Goal: Transaction & Acquisition: Book appointment/travel/reservation

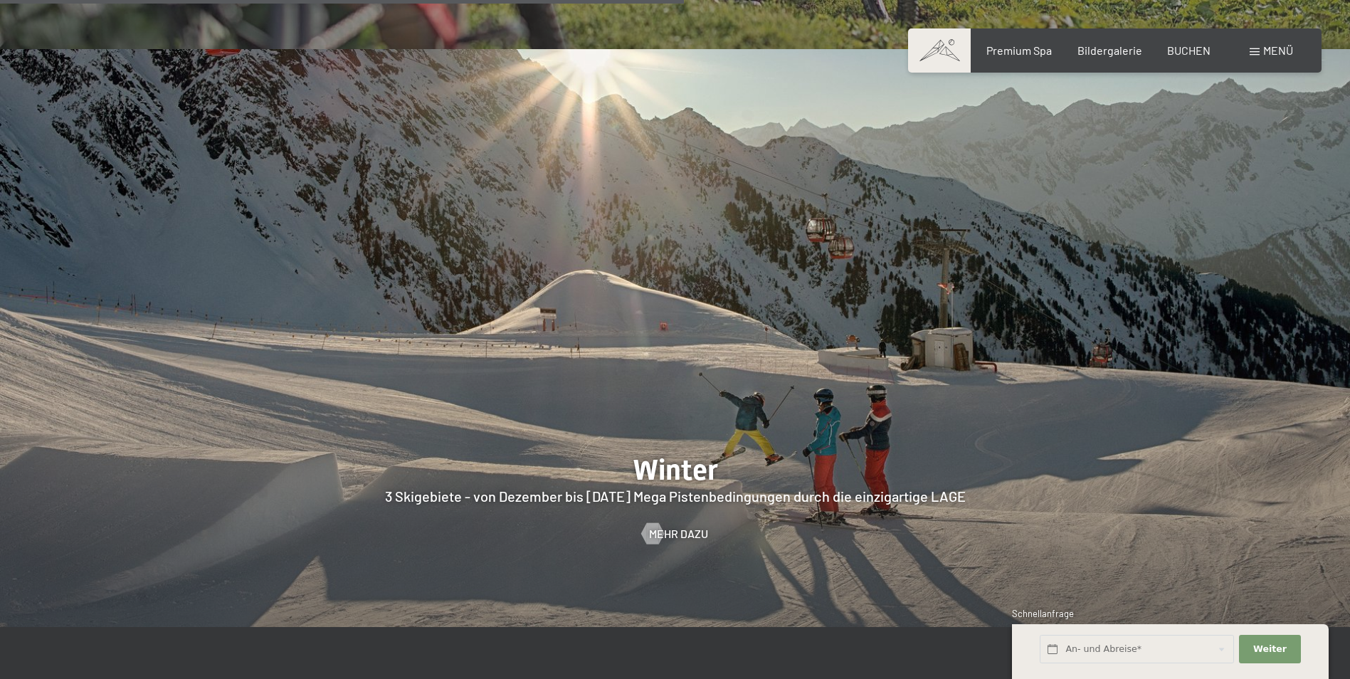
scroll to position [3628, 0]
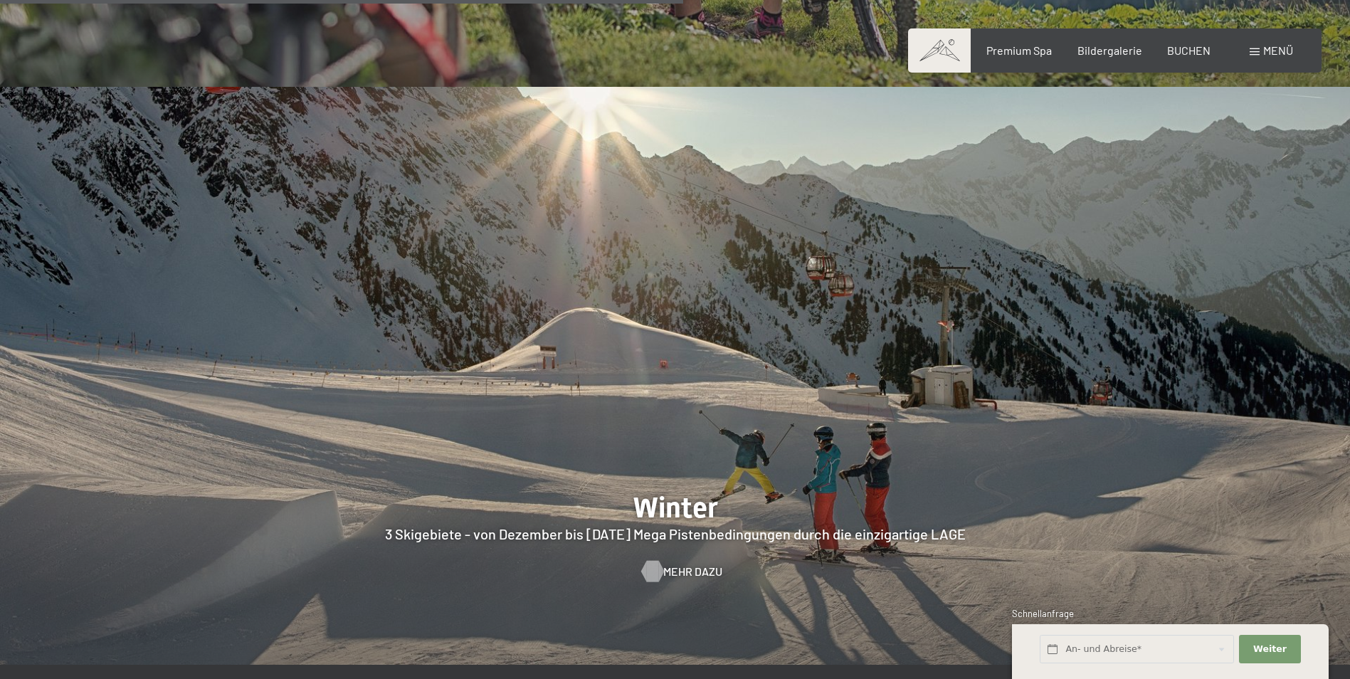
click at [689, 563] on span "Mehr dazu" at bounding box center [692, 571] width 59 height 16
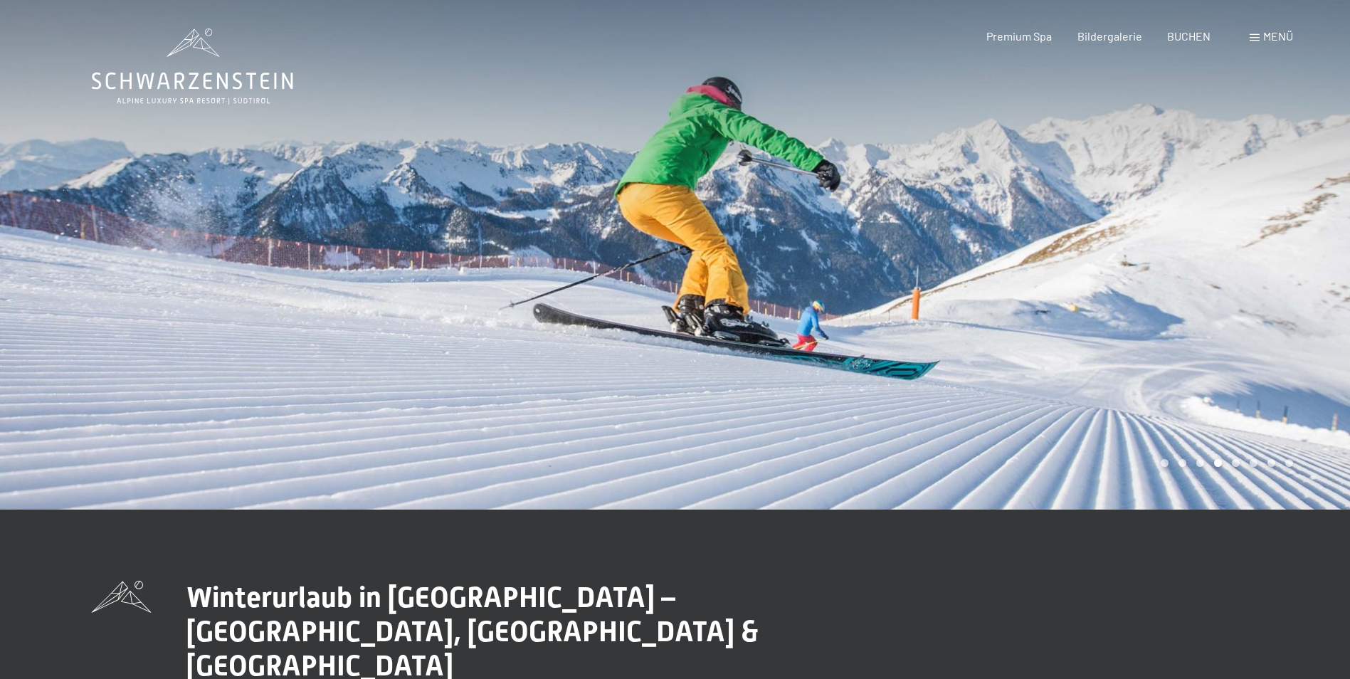
click at [796, 258] on div at bounding box center [1012, 254] width 675 height 509
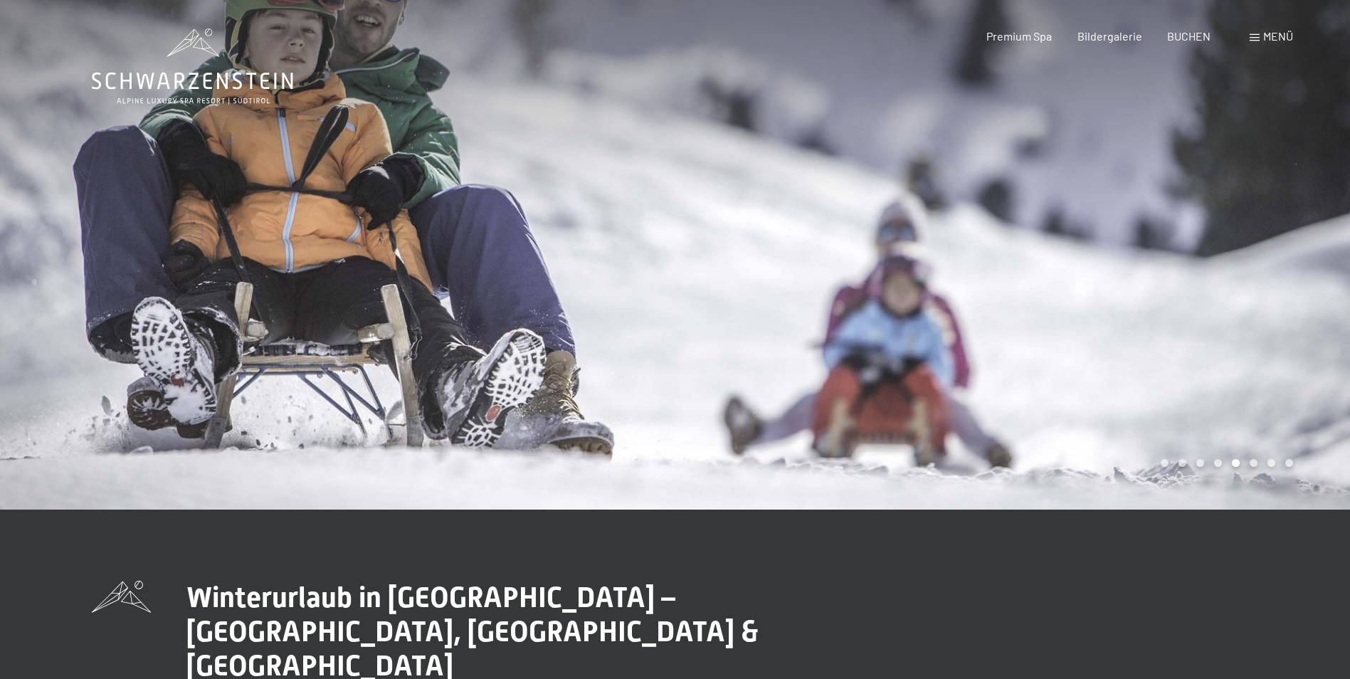
click at [797, 258] on div at bounding box center [1012, 254] width 675 height 509
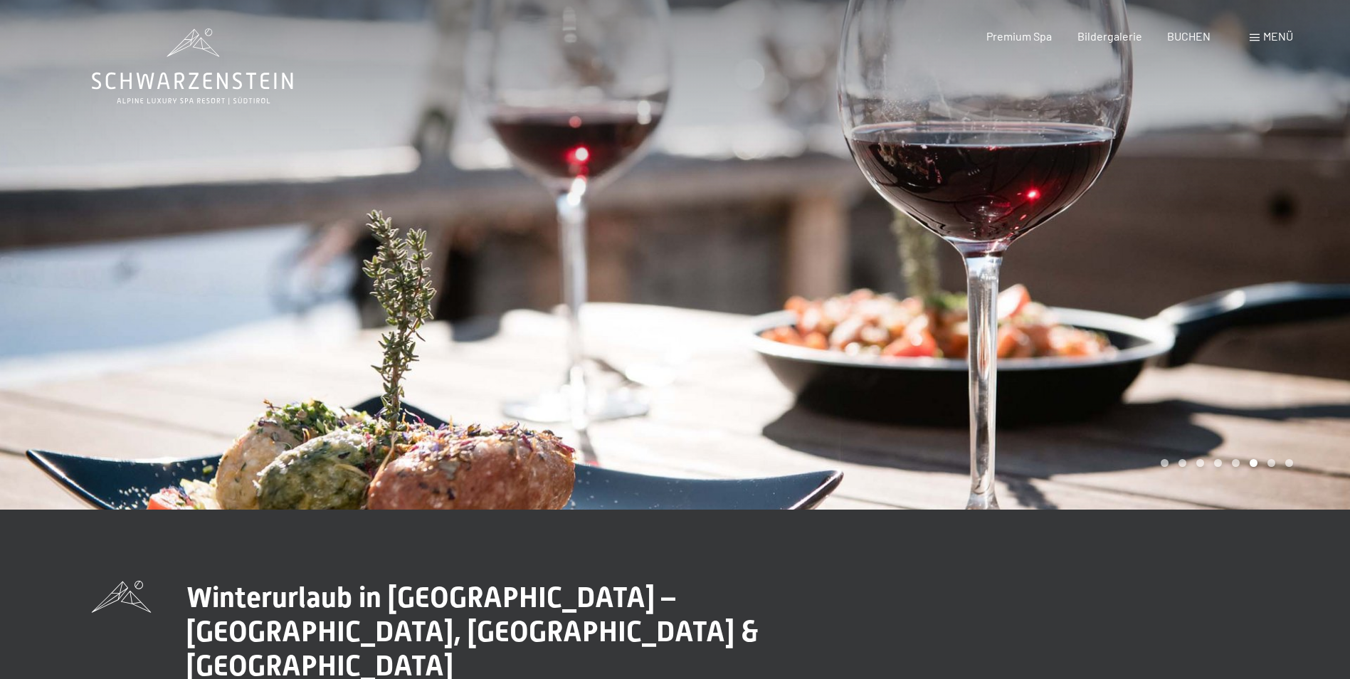
click at [797, 258] on div at bounding box center [1012, 254] width 675 height 509
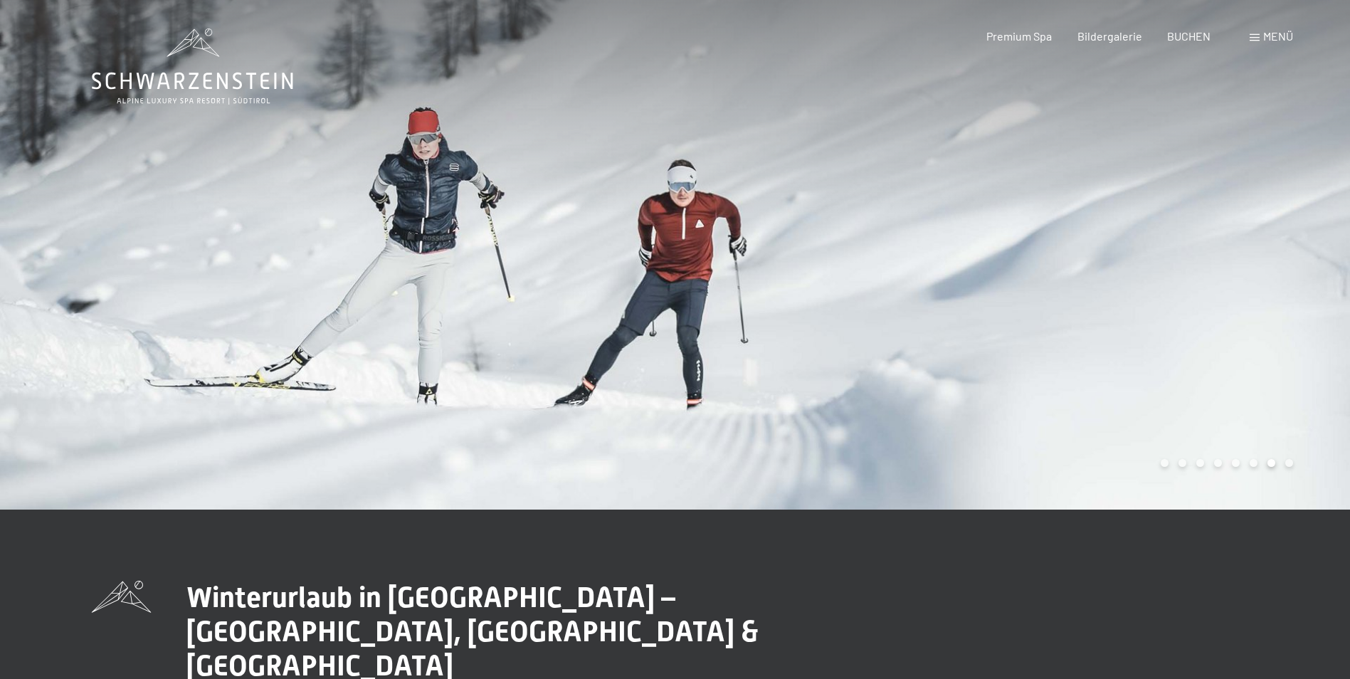
click at [797, 258] on div at bounding box center [1012, 254] width 675 height 509
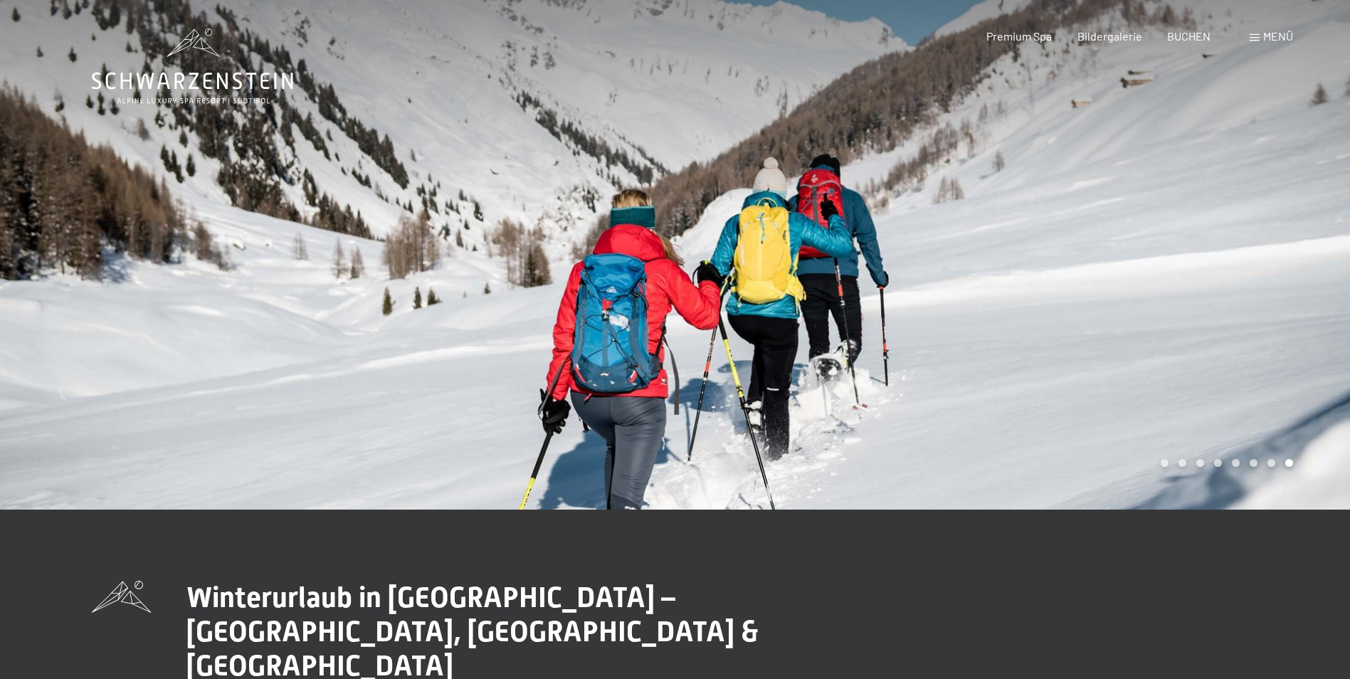
click at [797, 258] on div at bounding box center [1012, 254] width 675 height 509
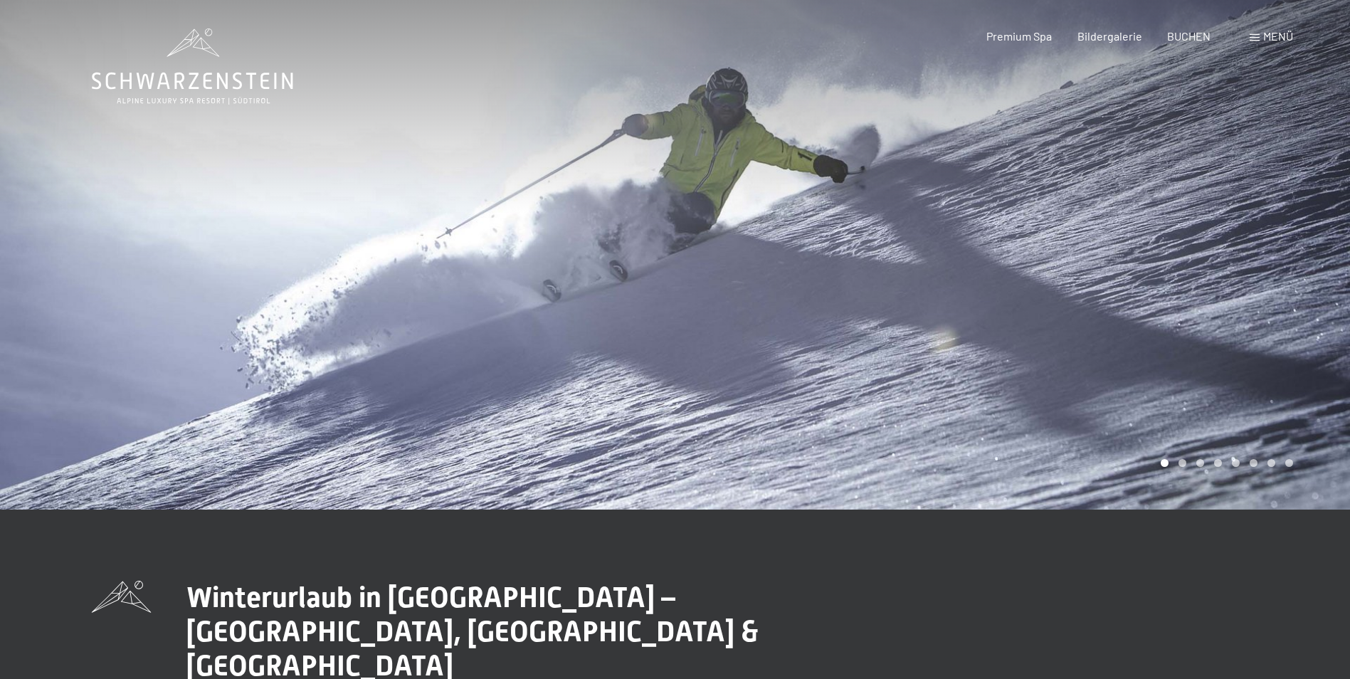
click at [797, 258] on div at bounding box center [1012, 254] width 675 height 509
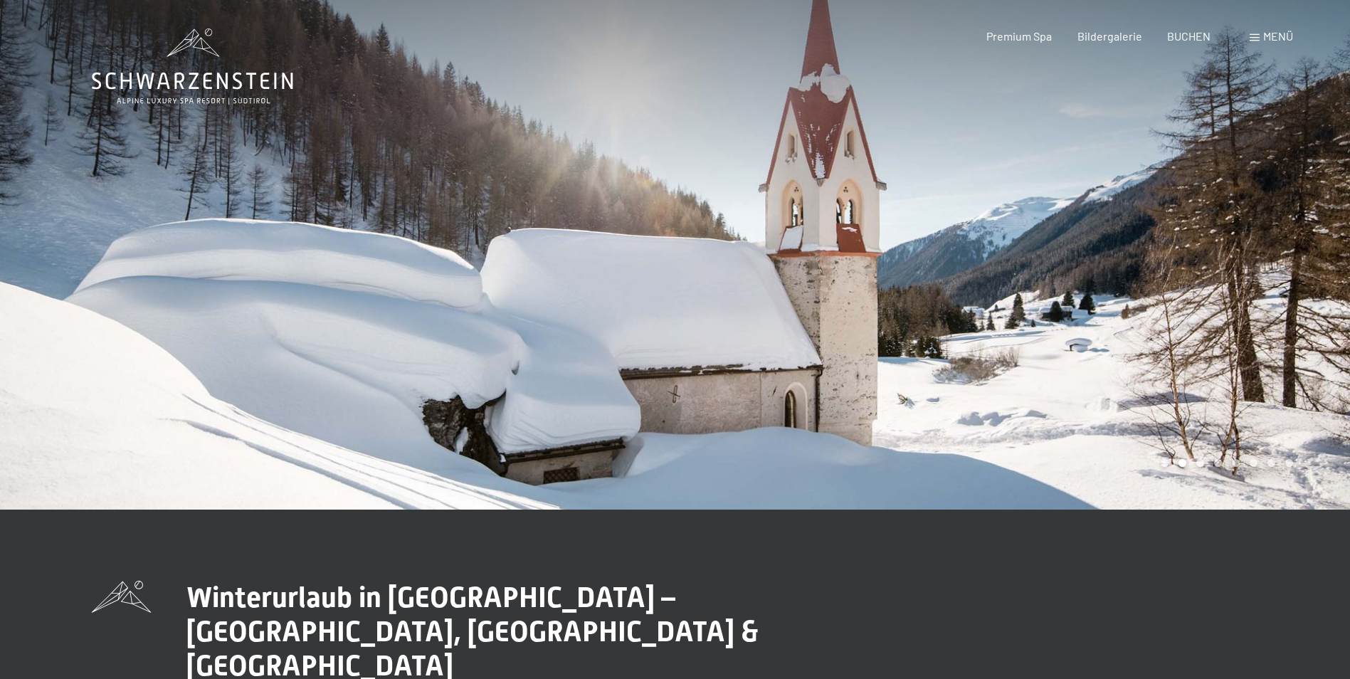
click at [797, 258] on div at bounding box center [1012, 254] width 675 height 509
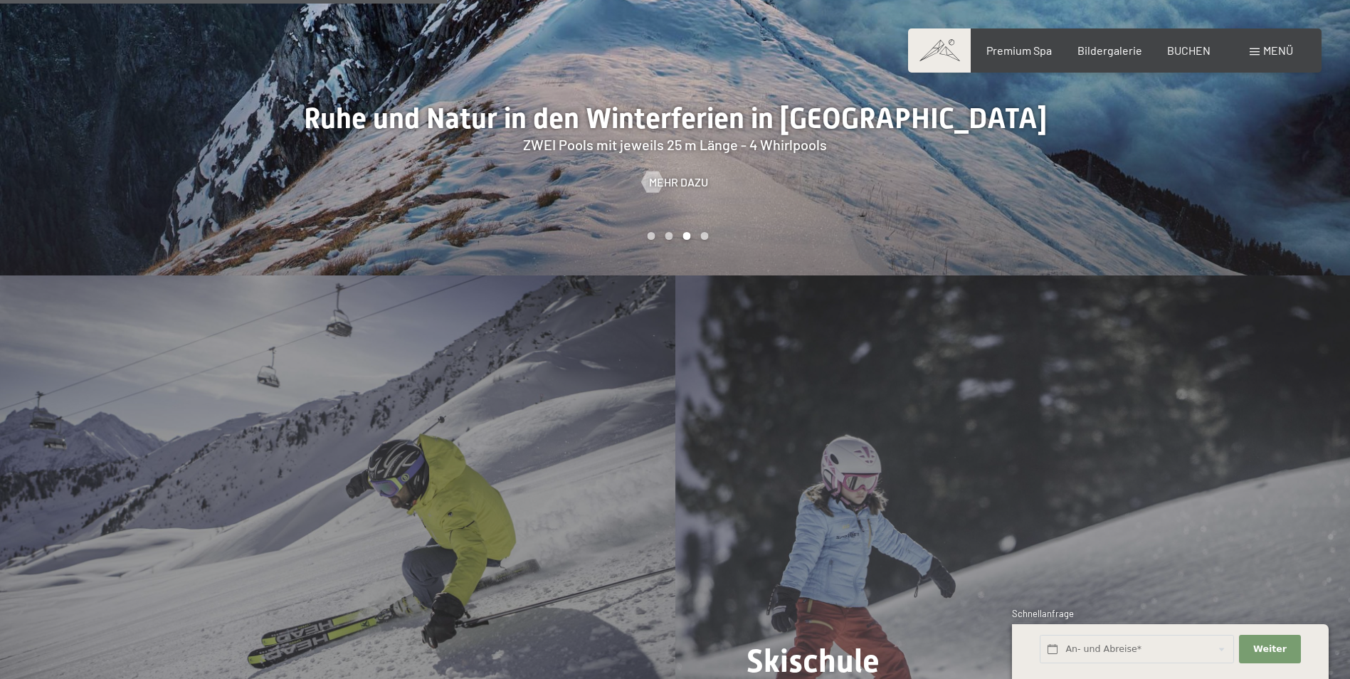
scroll to position [1921, 0]
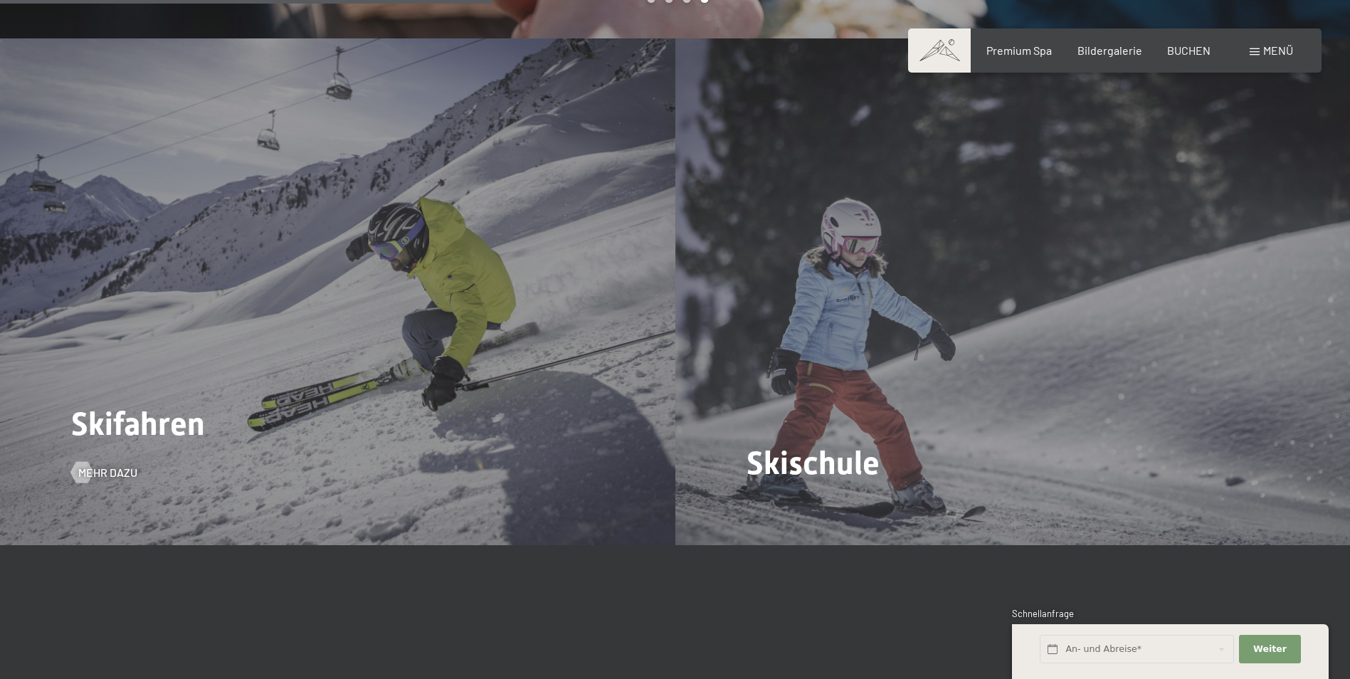
click at [418, 352] on div "Skifahren Mehr dazu" at bounding box center [337, 291] width 675 height 506
click at [101, 465] on span "Mehr dazu" at bounding box center [121, 473] width 59 height 16
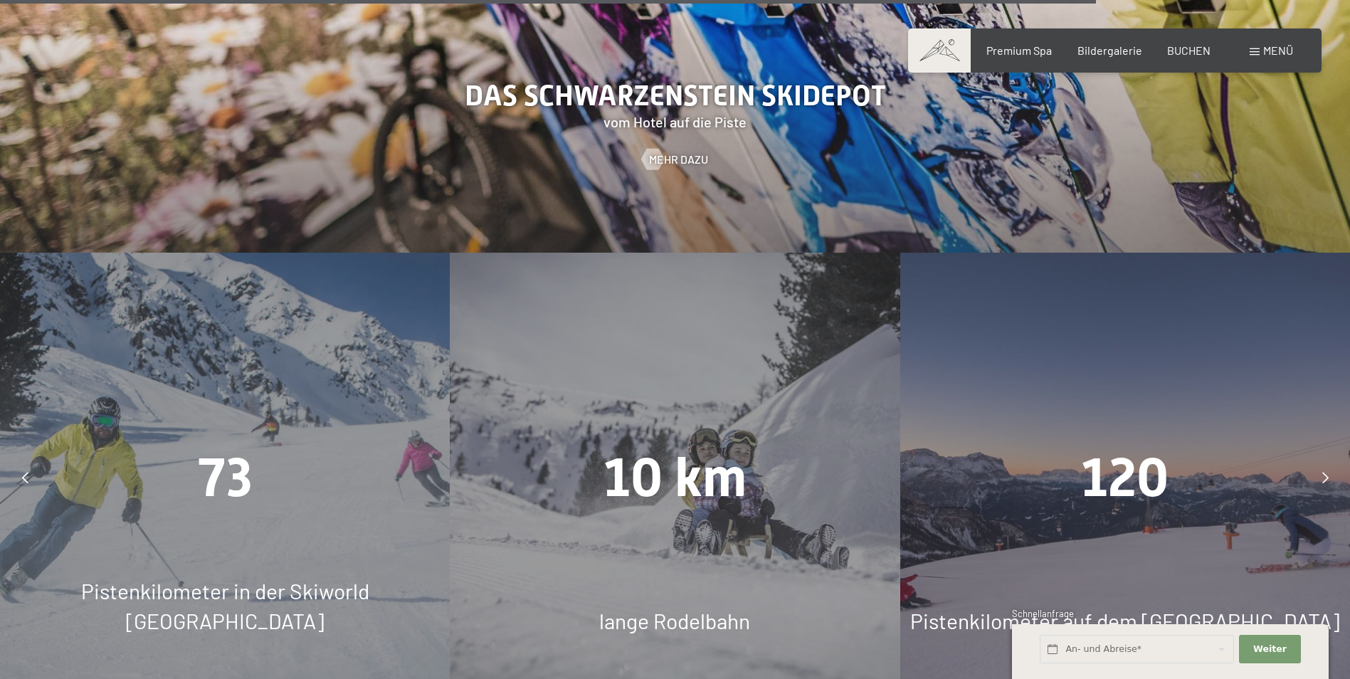
scroll to position [4268, 0]
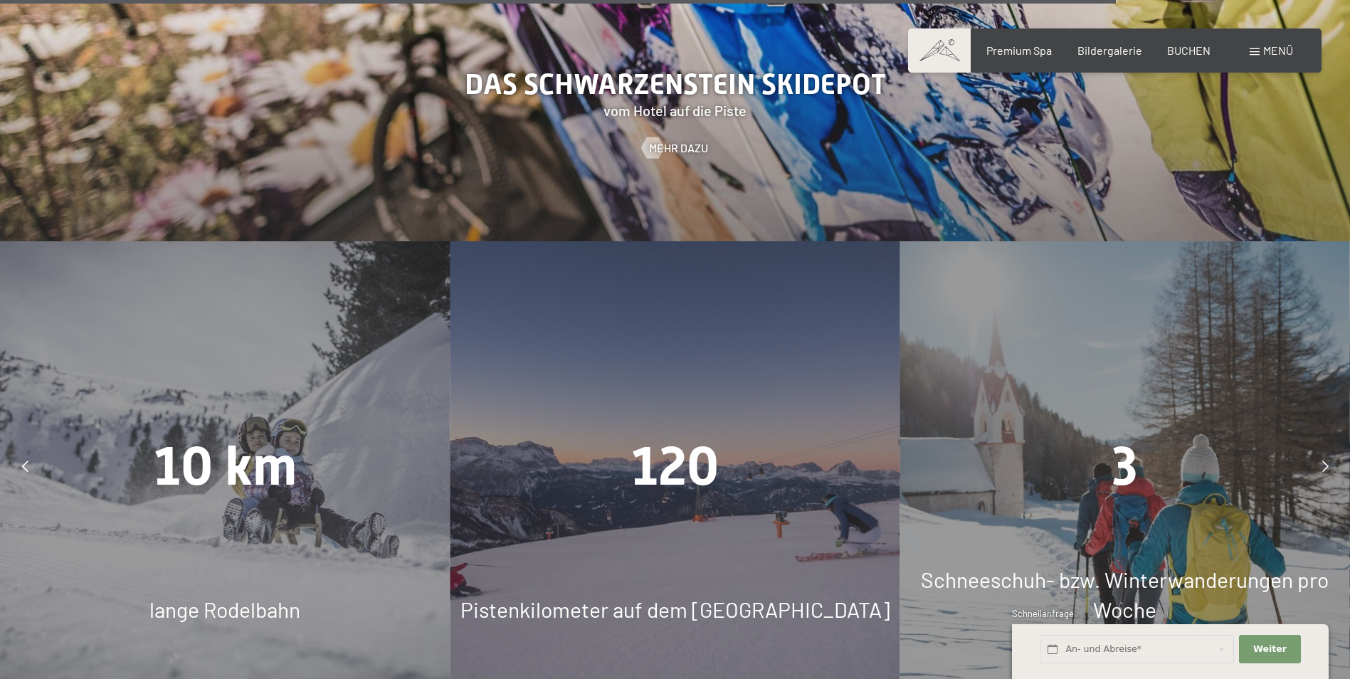
drag, startPoint x: 848, startPoint y: 412, endPoint x: 818, endPoint y: 415, distance: 30.0
click at [847, 428] on div "120" at bounding box center [675, 465] width 450 height 75
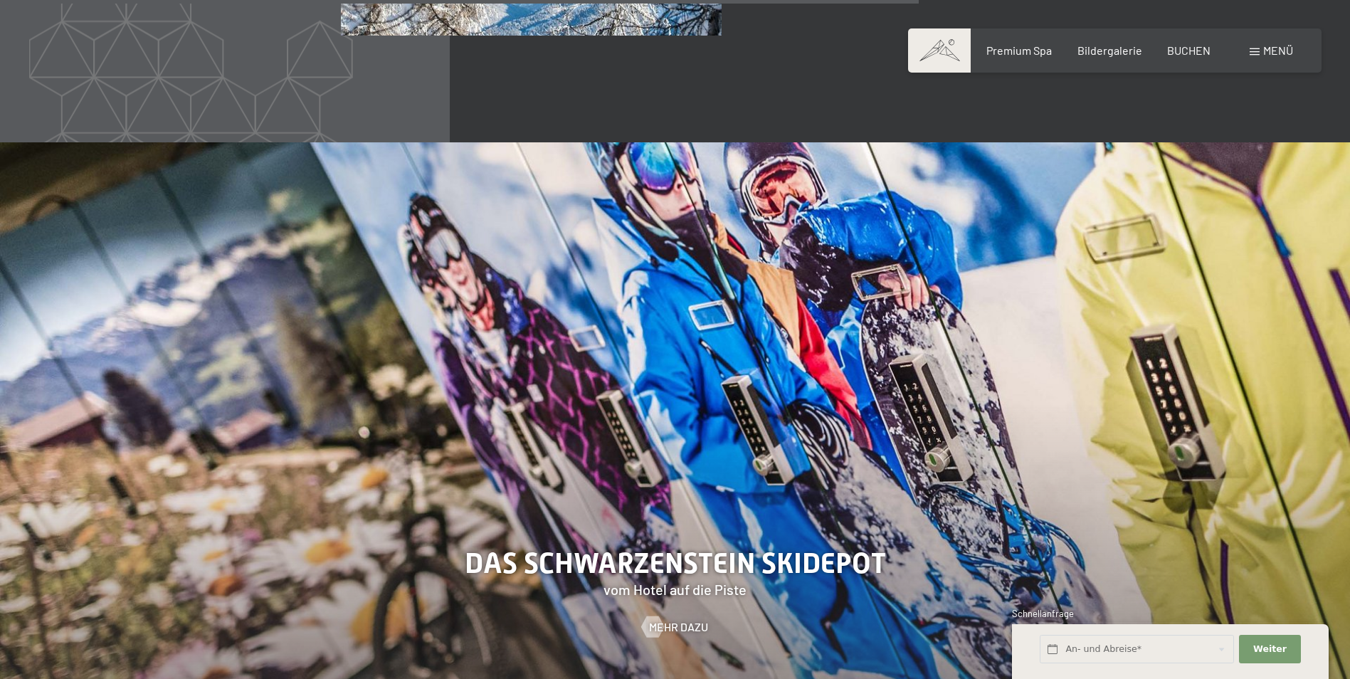
scroll to position [3557, 0]
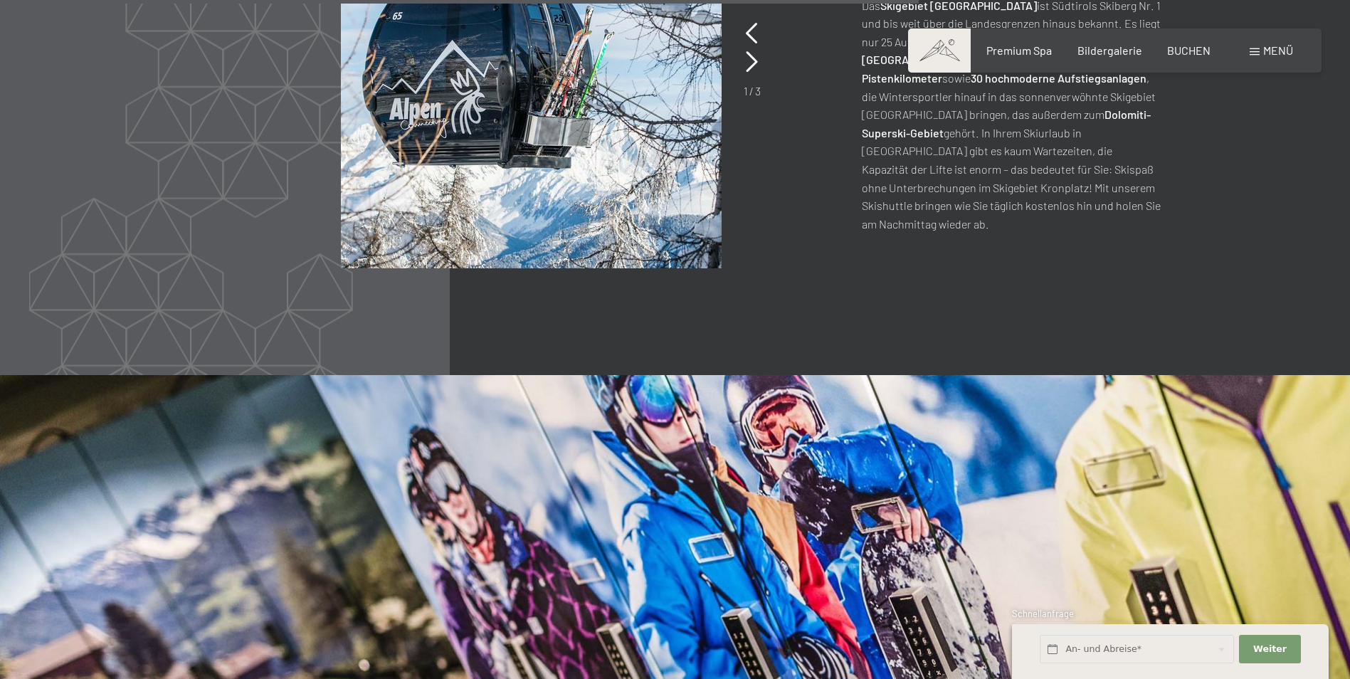
click at [1192, 43] on div "Buchen Anfragen Premium Spa Bildergalerie BUCHEN Menü DE IT EN Gutschein Bilder…" at bounding box center [1114, 51] width 356 height 16
click at [1195, 52] on span "BUCHEN" at bounding box center [1188, 48] width 43 height 14
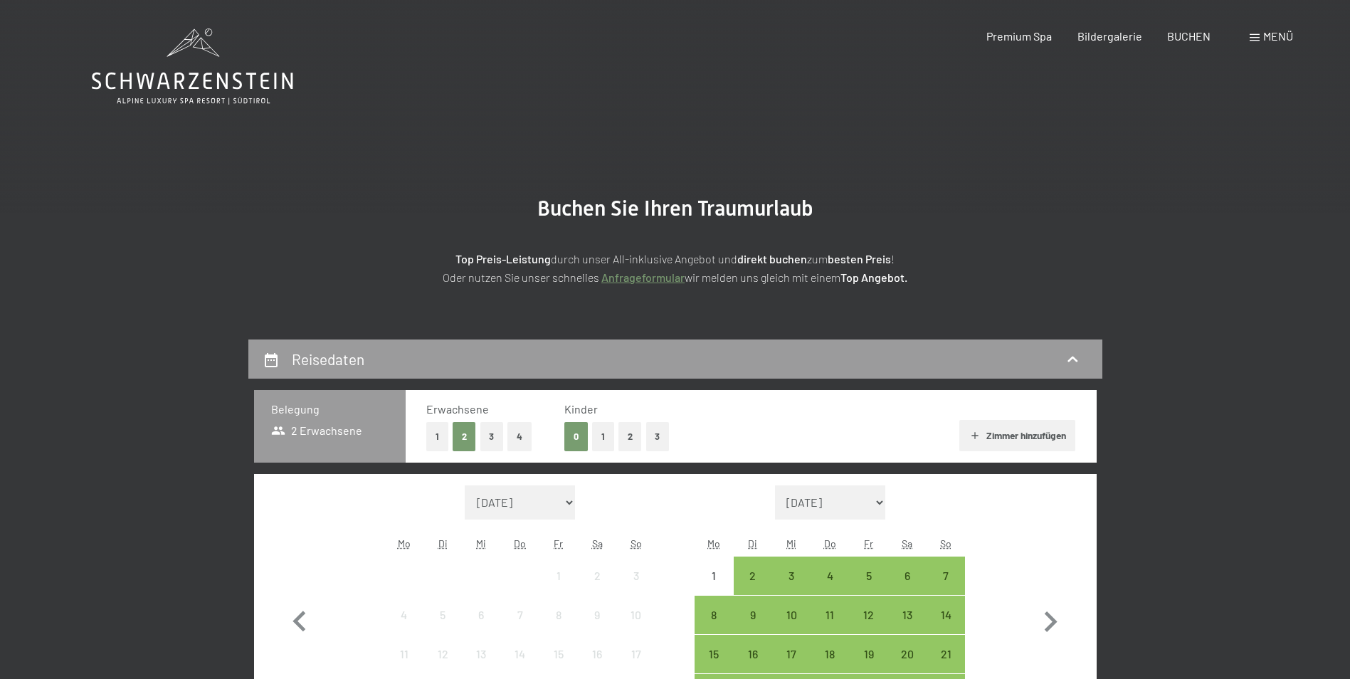
click at [607, 426] on button "1" at bounding box center [603, 436] width 22 height 29
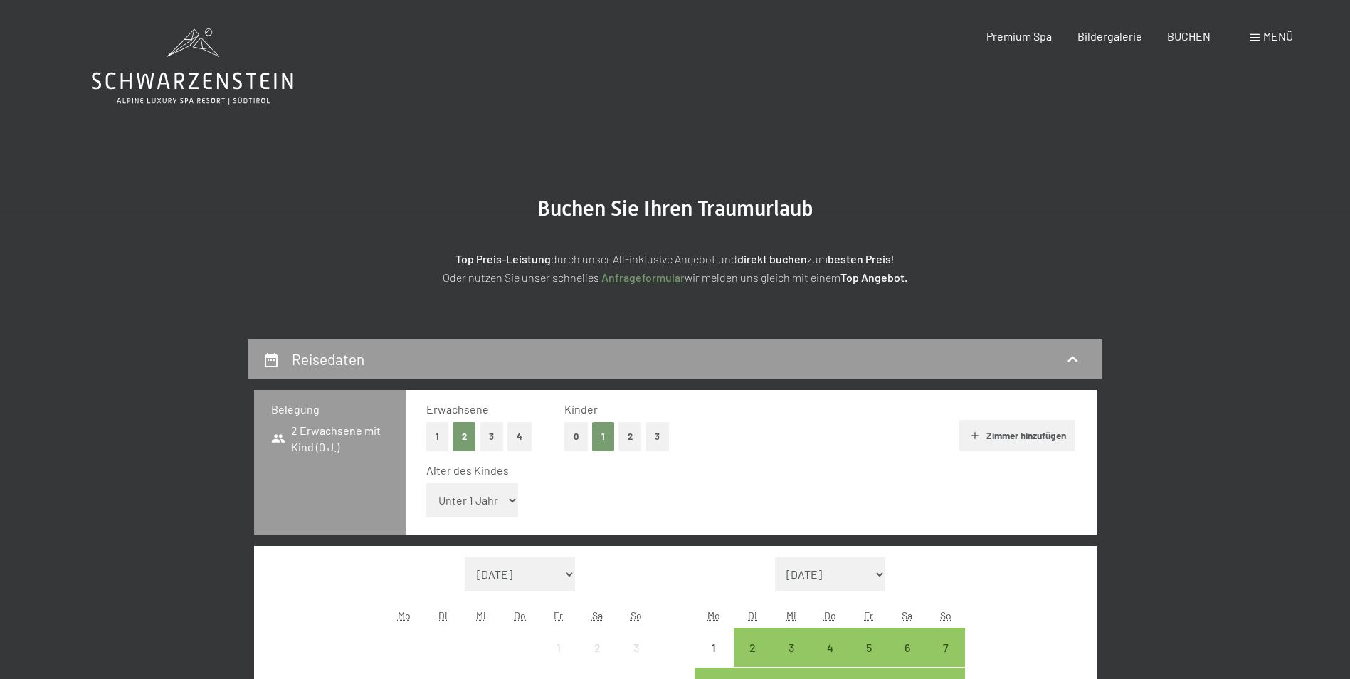
click at [510, 502] on select "Unter 1 Jahr 1 Jahr 2 Jahre 3 Jahre 4 Jahre 5 Jahre 6 Jahre 7 Jahre 8 Jahre 9 J…" at bounding box center [472, 500] width 92 height 34
select select "16"
click at [426, 483] on select "Unter 1 Jahr 1 Jahr 2 Jahre 3 Jahre 4 Jahre 5 Jahre 6 Jahre 7 Jahre 8 Jahre 9 J…" at bounding box center [472, 500] width 92 height 34
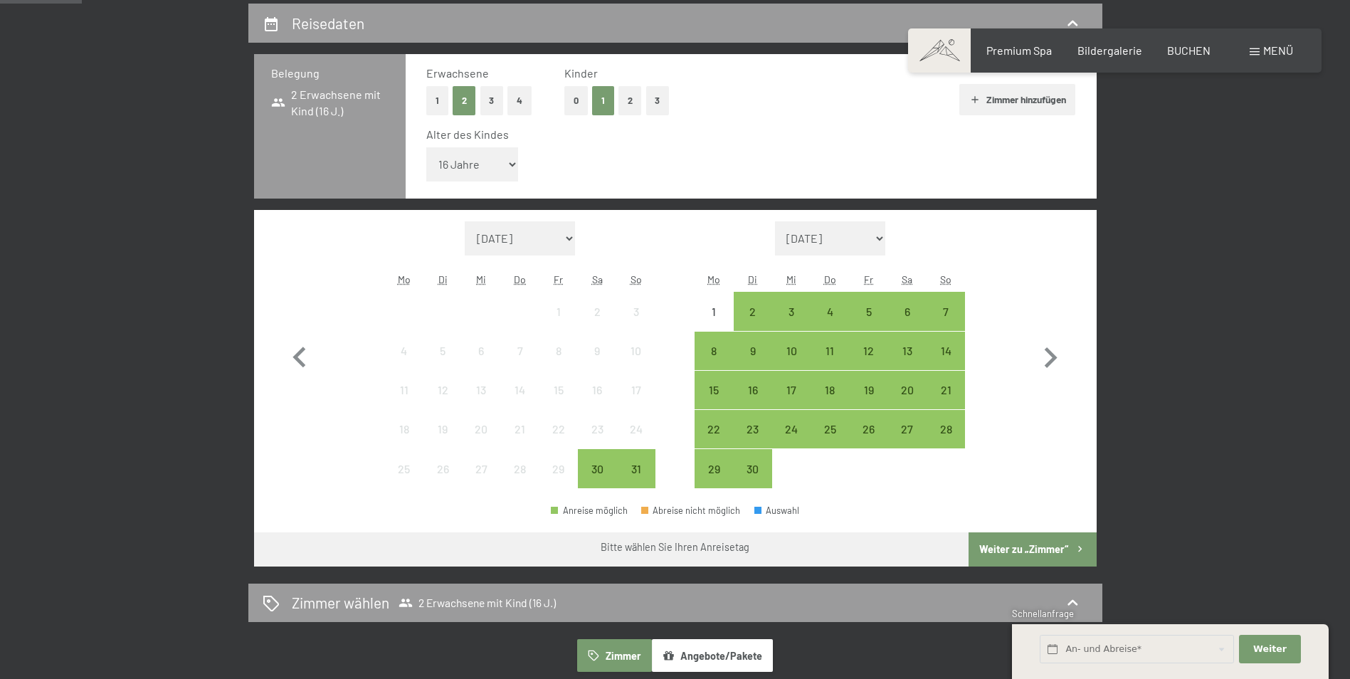
scroll to position [356, 0]
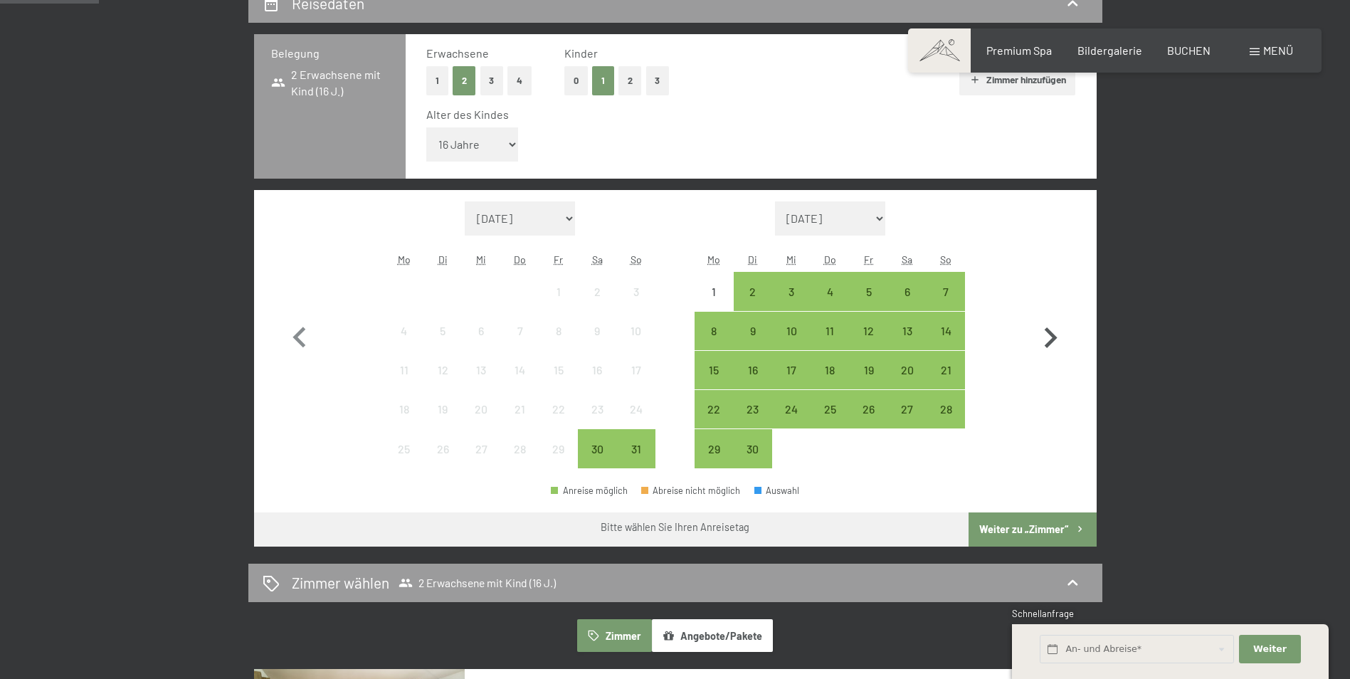
click at [1058, 324] on icon "button" at bounding box center [1049, 337] width 41 height 41
select select "2025-09-01"
select select "2025-10-01"
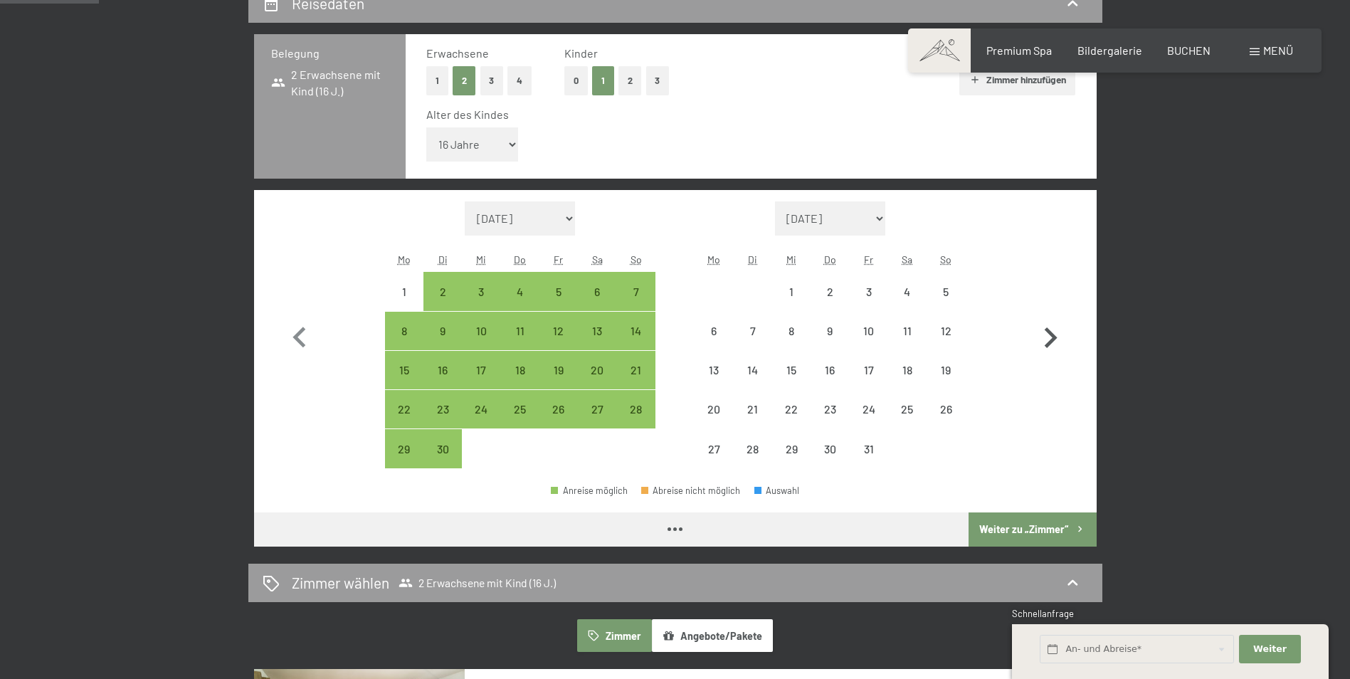
click at [1052, 332] on icon "button" at bounding box center [1049, 337] width 41 height 41
select select "2025-10-01"
select select "2025-11-01"
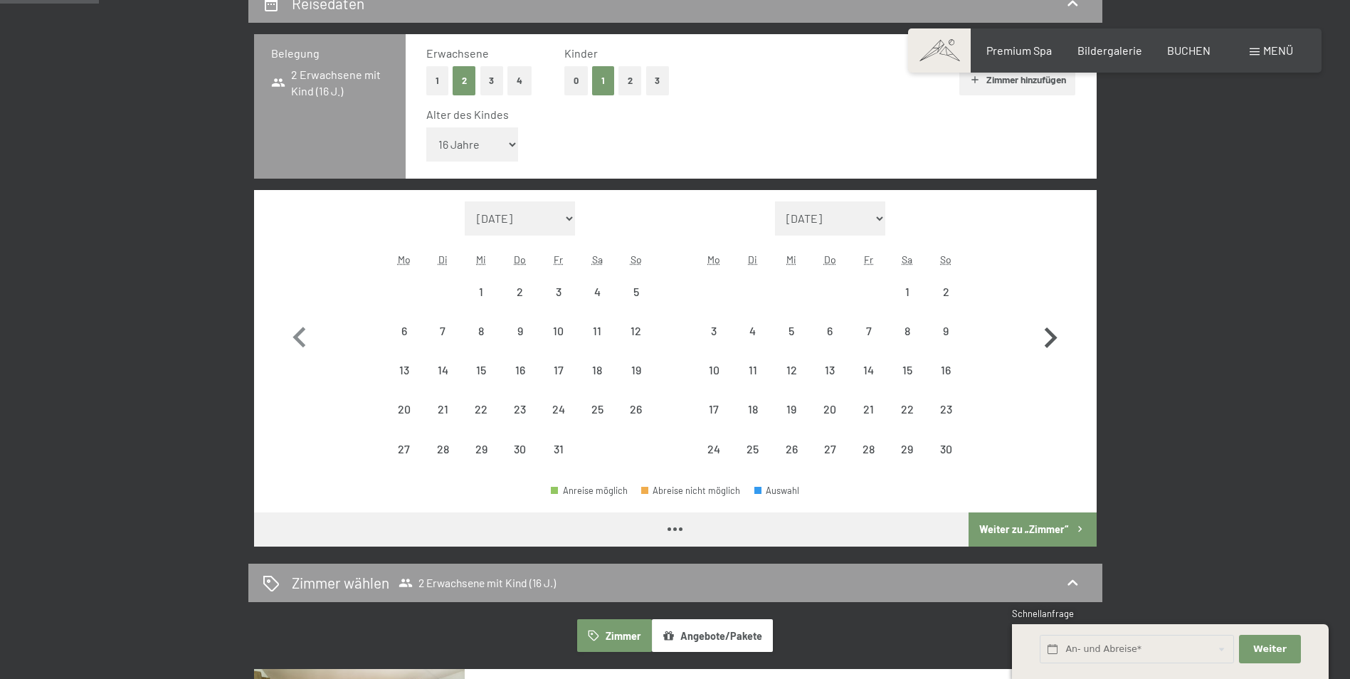
select select "2025-10-01"
select select "2025-11-01"
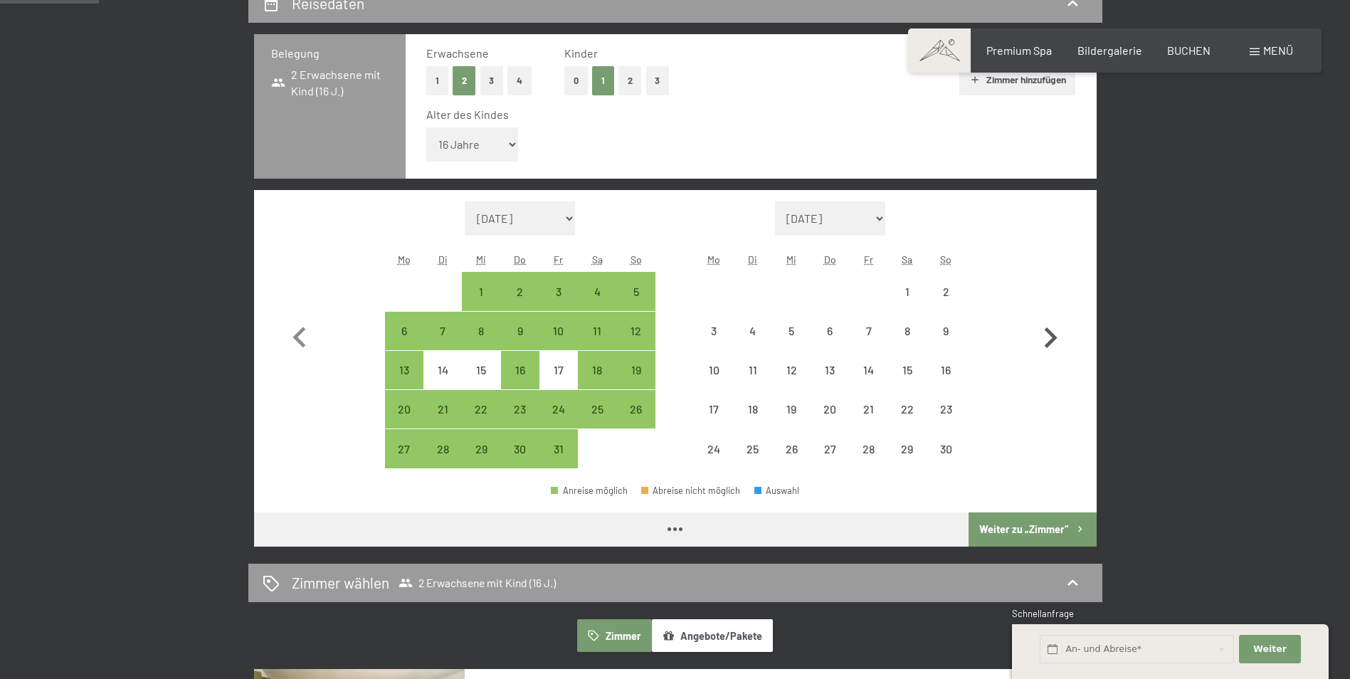
click at [1051, 332] on icon "button" at bounding box center [1050, 337] width 13 height 21
select select "2025-11-01"
select select "2025-12-01"
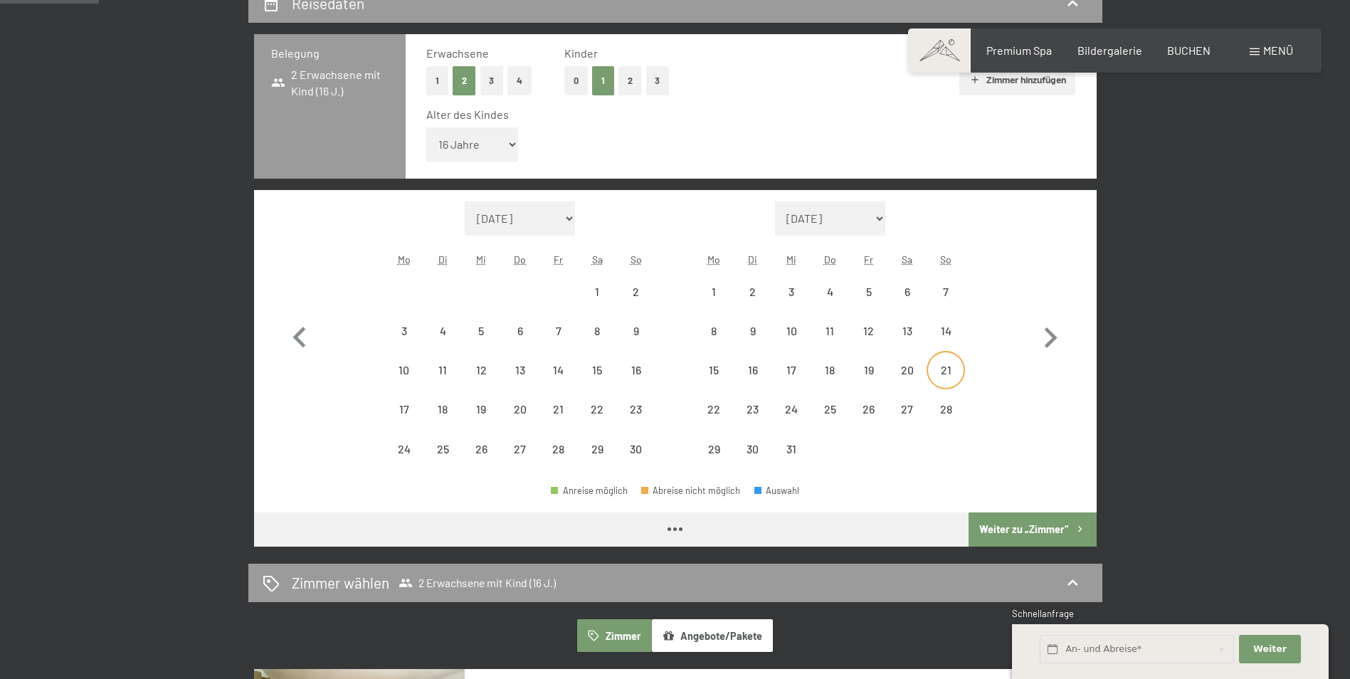
select select "2025-11-01"
select select "2025-12-01"
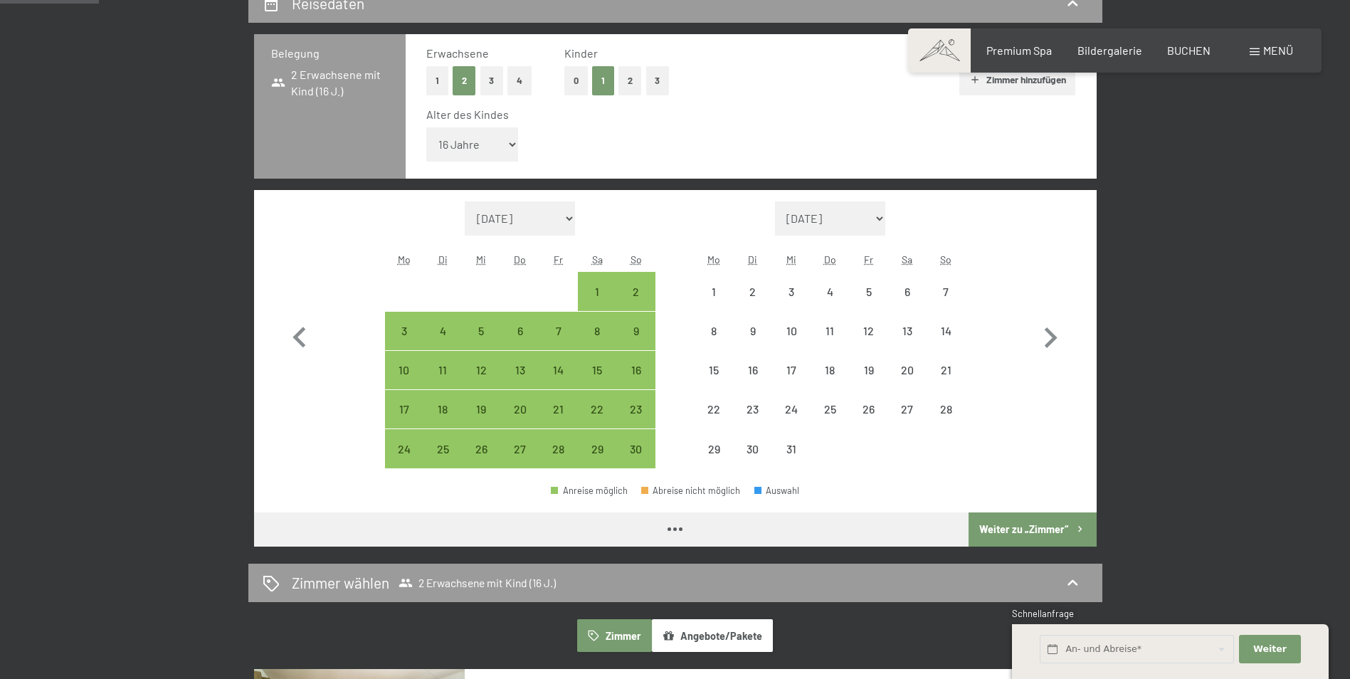
select select "2025-11-01"
select select "2025-12-01"
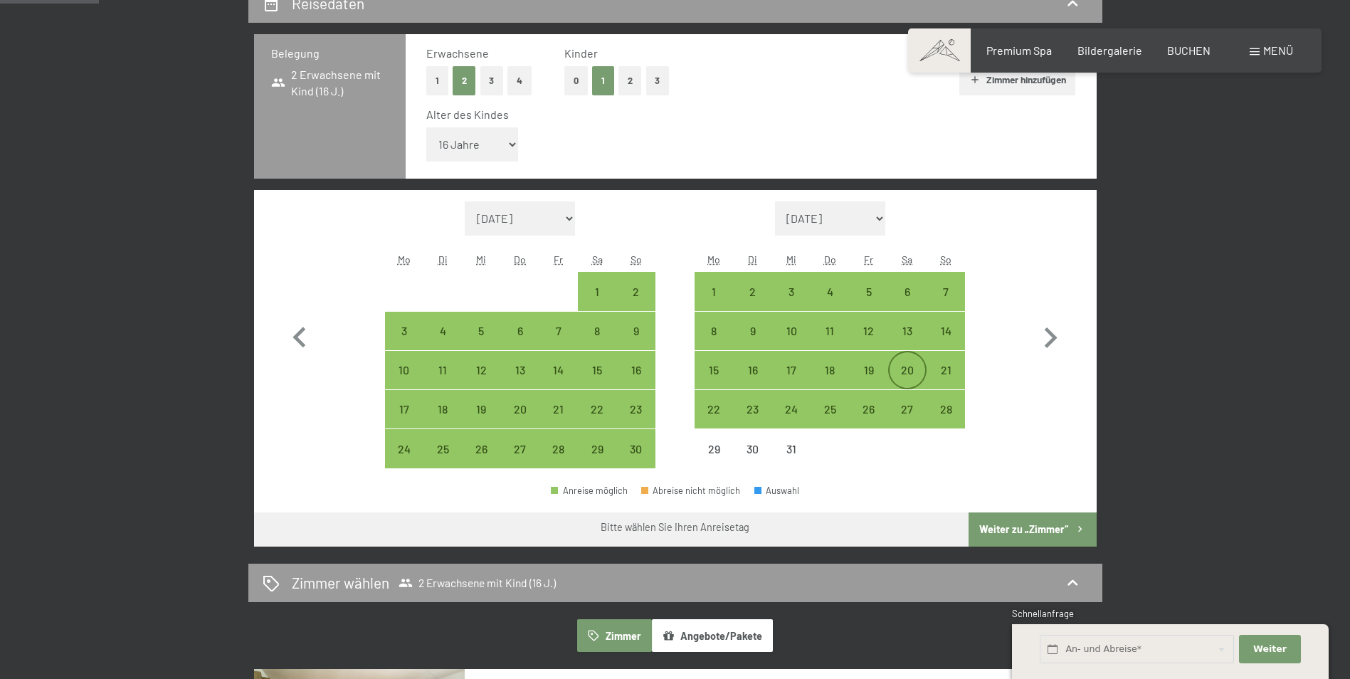
click at [911, 367] on div "20" at bounding box center [907, 382] width 36 height 36
select select "2025-11-01"
select select "2025-12-01"
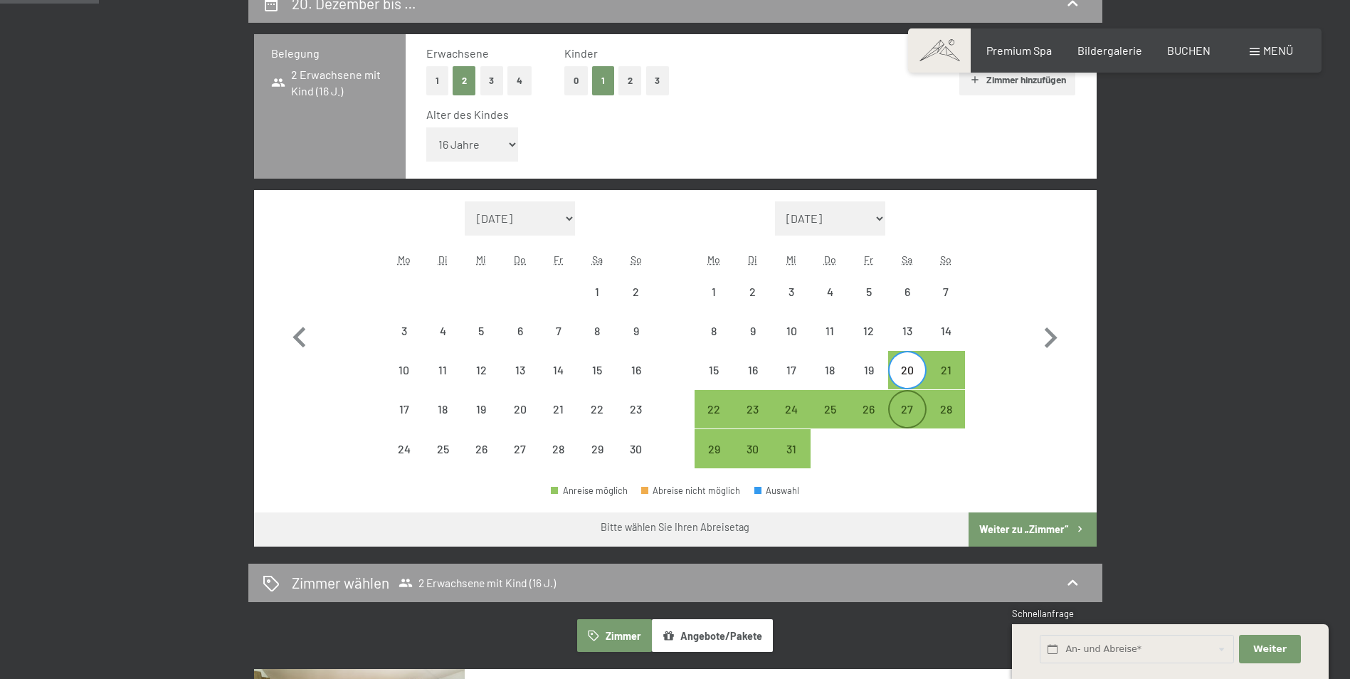
click at [911, 404] on div "27" at bounding box center [907, 421] width 36 height 36
select select "2025-11-01"
select select "2025-12-01"
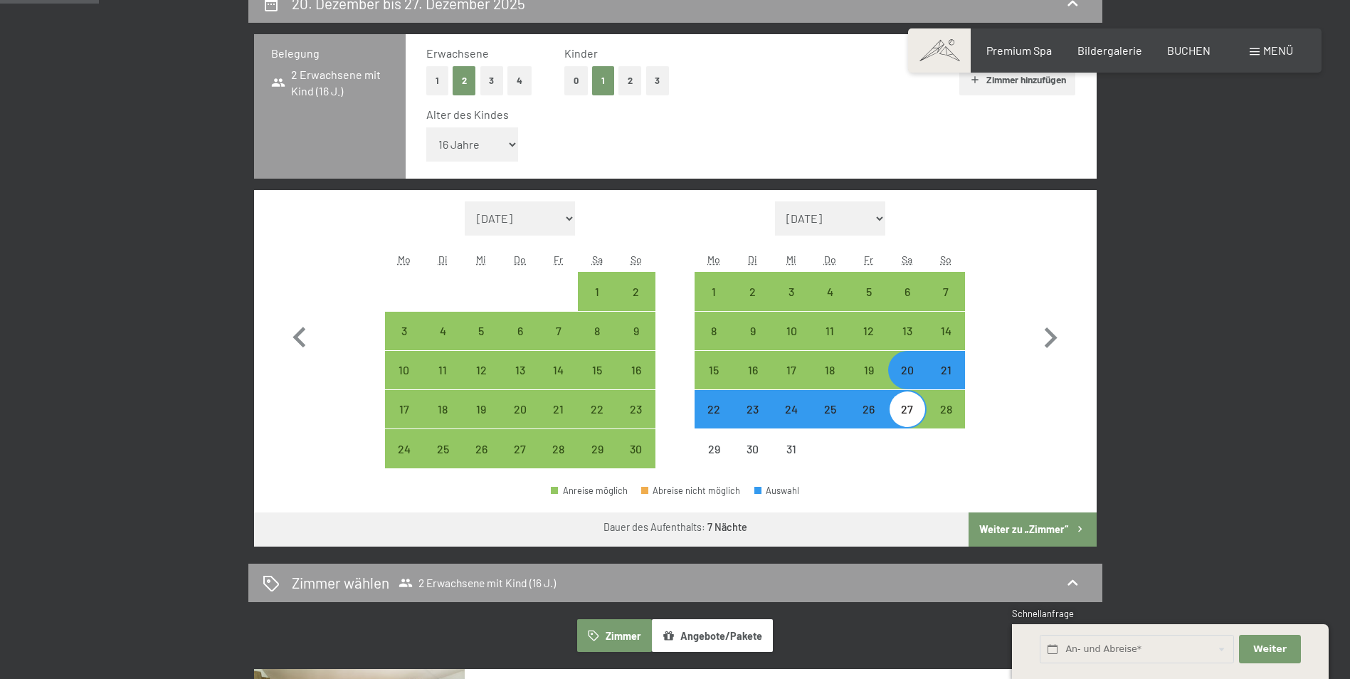
drag, startPoint x: 1029, startPoint y: 83, endPoint x: 1022, endPoint y: 92, distance: 12.1
click at [1029, 85] on button "Zimmer hinzufügen" at bounding box center [1017, 79] width 116 height 31
select select "2025-11-01"
select select "[DATE]"
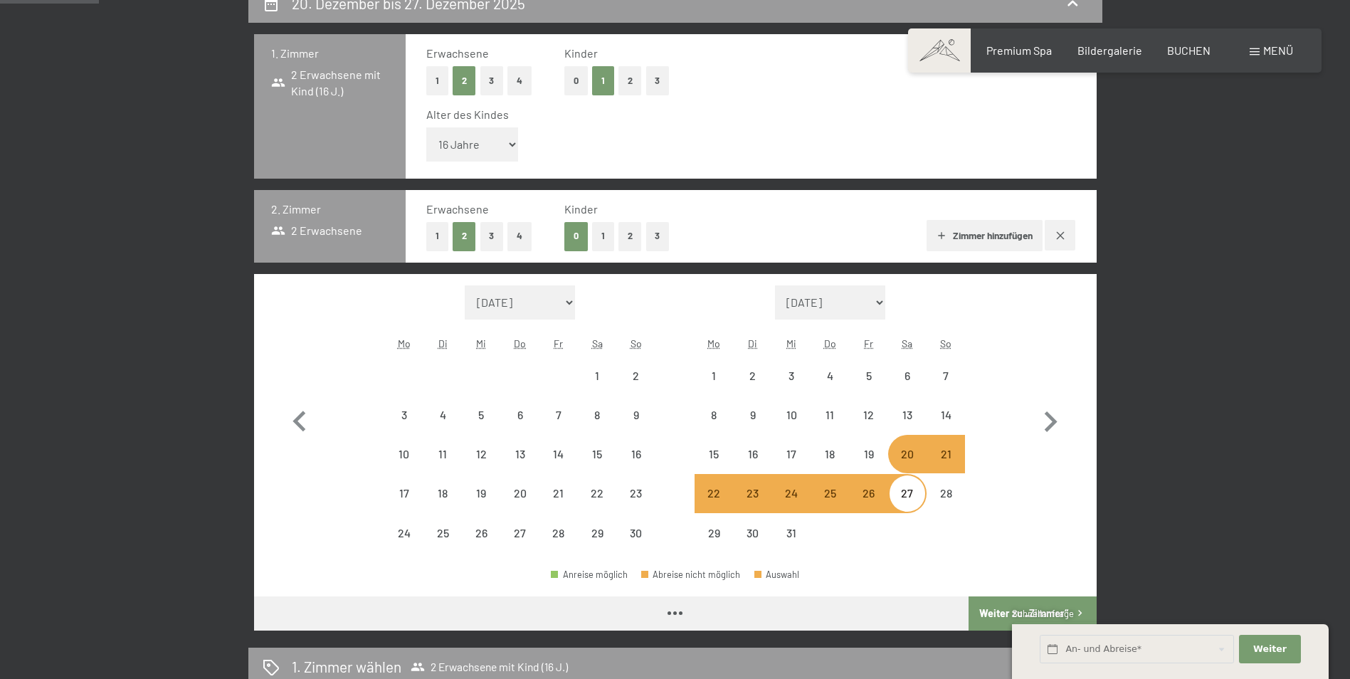
click at [435, 235] on button "1" at bounding box center [437, 236] width 22 height 29
select select "[DATE]"
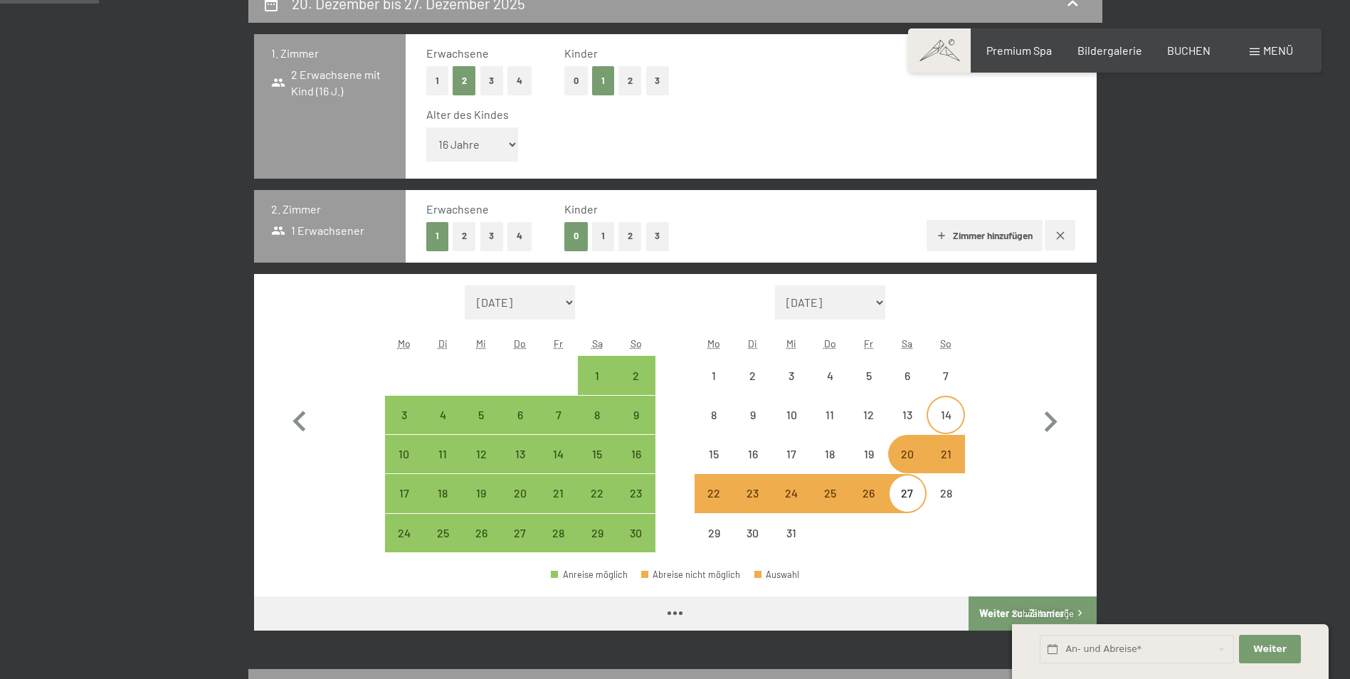
select select "[DATE]"
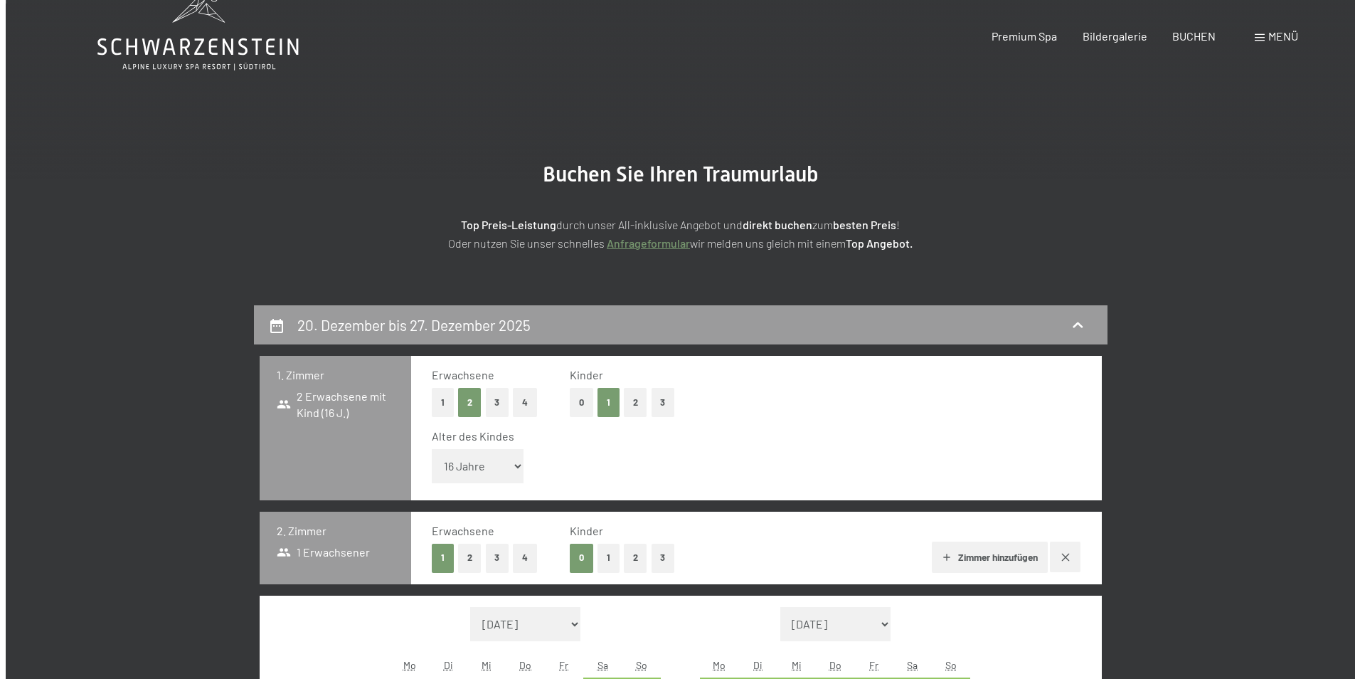
scroll to position [0, 0]
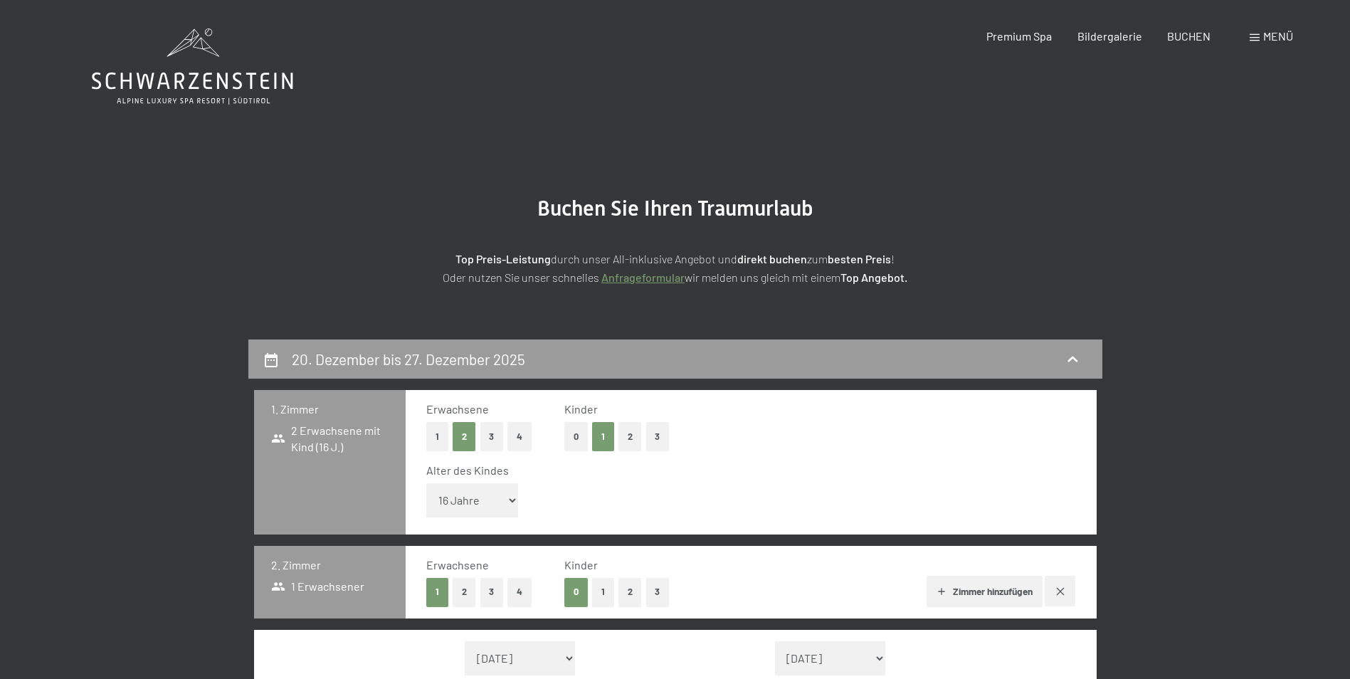
click at [1263, 35] on span "Menü" at bounding box center [1278, 36] width 30 height 14
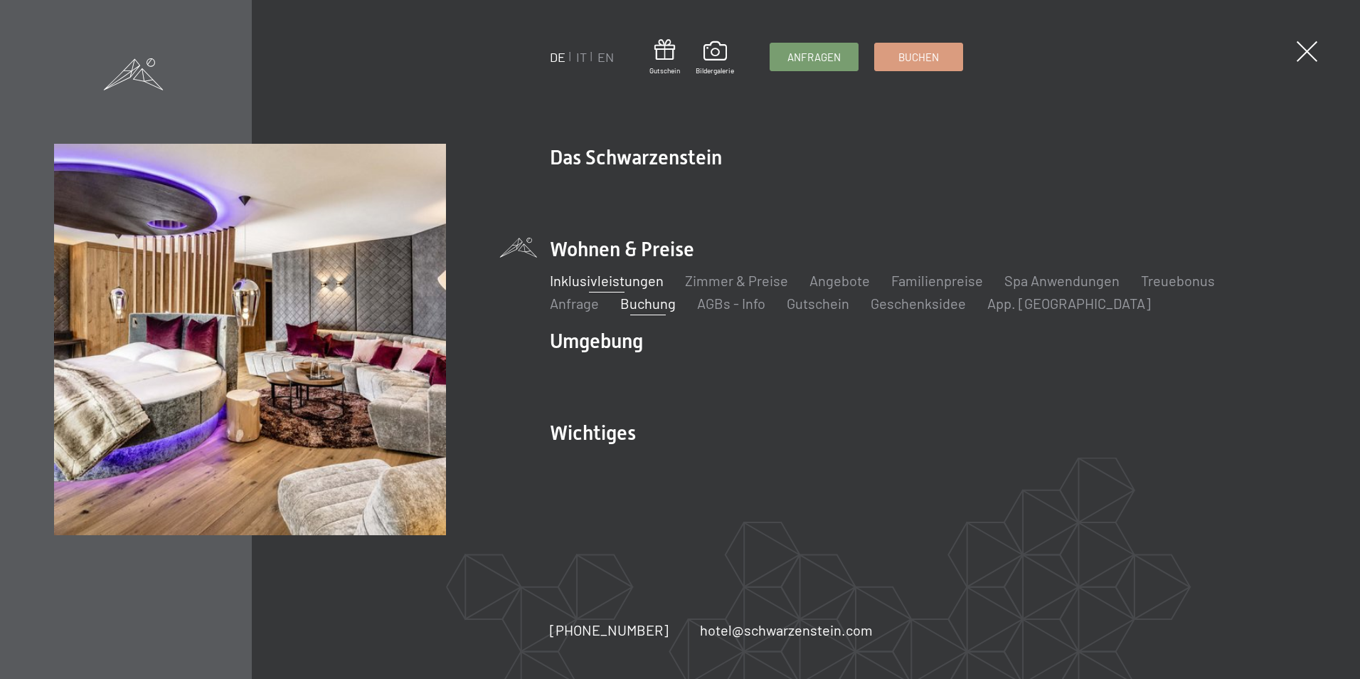
click at [605, 277] on link "Inklusivleistungen" at bounding box center [607, 280] width 114 height 17
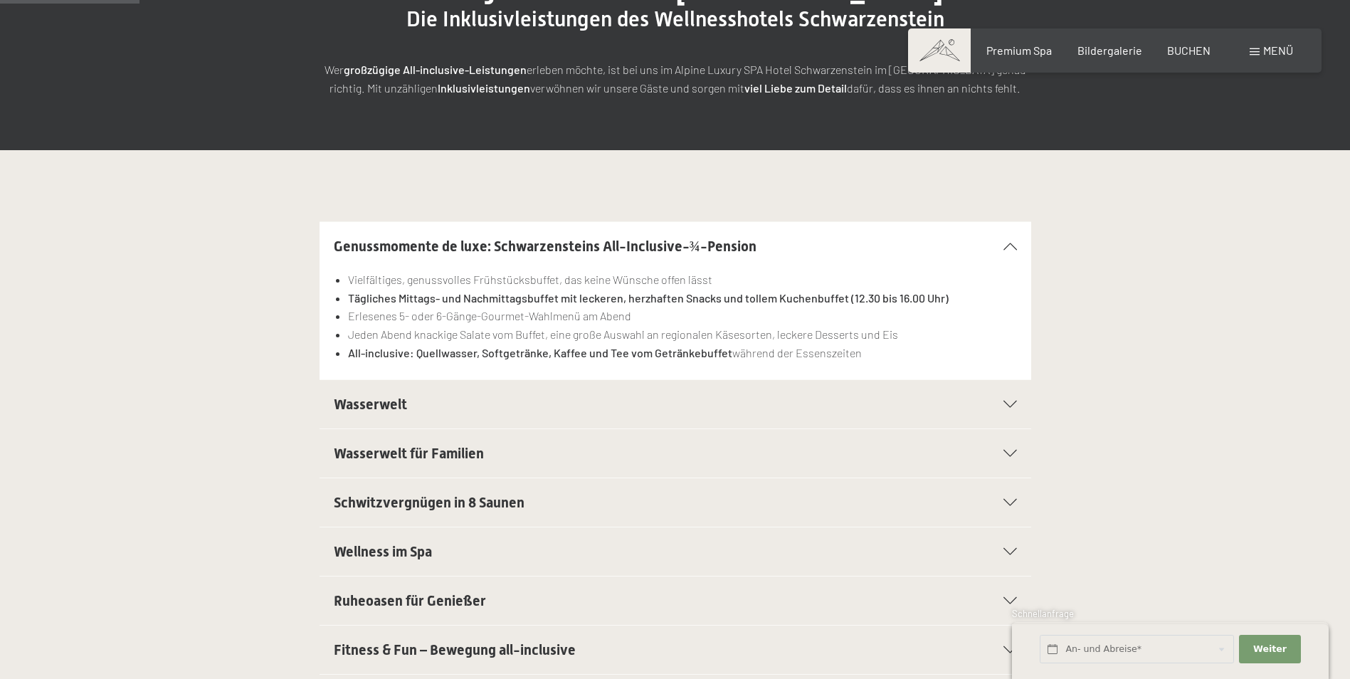
scroll to position [285, 0]
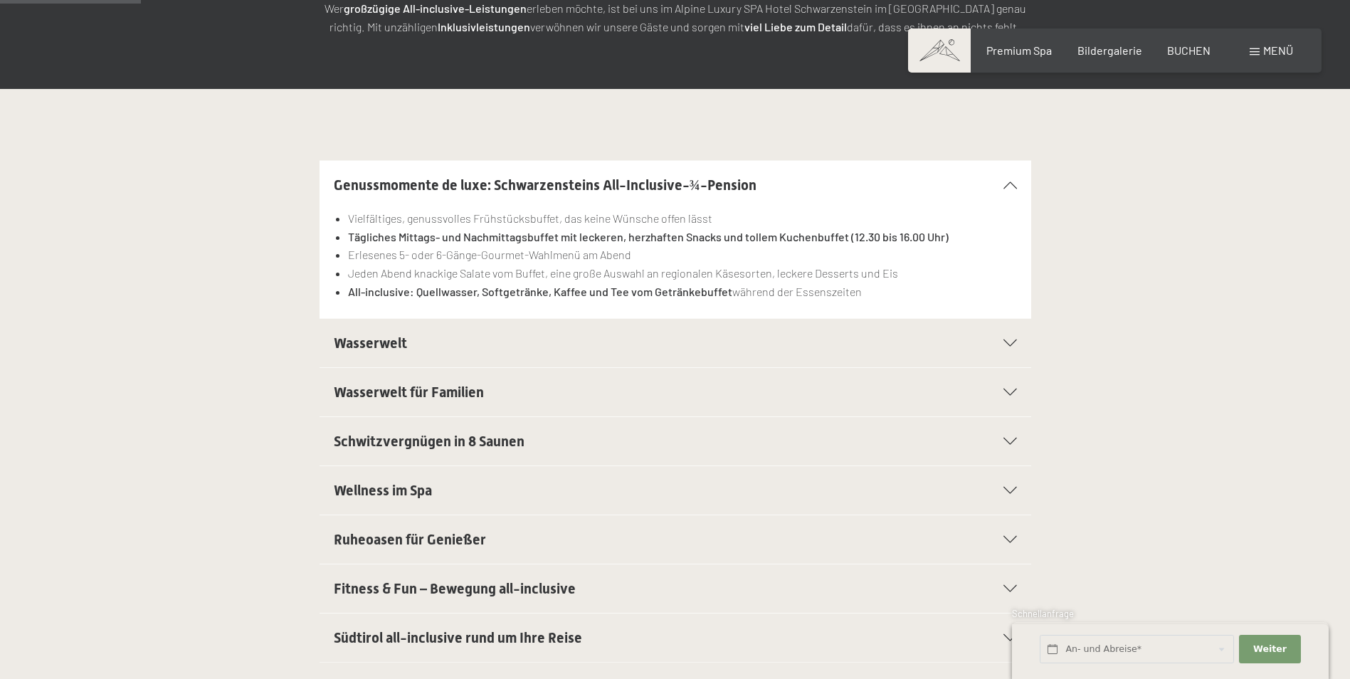
click at [665, 344] on h2 "Wasserwelt" at bounding box center [641, 343] width 615 height 20
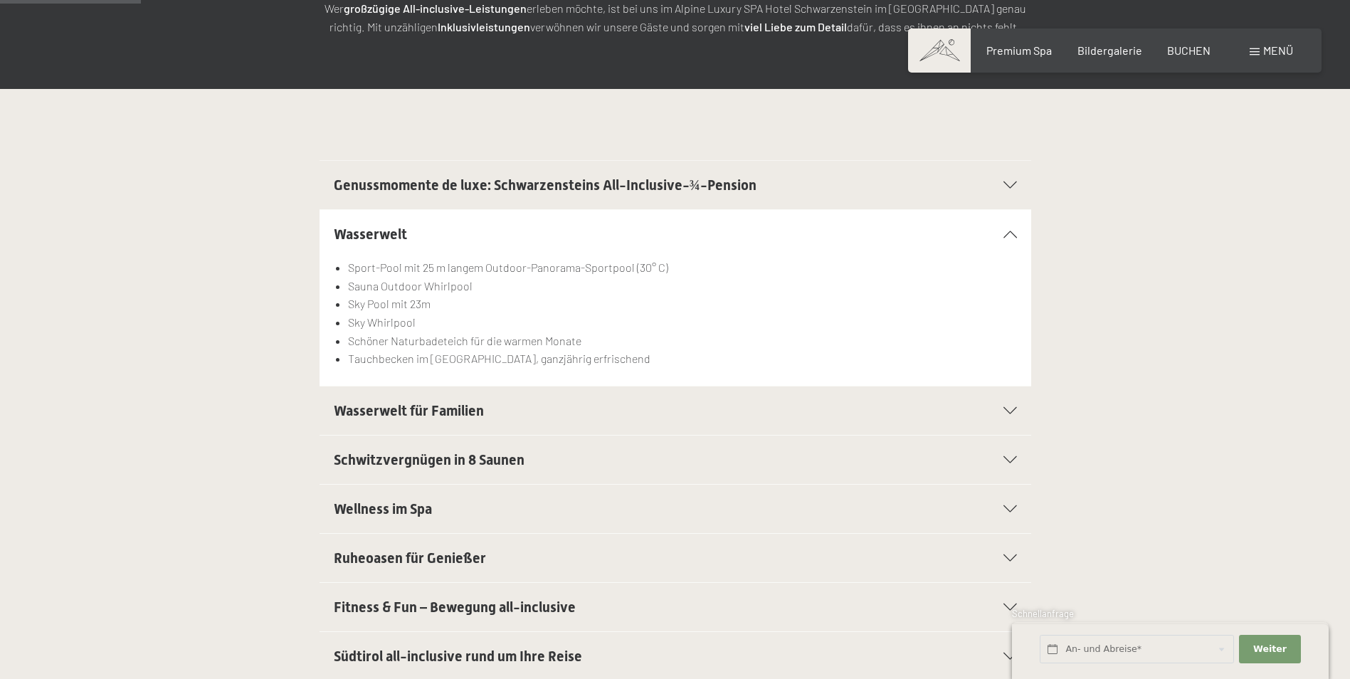
click at [629, 408] on h2 "Wasserwelt für Familien" at bounding box center [641, 411] width 615 height 20
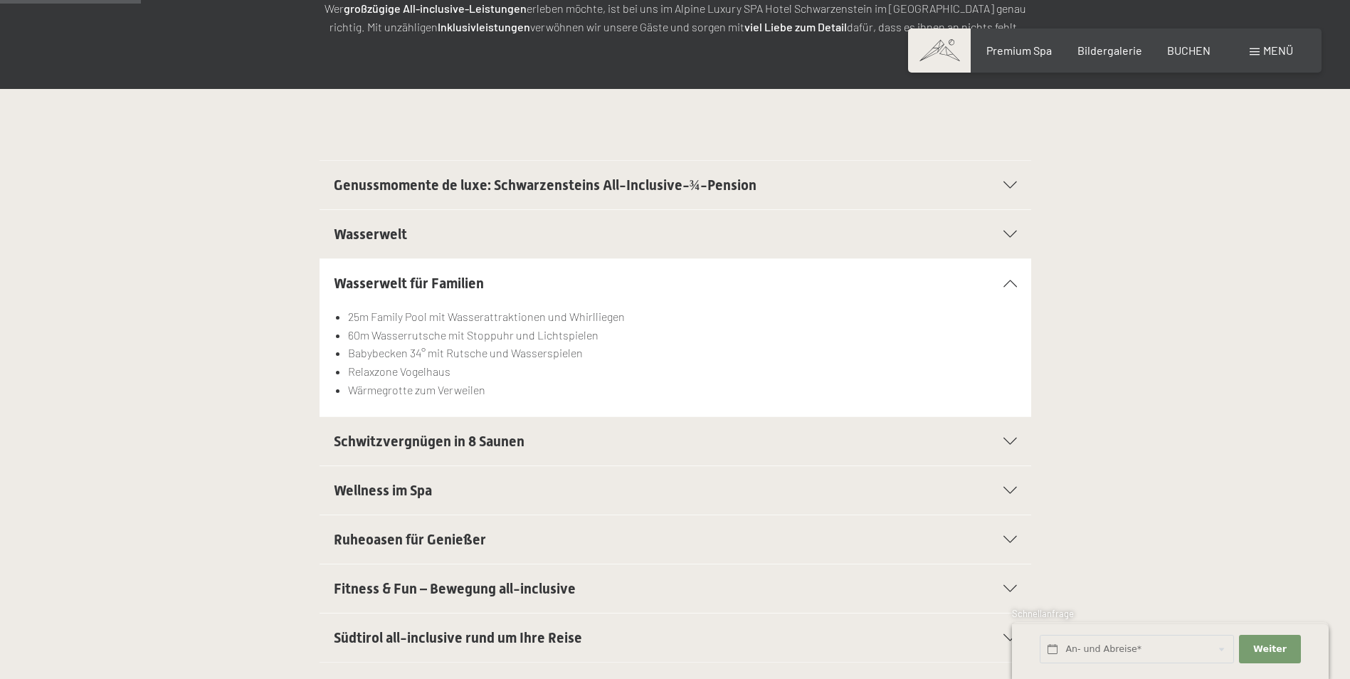
click at [623, 438] on h2 "Schwitzvergnügen in 8 Saunen" at bounding box center [641, 441] width 615 height 20
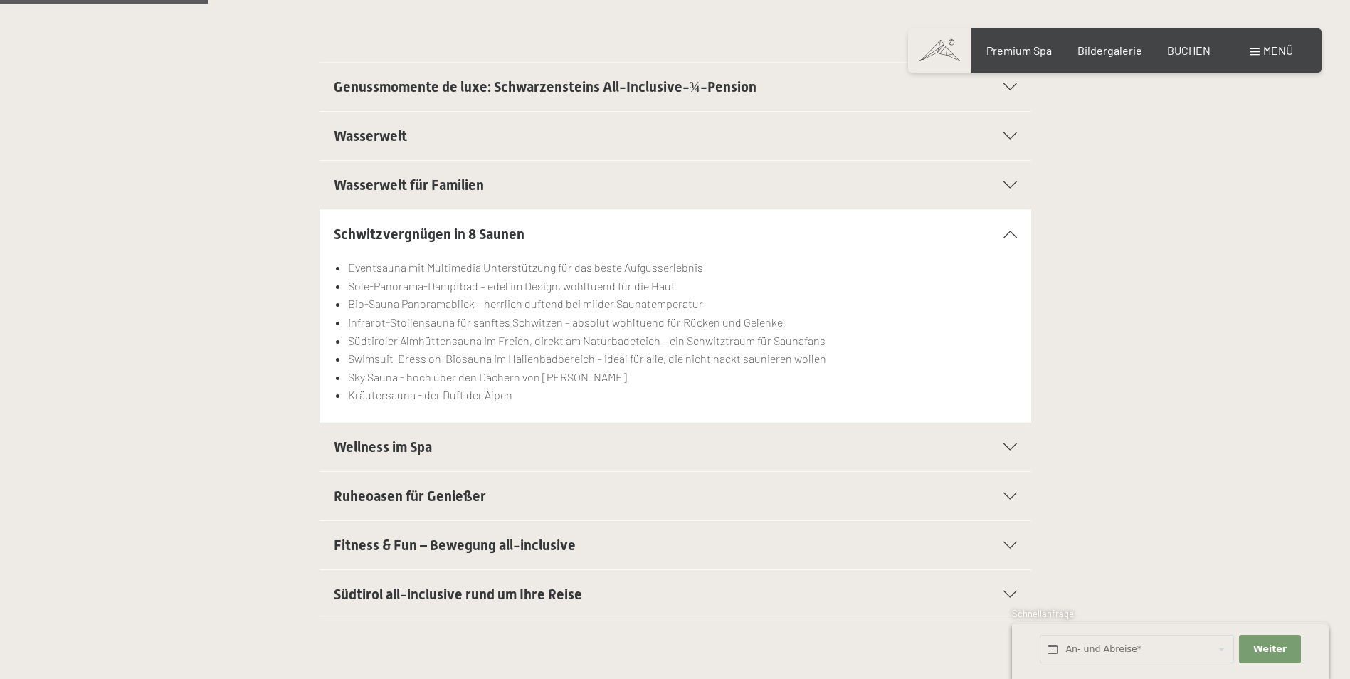
scroll to position [427, 0]
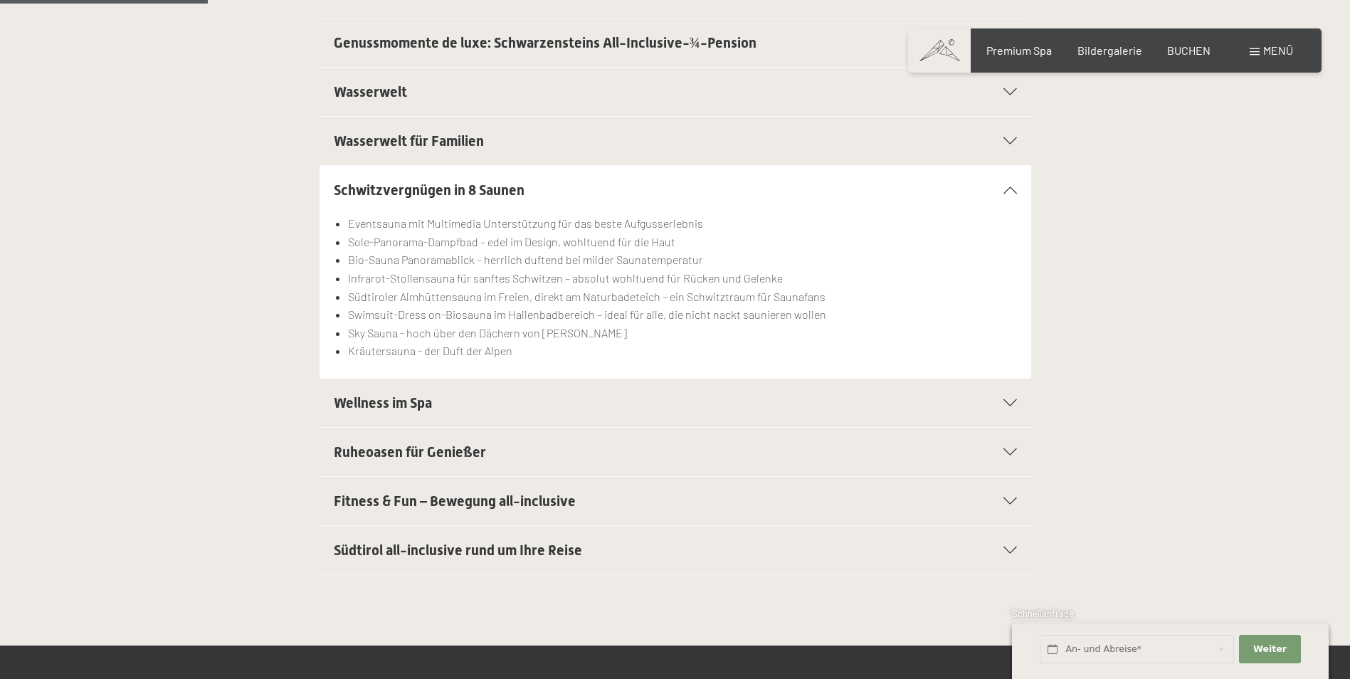
click at [604, 410] on h2 "Wellness im Spa" at bounding box center [641, 403] width 615 height 20
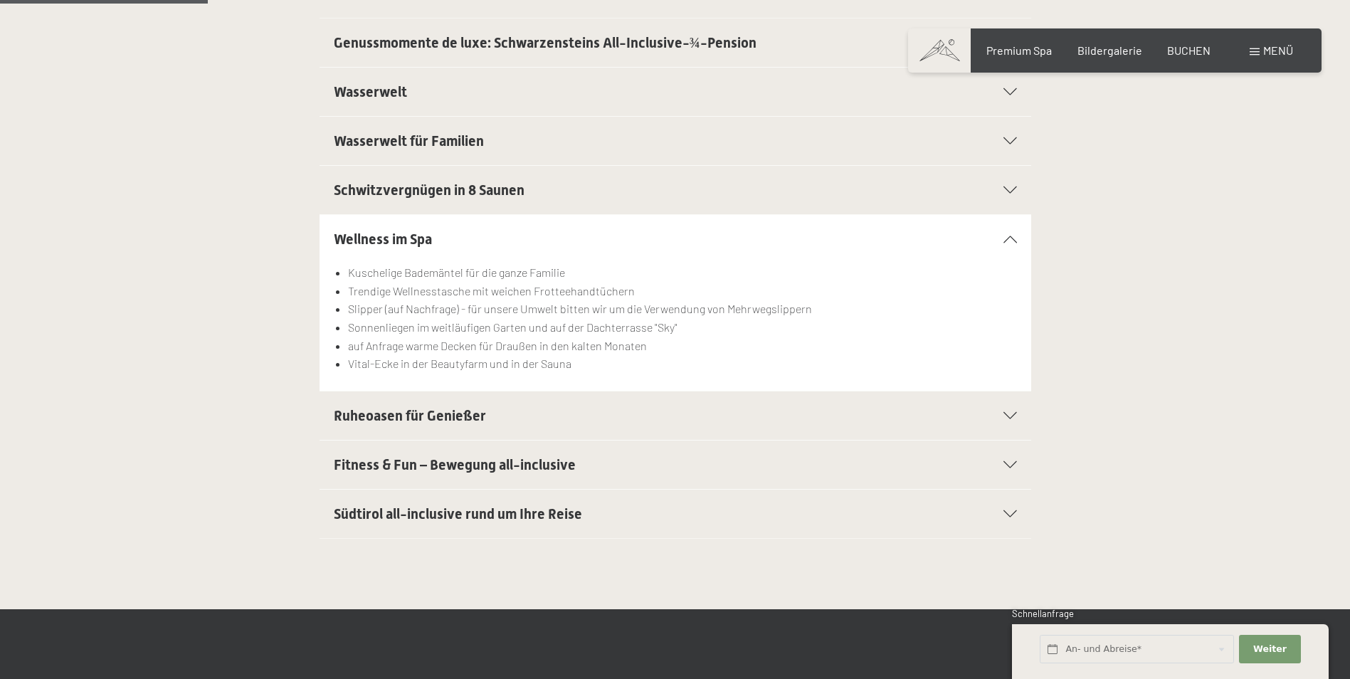
click at [617, 429] on div "Ruheoasen für Genießer" at bounding box center [675, 415] width 683 height 48
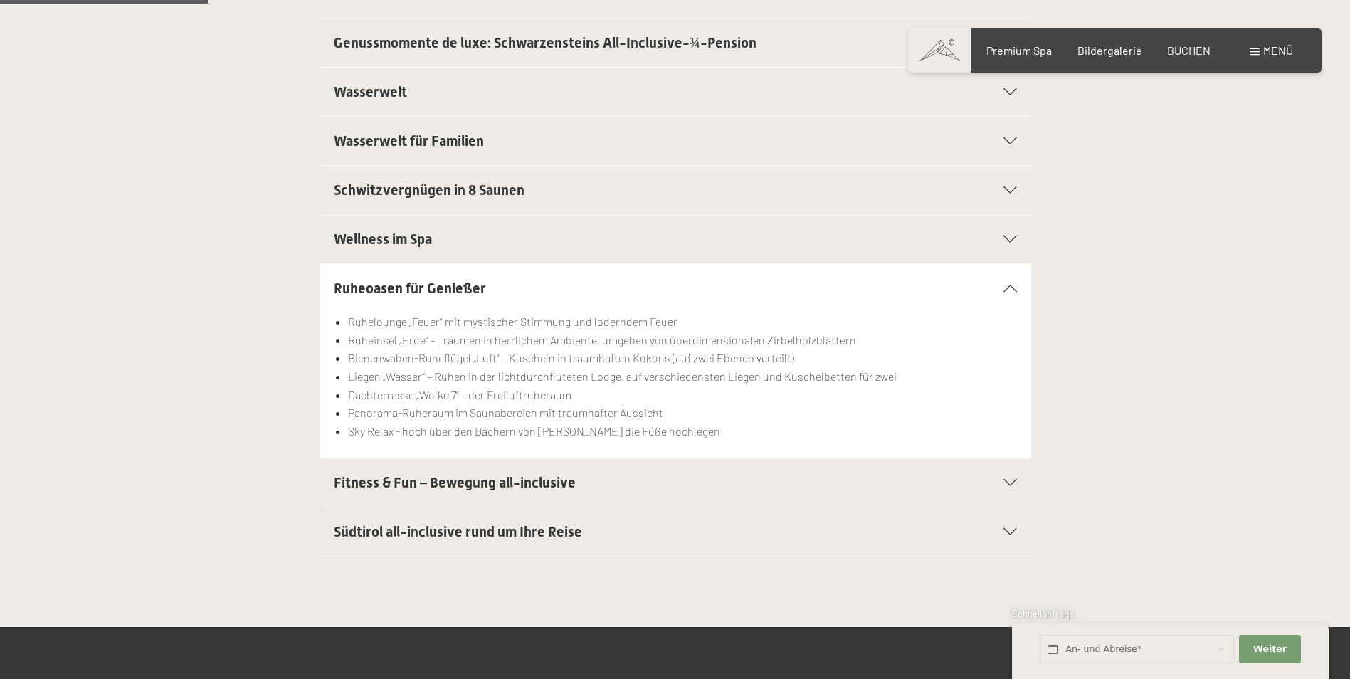
click at [595, 482] on h2 "Fitness & Fun – Bewegung all-inclusive" at bounding box center [641, 482] width 615 height 20
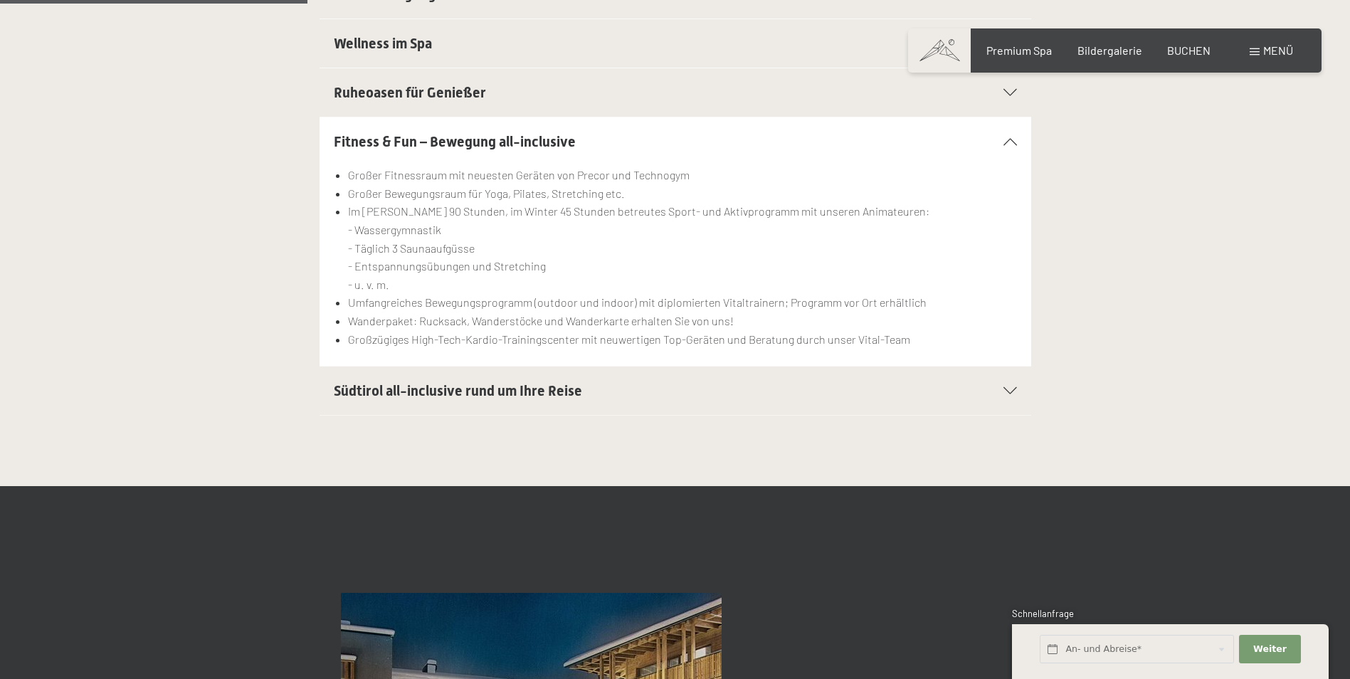
scroll to position [640, 0]
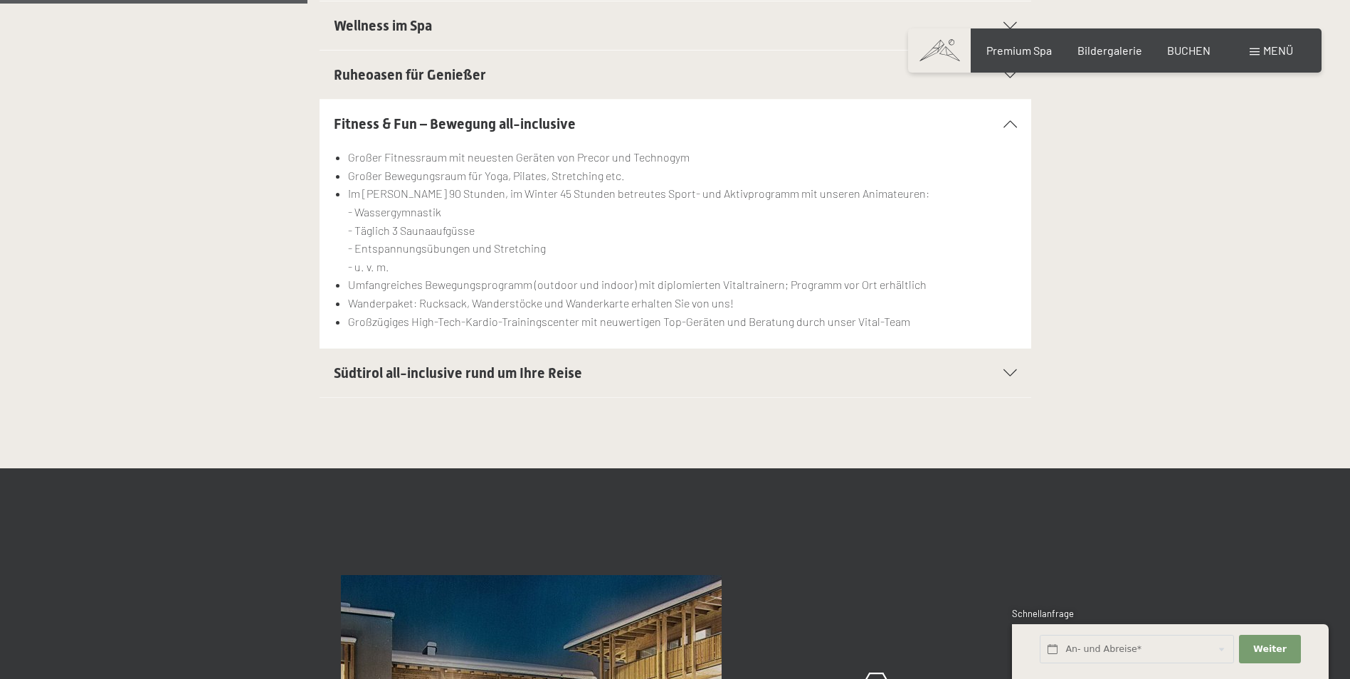
click at [504, 372] on span "Südtirol all-inclusive rund um Ihre Reise" at bounding box center [458, 372] width 248 height 17
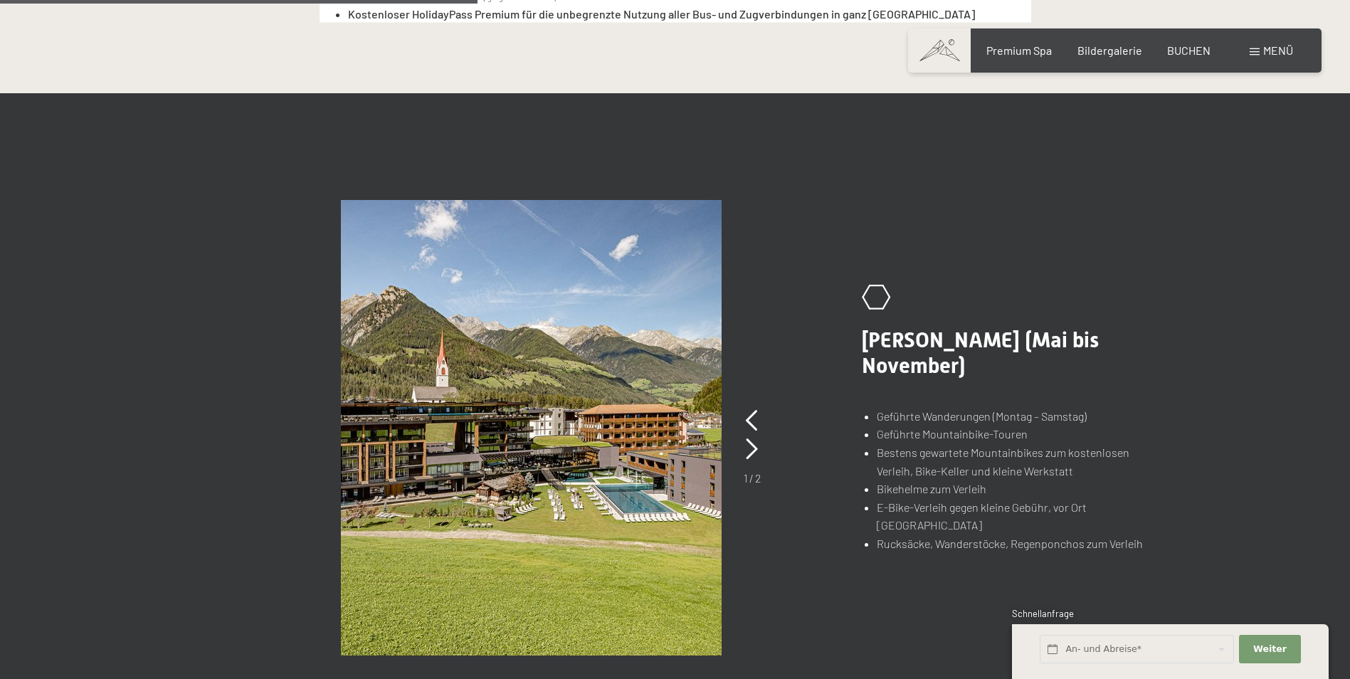
scroll to position [996, 0]
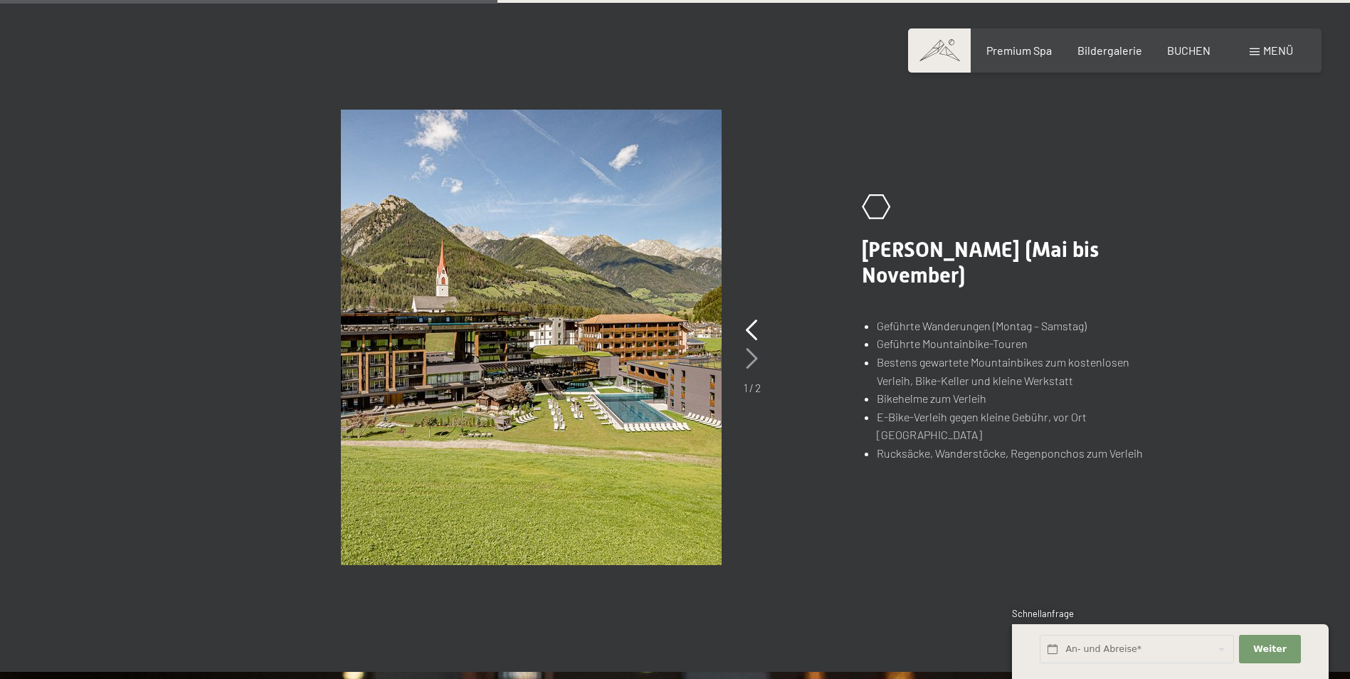
click at [756, 361] on icon at bounding box center [752, 358] width 12 height 21
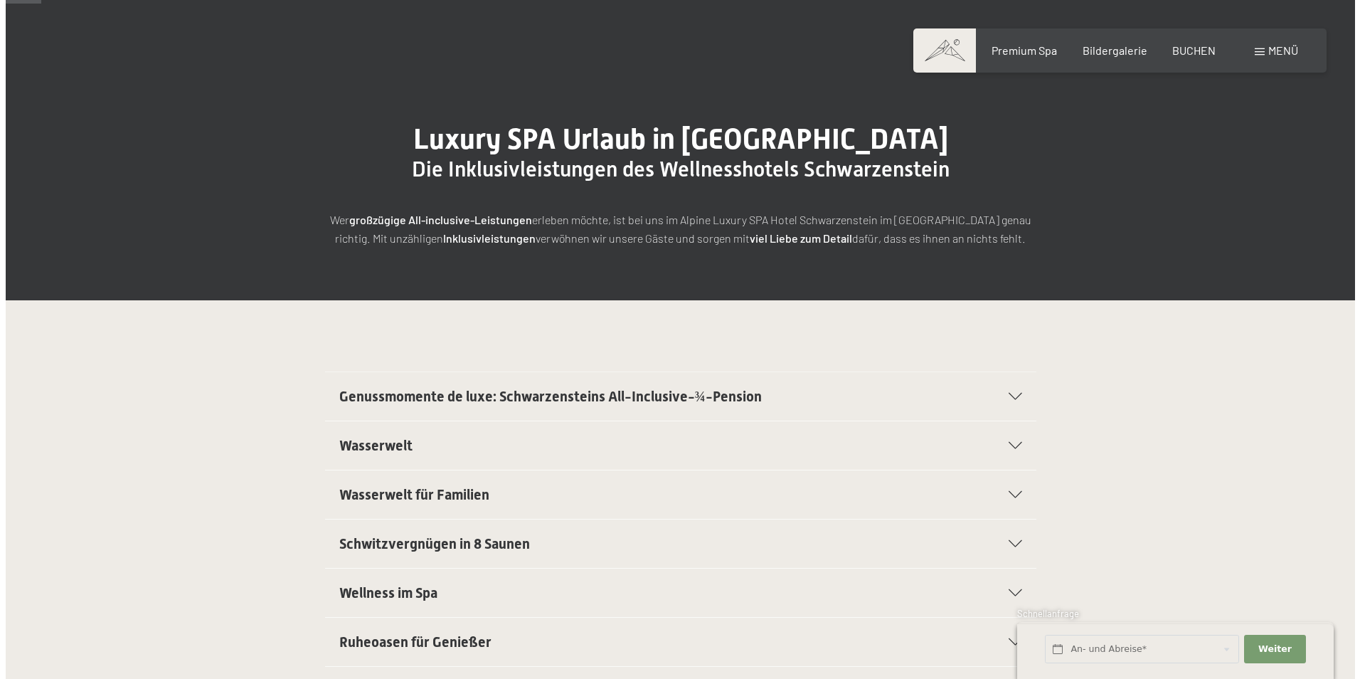
scroll to position [71, 0]
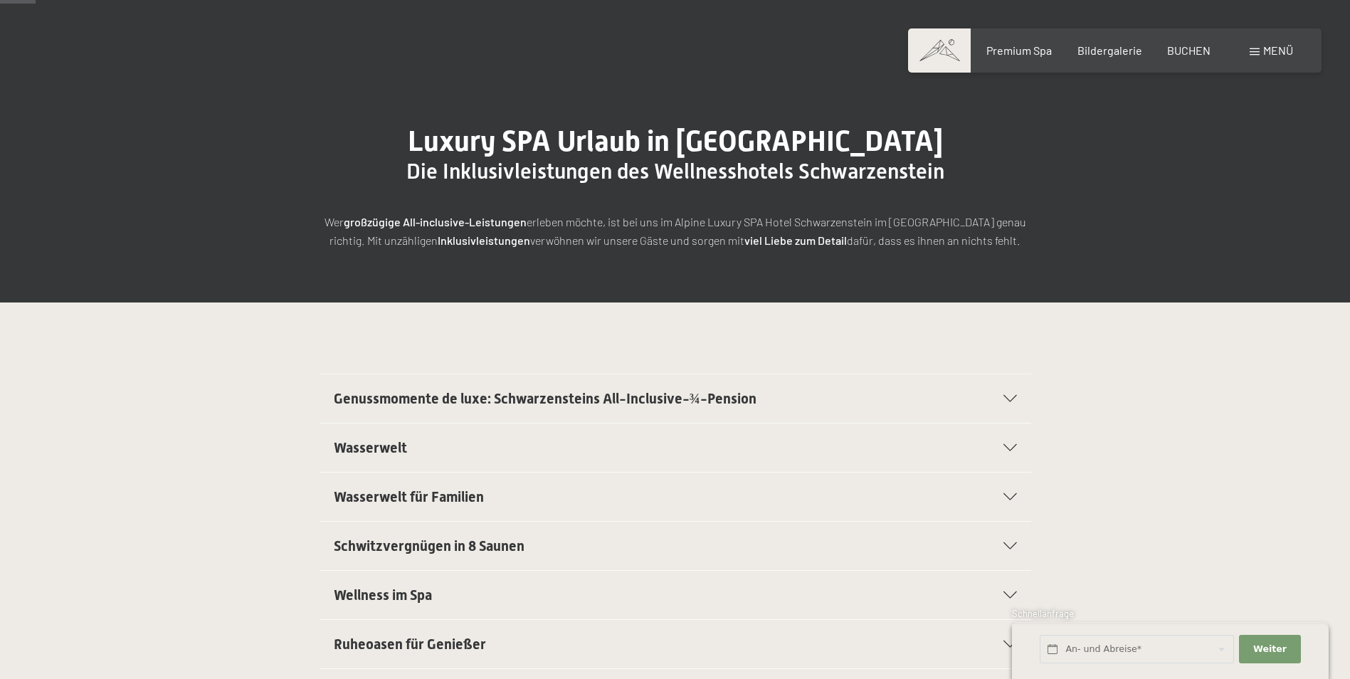
click at [1280, 47] on span "Menü" at bounding box center [1278, 50] width 30 height 14
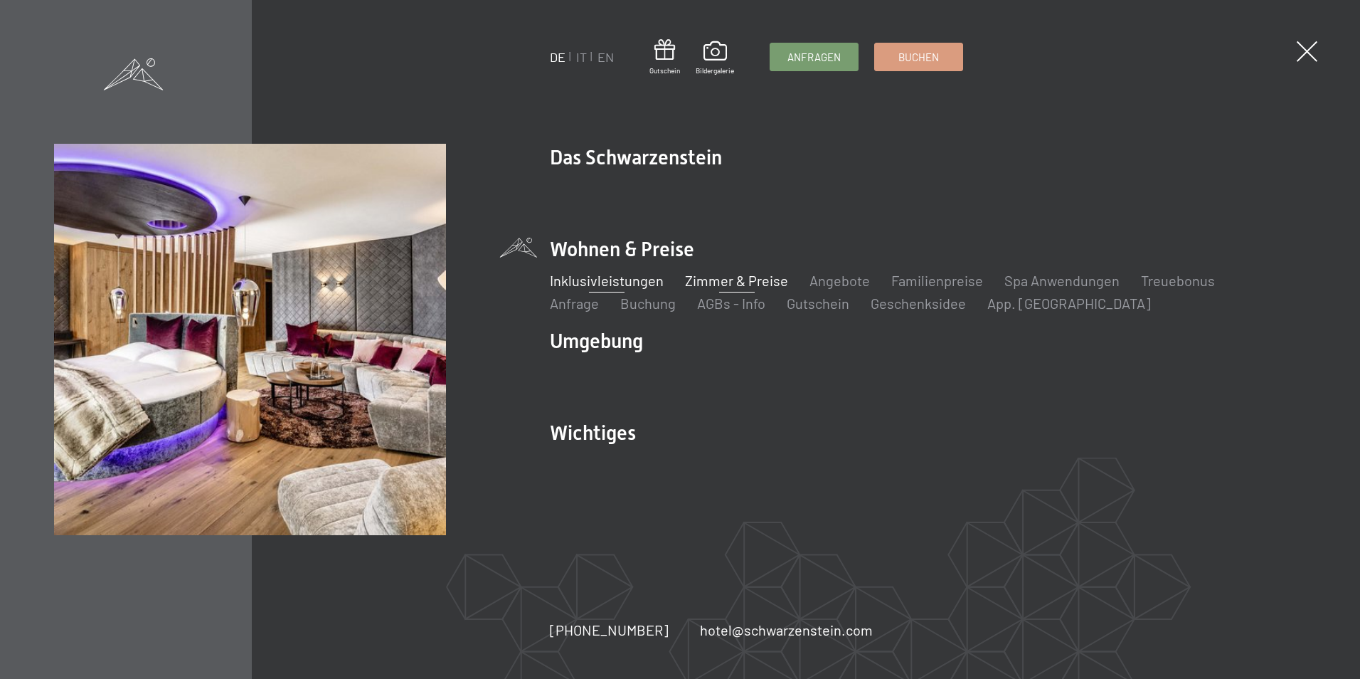
click at [742, 277] on link "Zimmer & Preise" at bounding box center [736, 280] width 103 height 17
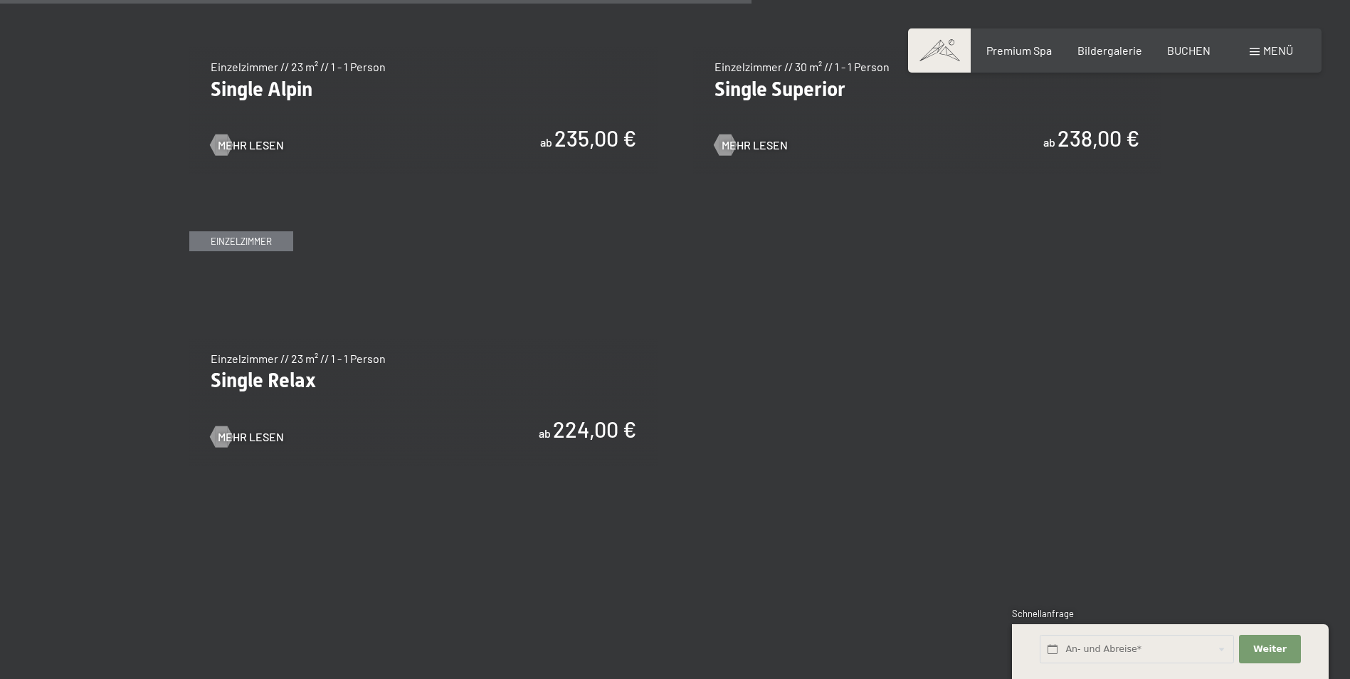
scroll to position [2490, 0]
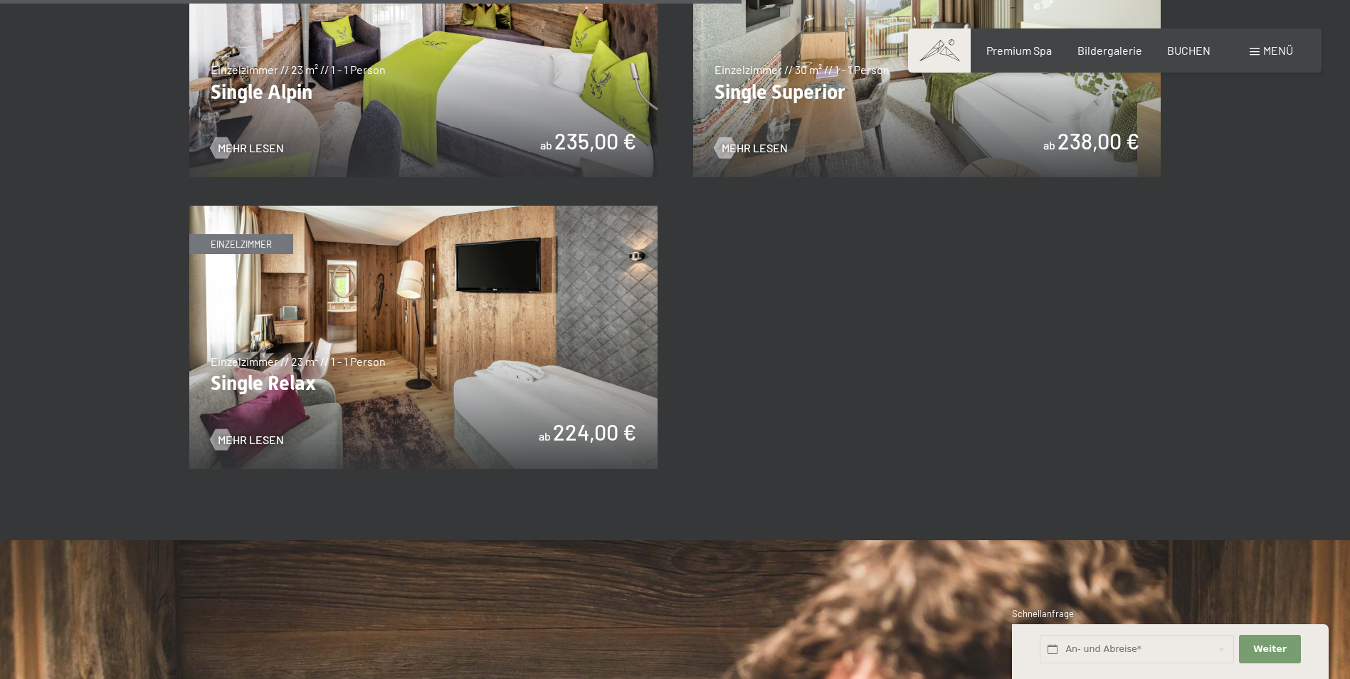
click at [413, 378] on img at bounding box center [423, 337] width 468 height 263
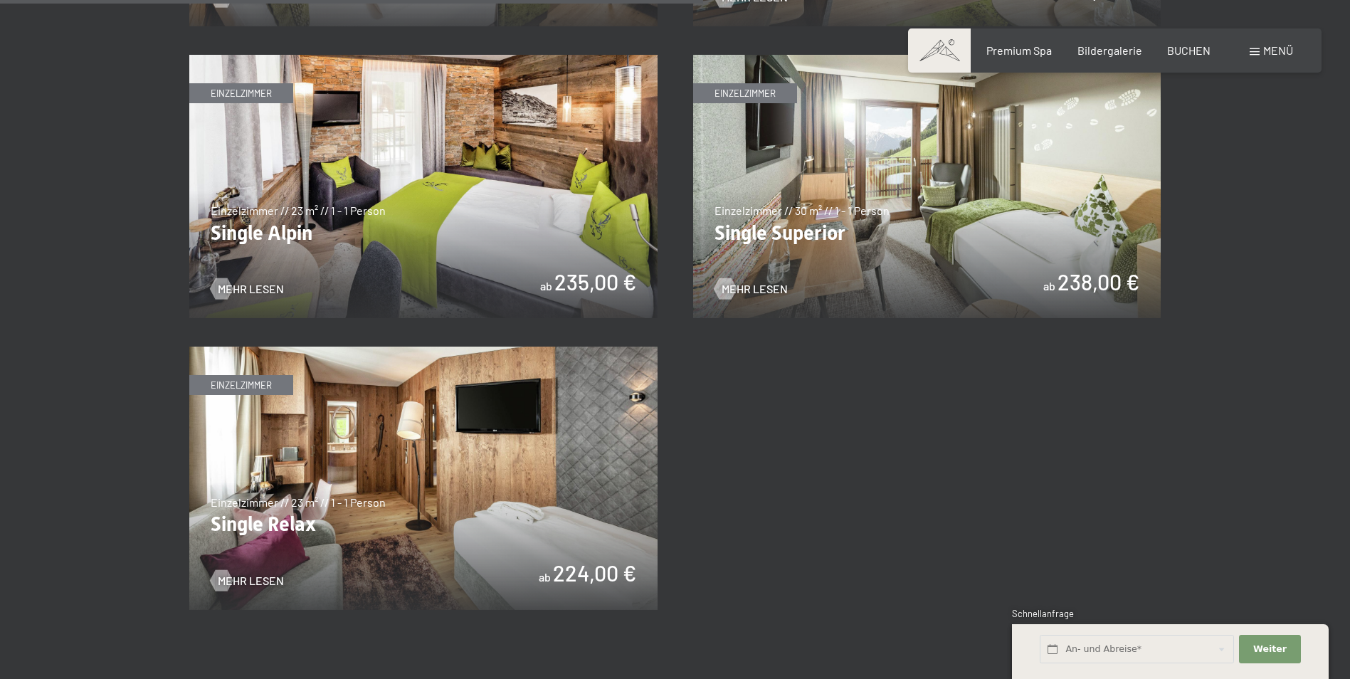
scroll to position [2348, 0]
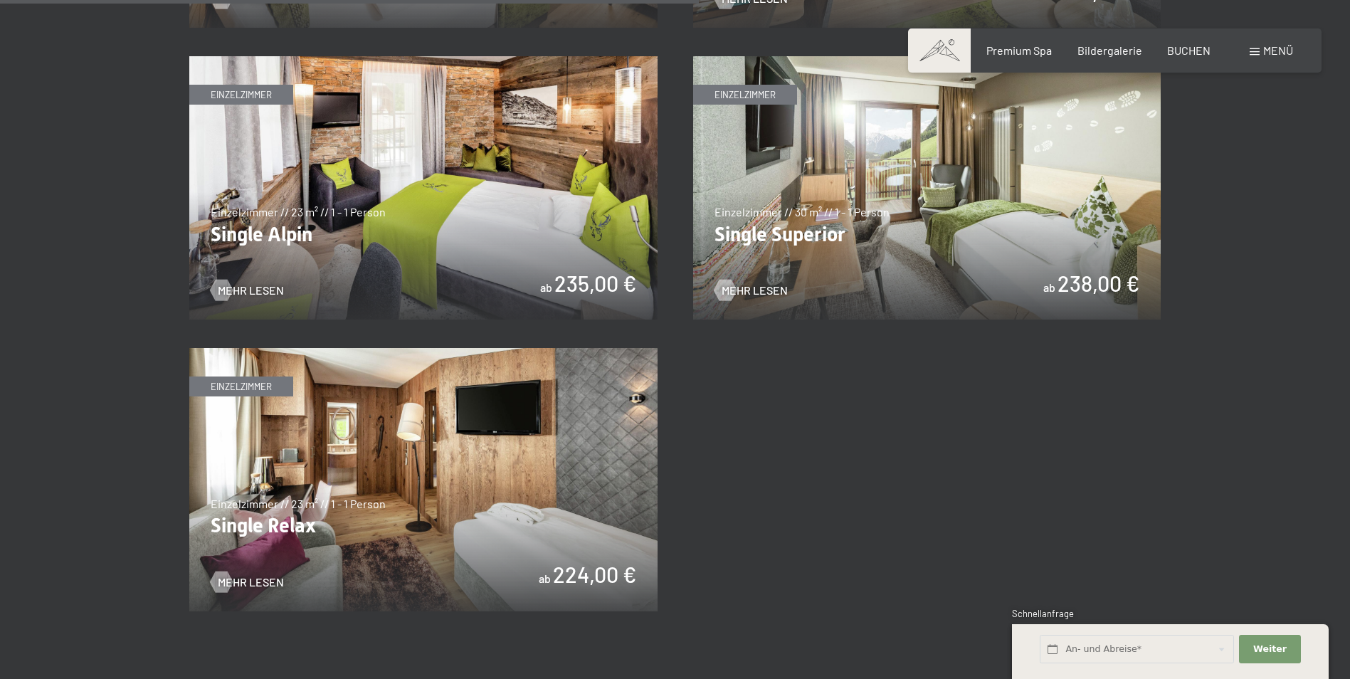
click at [1011, 181] on img at bounding box center [927, 187] width 468 height 263
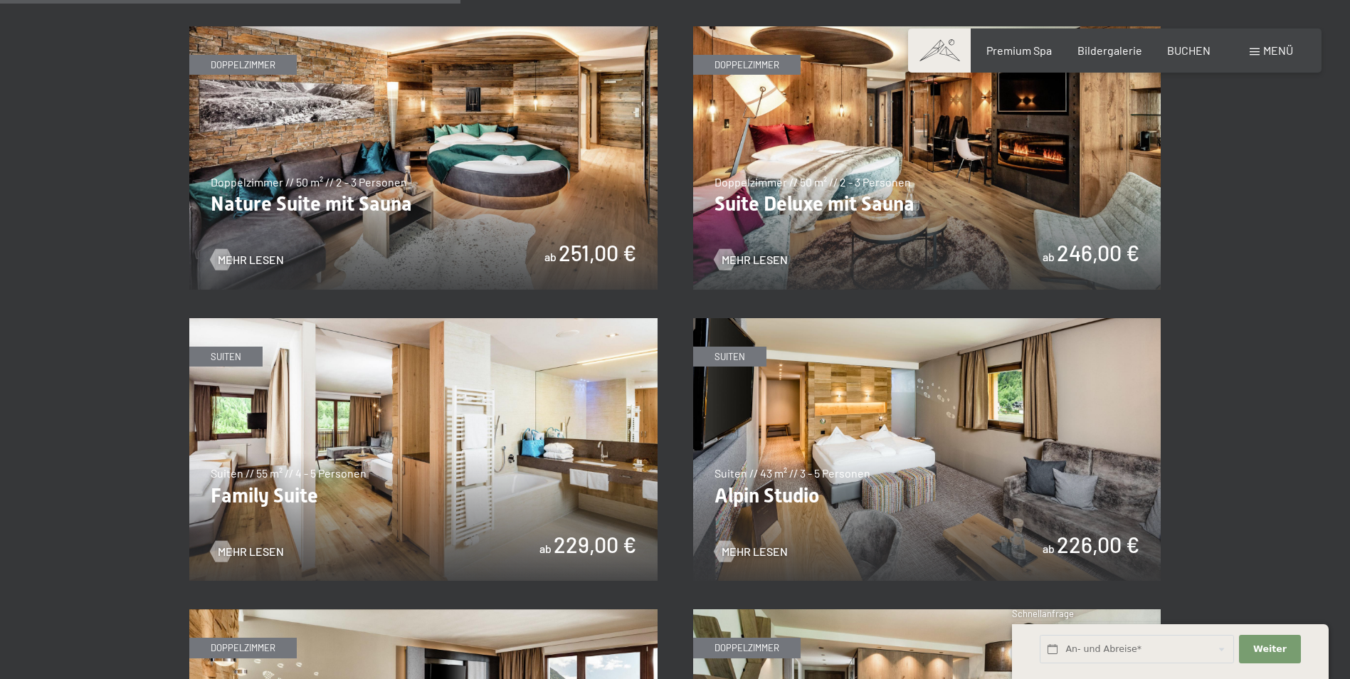
scroll to position [1494, 0]
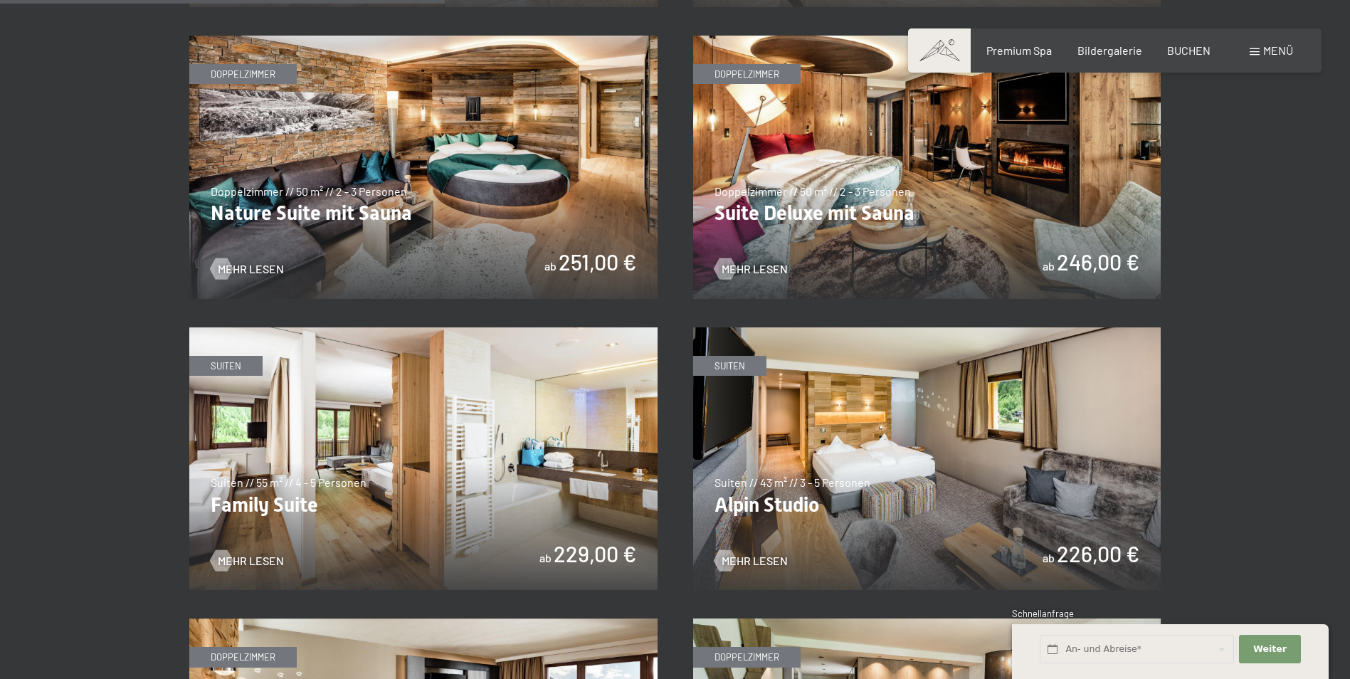
click at [822, 415] on img at bounding box center [927, 458] width 468 height 263
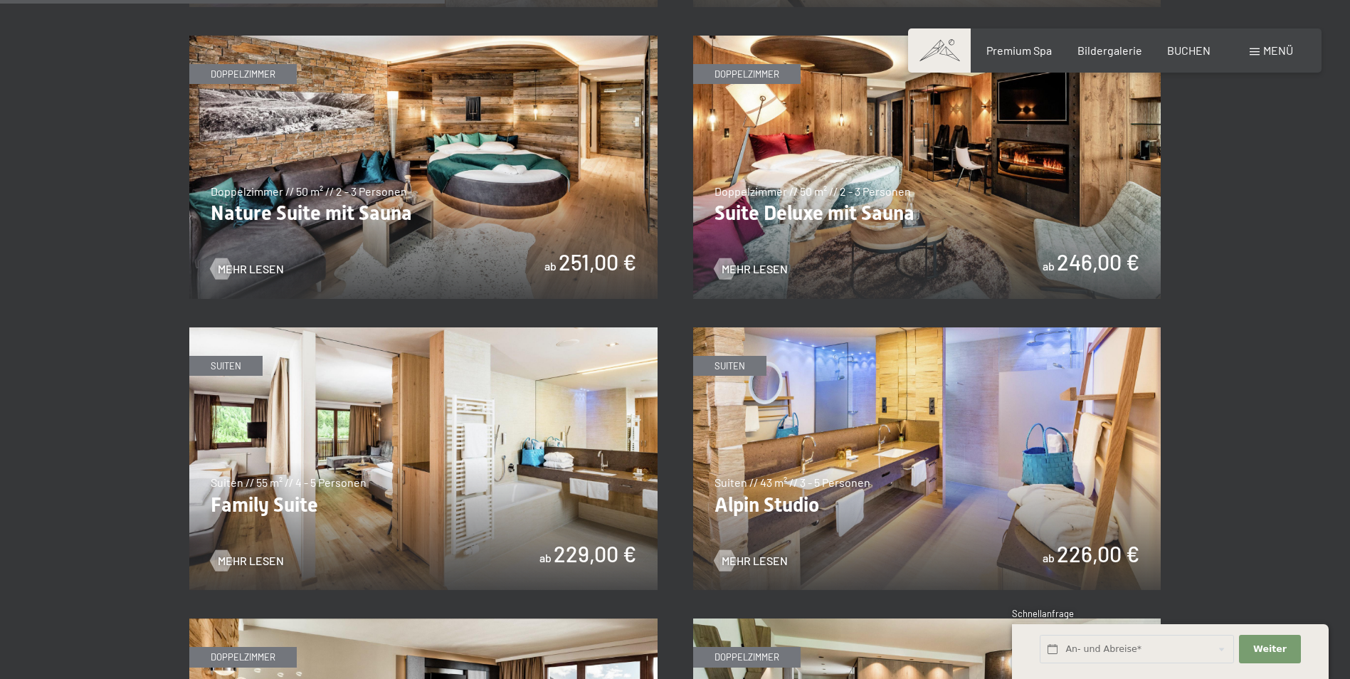
click at [965, 465] on img at bounding box center [927, 458] width 468 height 263
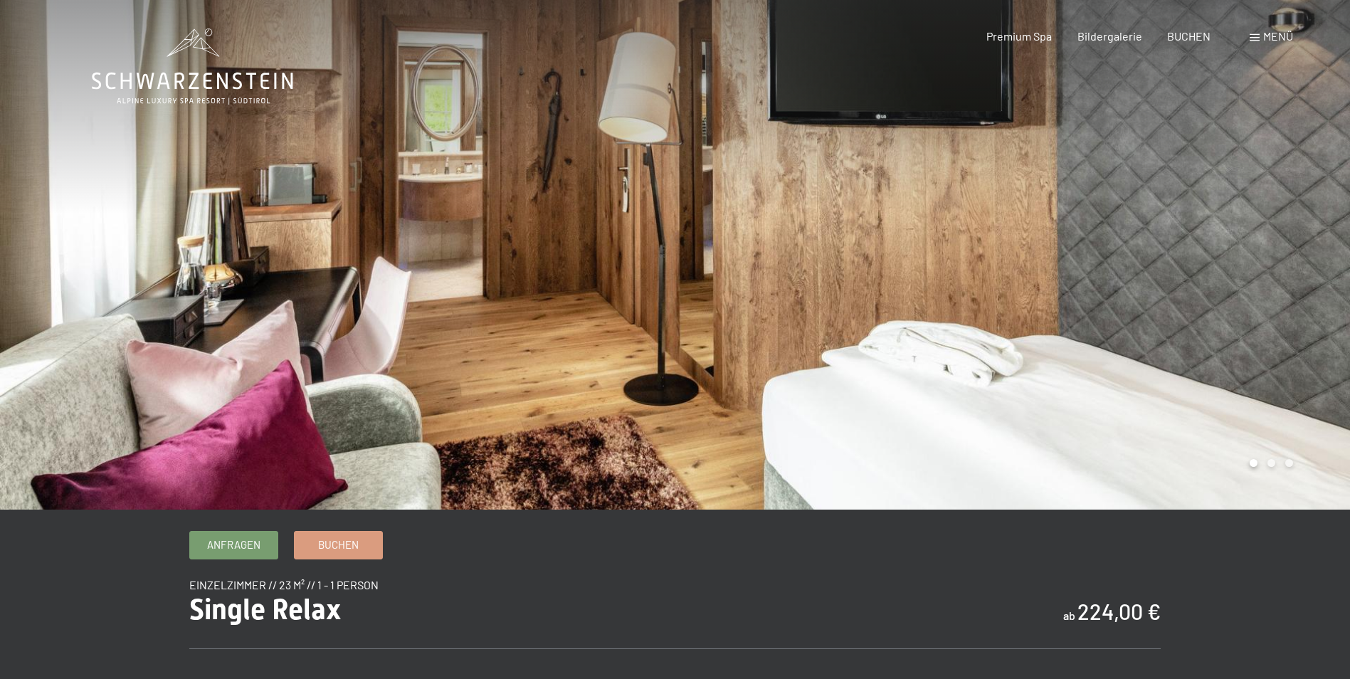
click at [1015, 268] on div at bounding box center [1012, 254] width 675 height 509
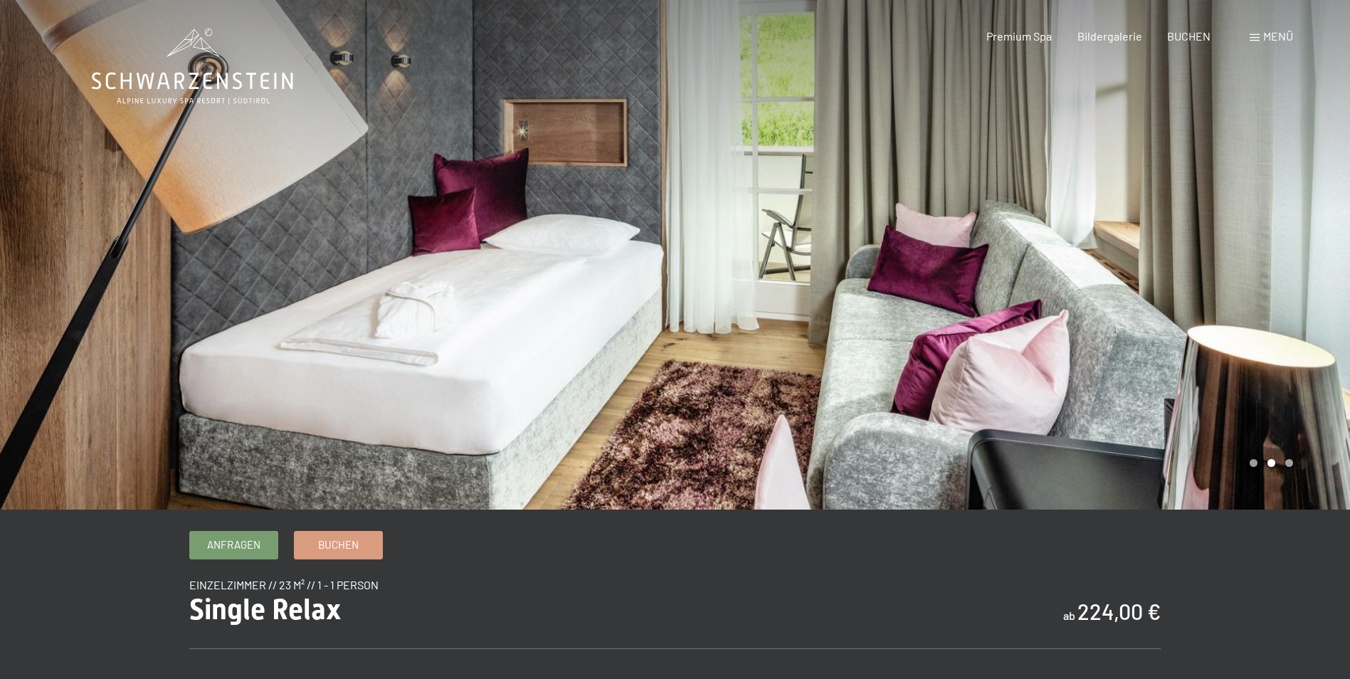
click at [1022, 263] on div at bounding box center [1012, 254] width 675 height 509
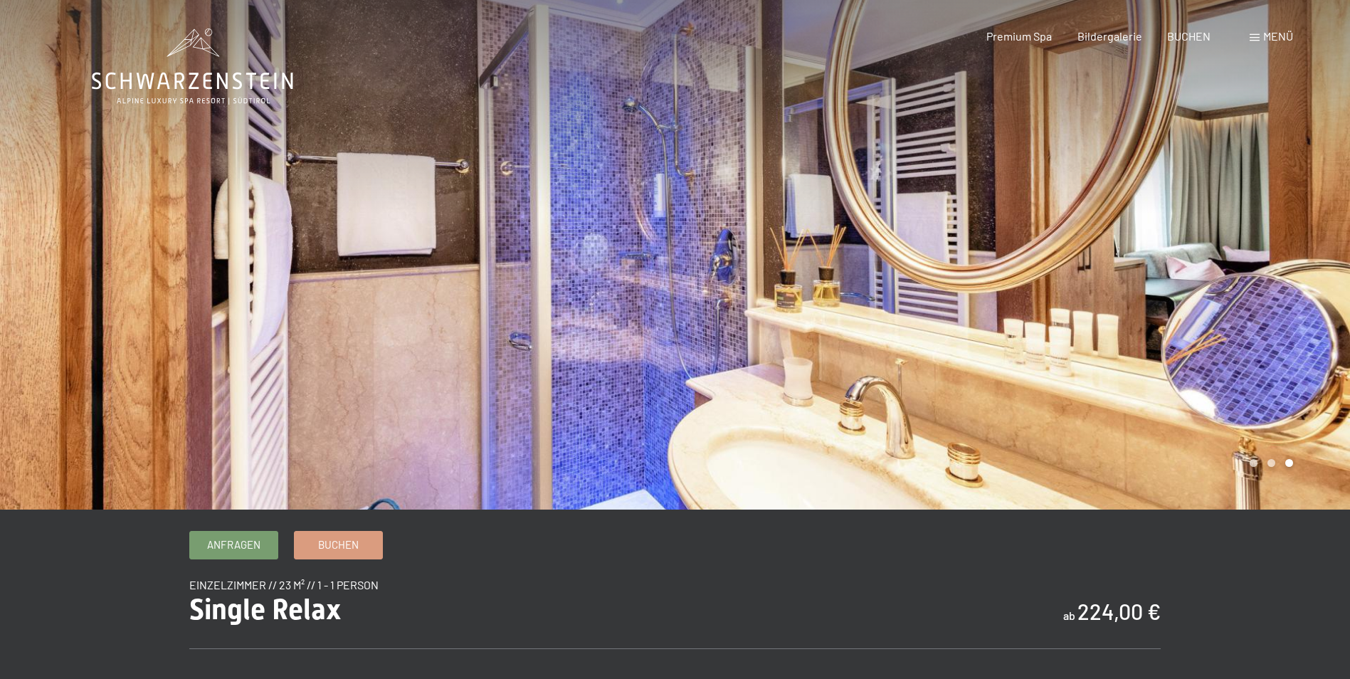
click at [1022, 263] on div at bounding box center [1012, 254] width 675 height 509
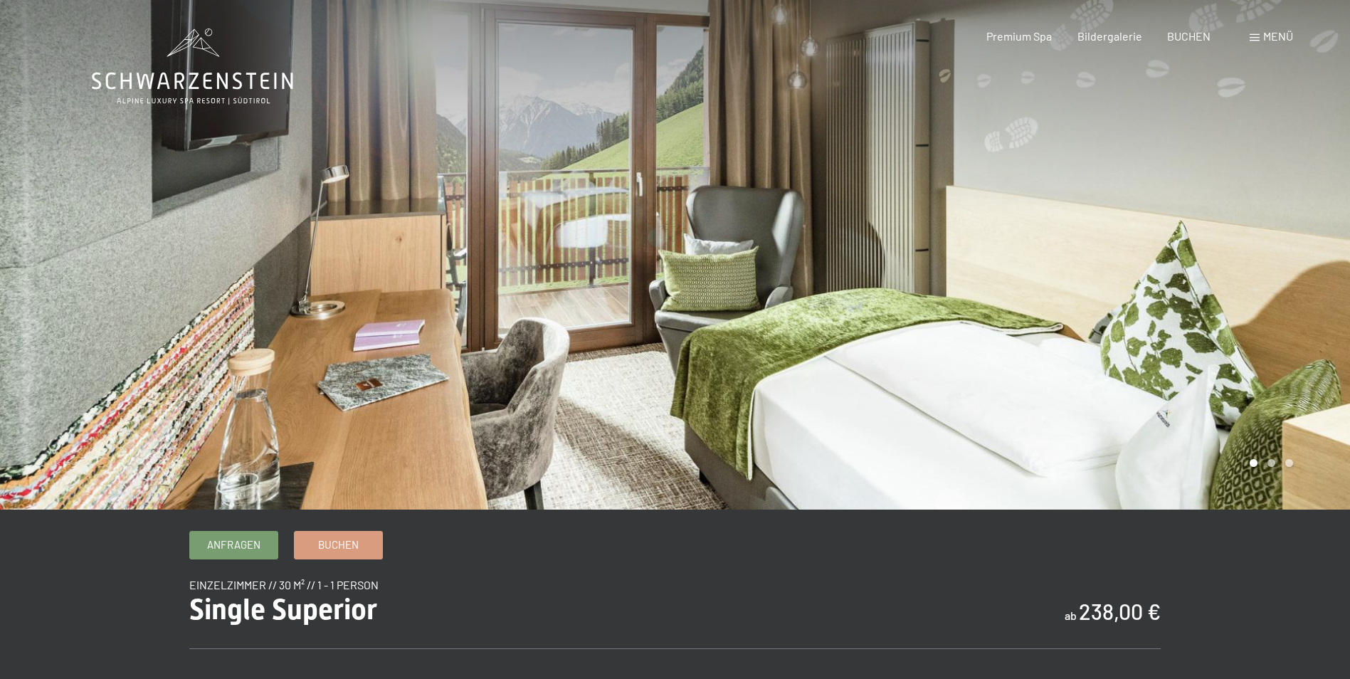
click at [1107, 292] on div at bounding box center [1012, 254] width 675 height 509
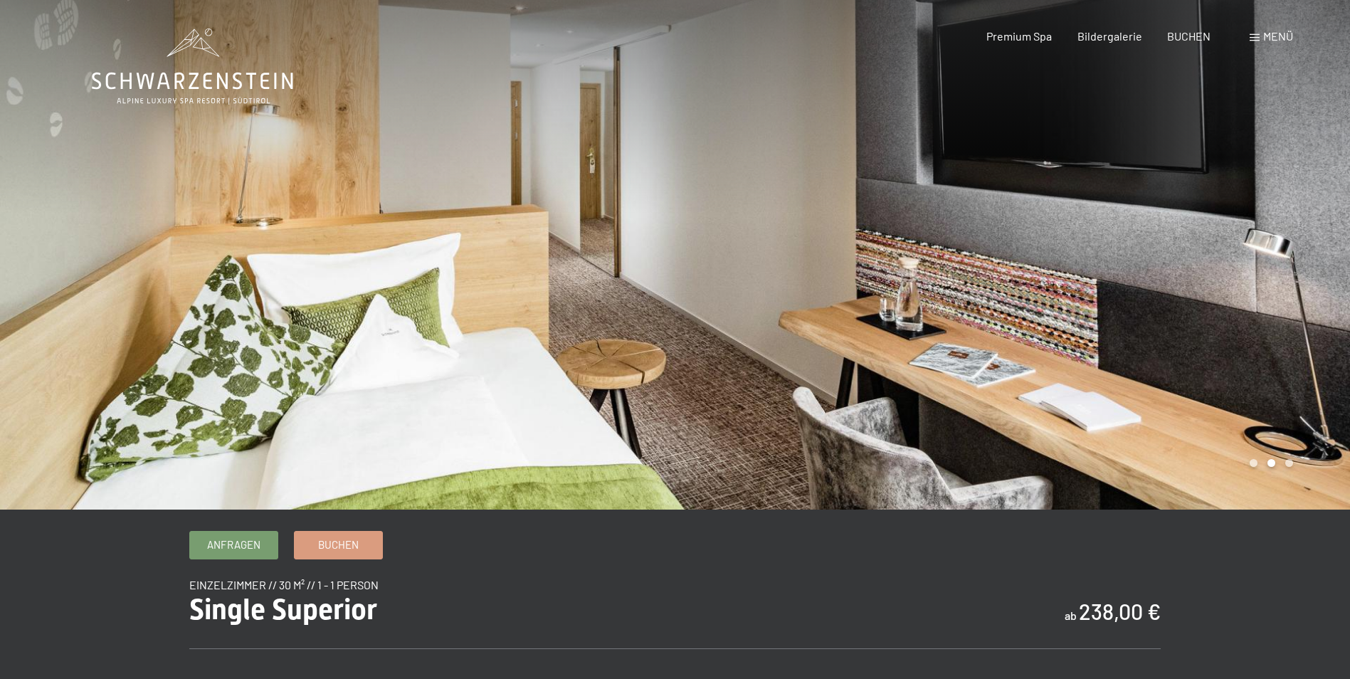
click at [1107, 292] on div at bounding box center [1012, 254] width 675 height 509
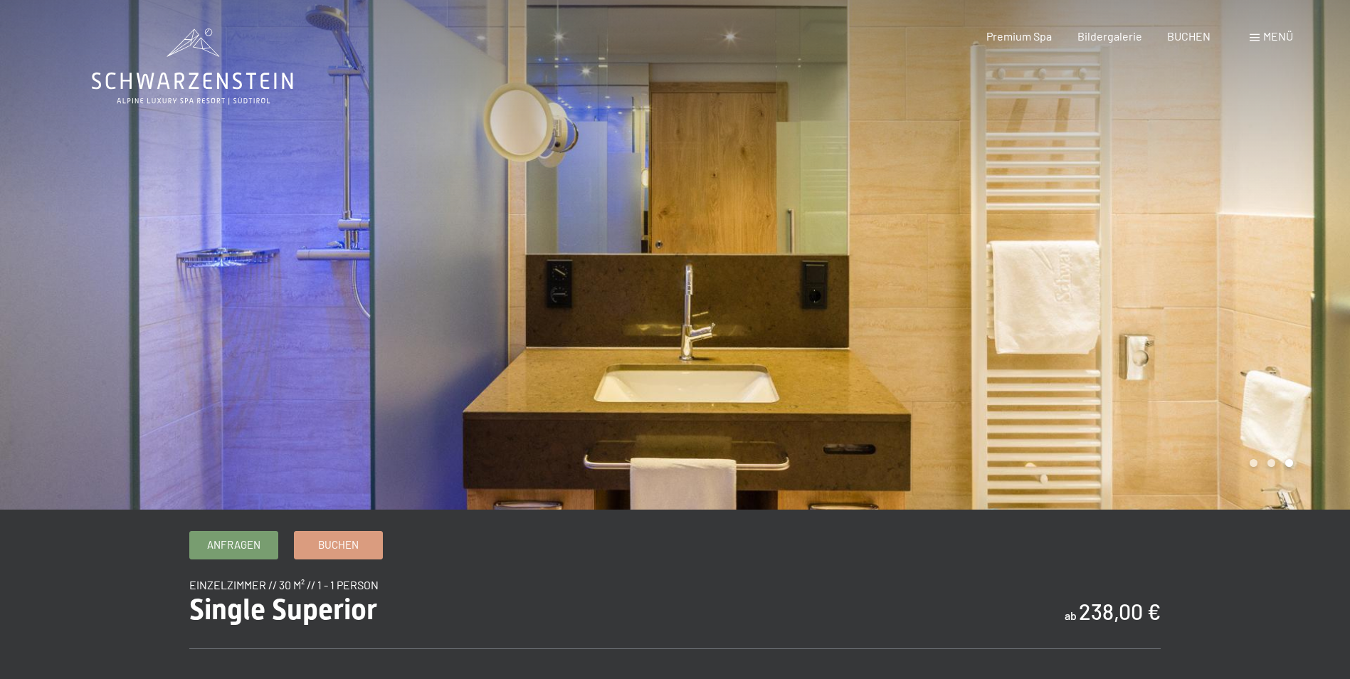
click at [1107, 292] on div at bounding box center [1012, 254] width 675 height 509
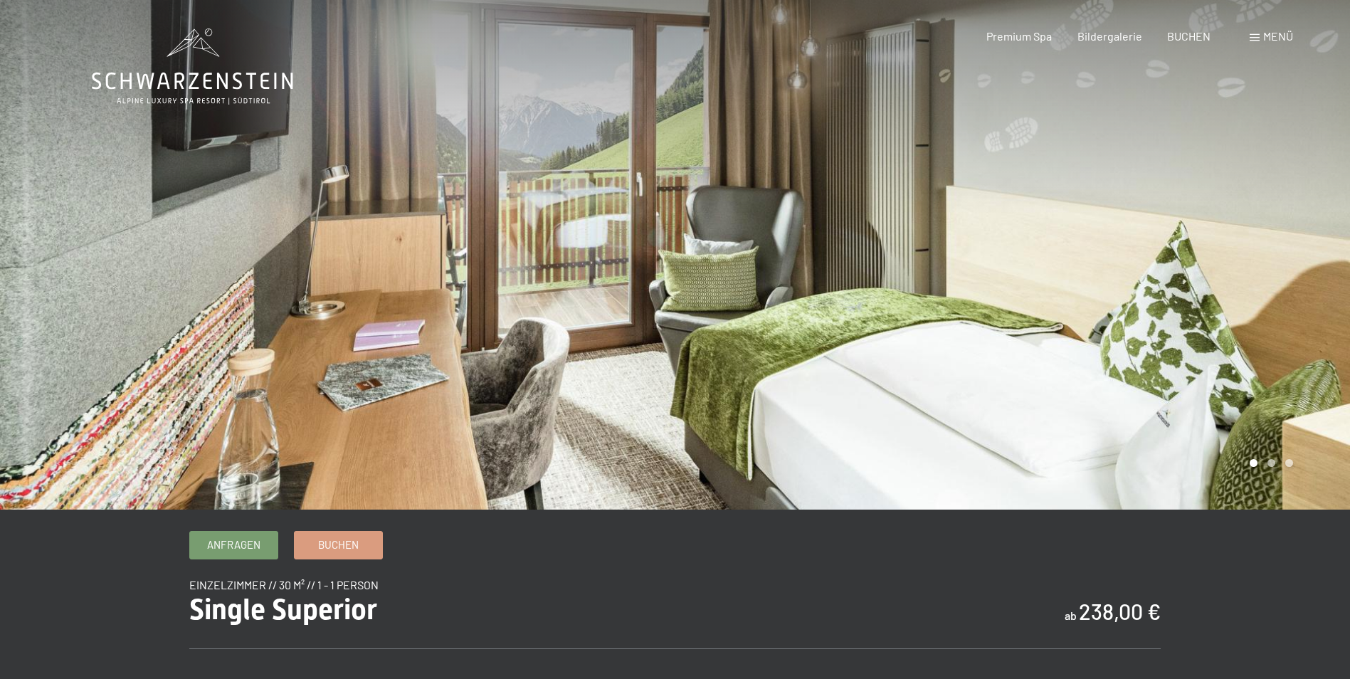
click at [1107, 292] on div at bounding box center [1012, 254] width 675 height 509
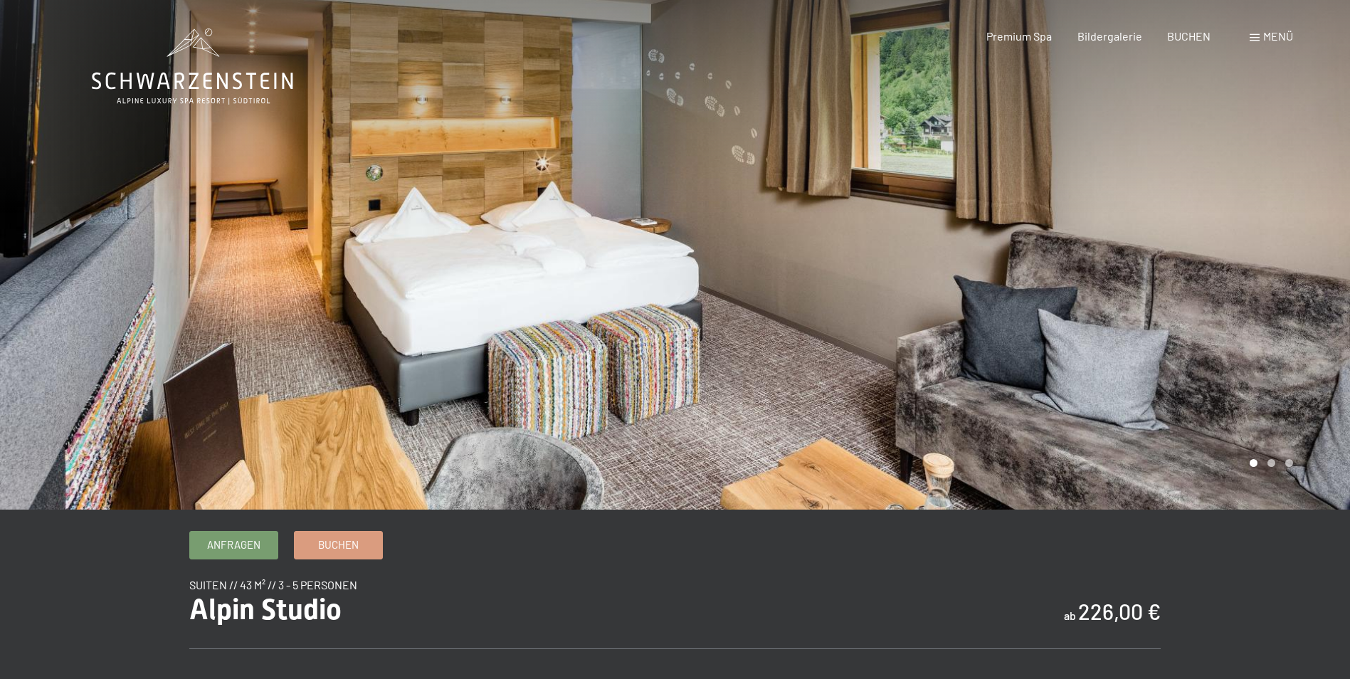
click at [1172, 286] on div at bounding box center [1012, 254] width 675 height 509
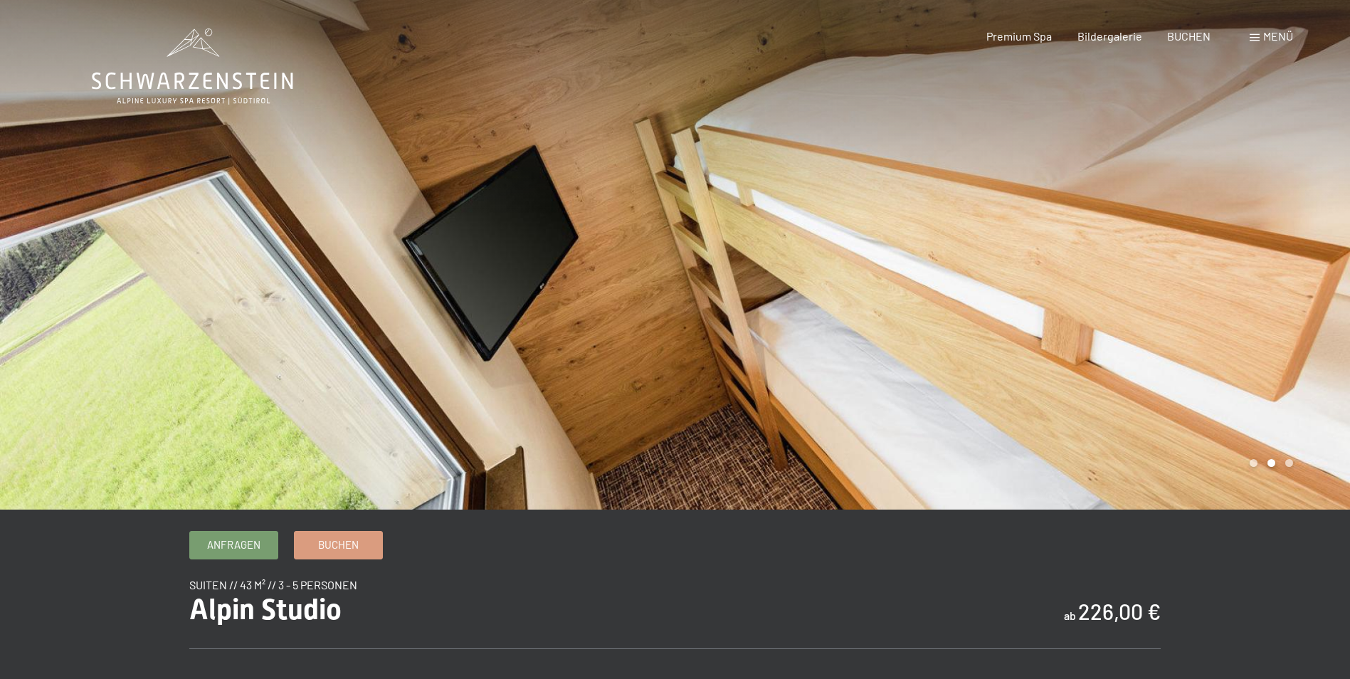
click at [1172, 286] on div at bounding box center [1012, 254] width 675 height 509
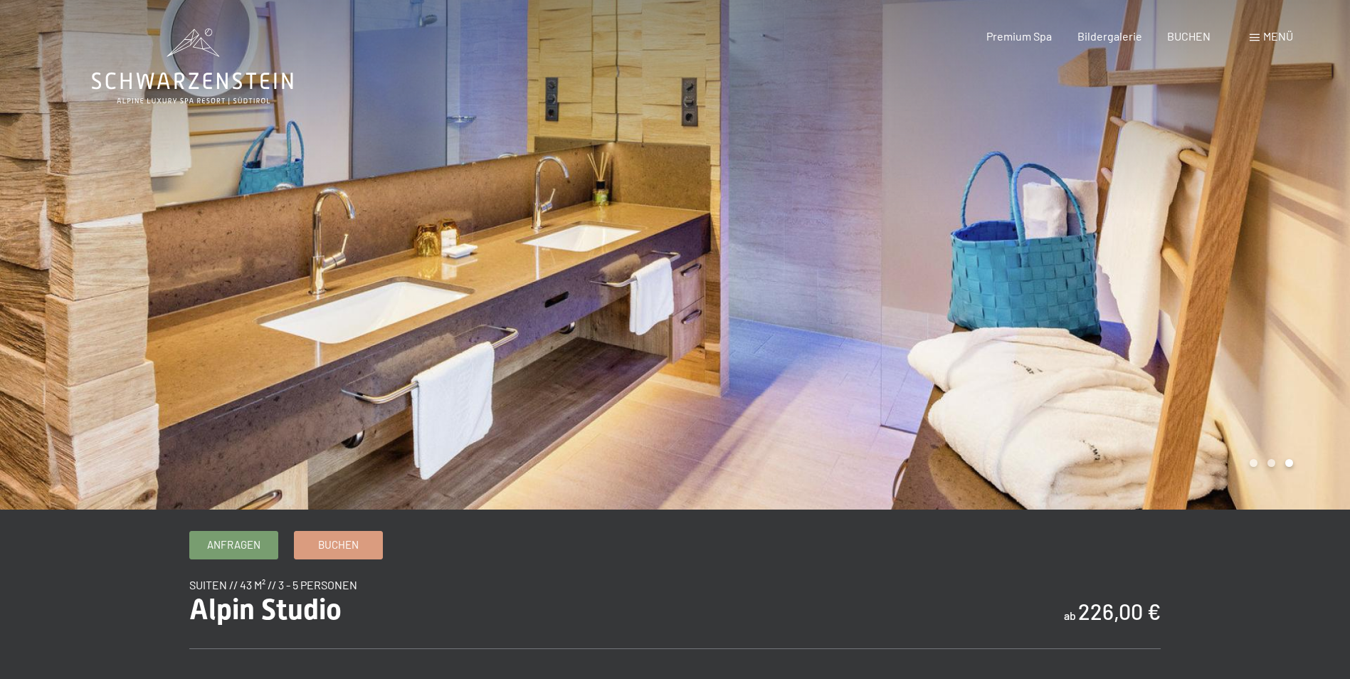
click at [1172, 286] on div at bounding box center [1012, 254] width 675 height 509
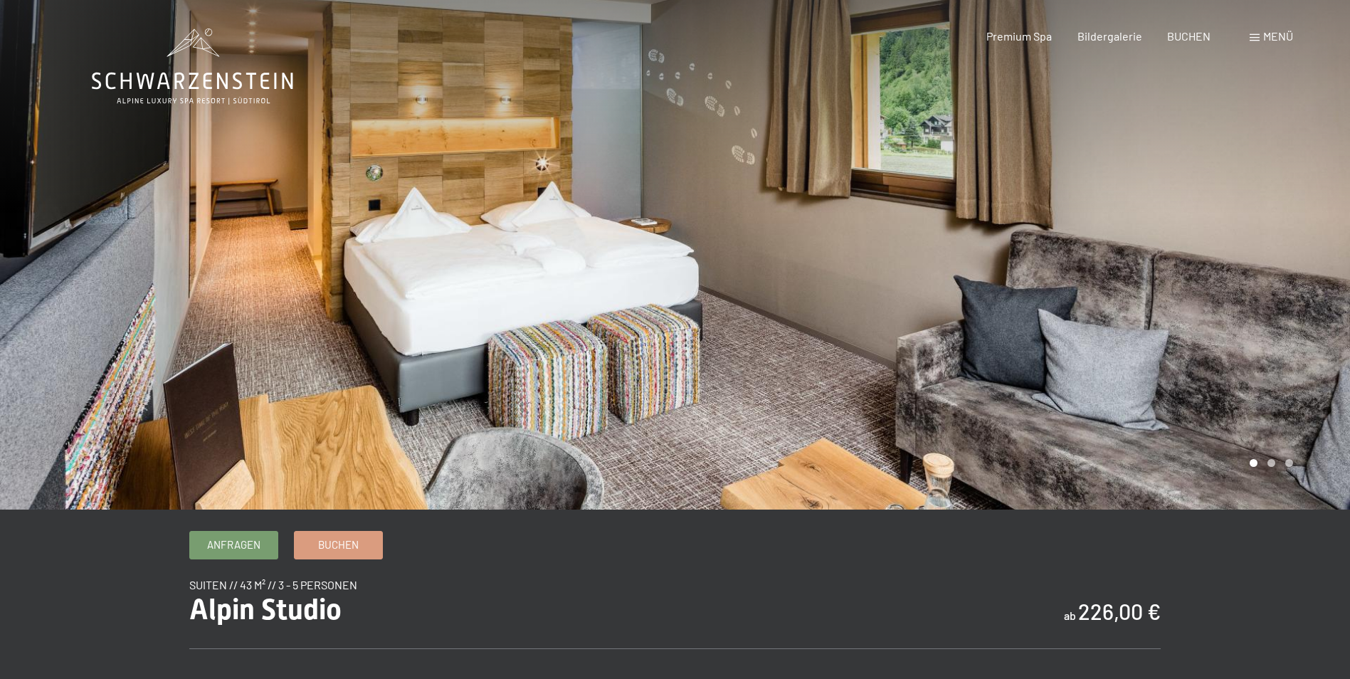
click at [1172, 286] on div at bounding box center [1012, 254] width 675 height 509
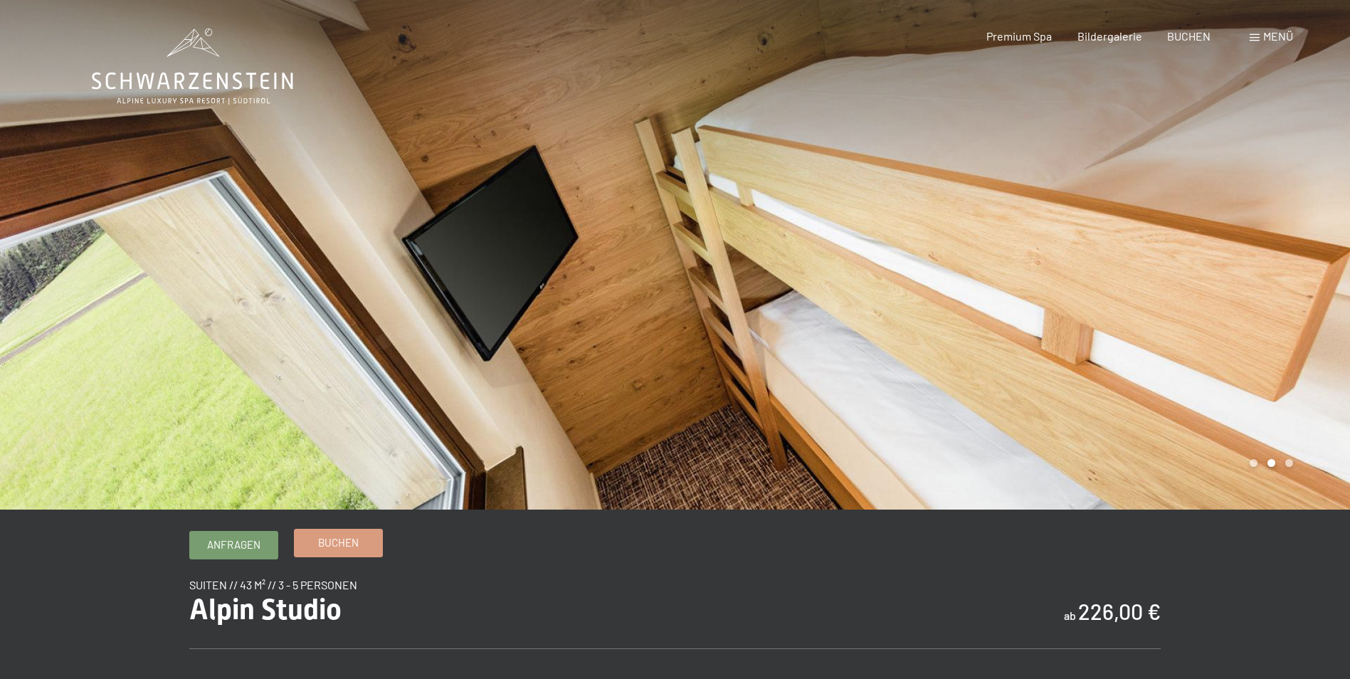
click at [329, 544] on span "Buchen" at bounding box center [338, 542] width 41 height 15
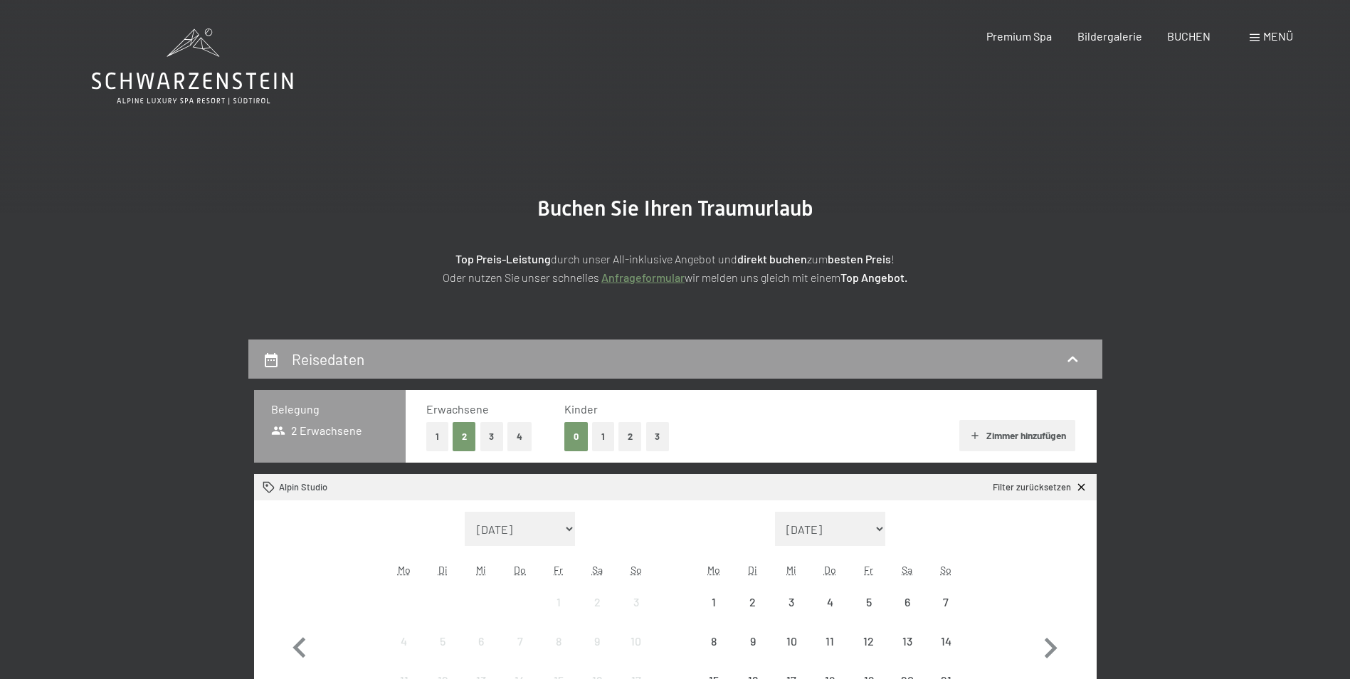
click at [599, 423] on button "1" at bounding box center [603, 436] width 22 height 29
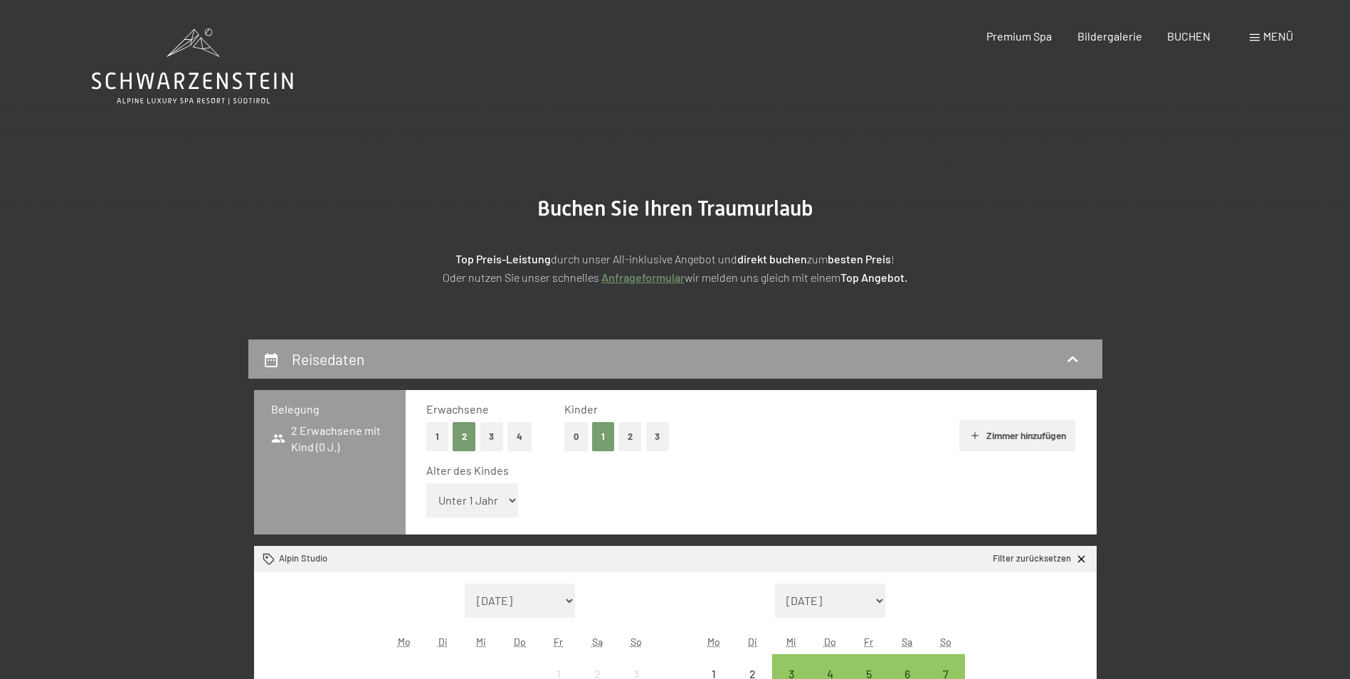
click at [502, 497] on select "Unter 1 Jahr 1 Jahr 2 Jahre 3 Jahre 4 Jahre 5 Jahre 6 Jahre 7 Jahre 8 Jahre 9 J…" at bounding box center [472, 500] width 92 height 34
select select "16"
click at [426, 483] on select "Unter 1 Jahr 1 Jahr 2 Jahre 3 Jahre 4 Jahre 5 Jahre 6 Jahre 7 Jahre 8 Jahre 9 J…" at bounding box center [472, 500] width 92 height 34
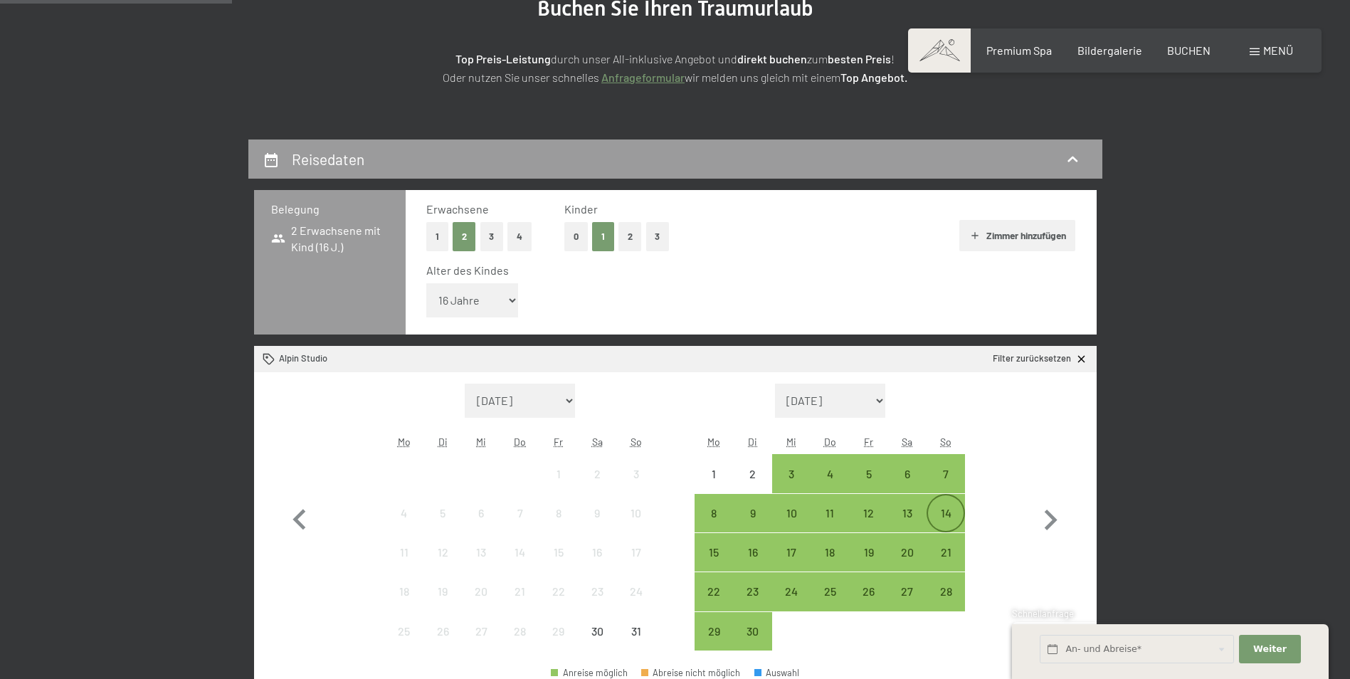
scroll to position [285, 0]
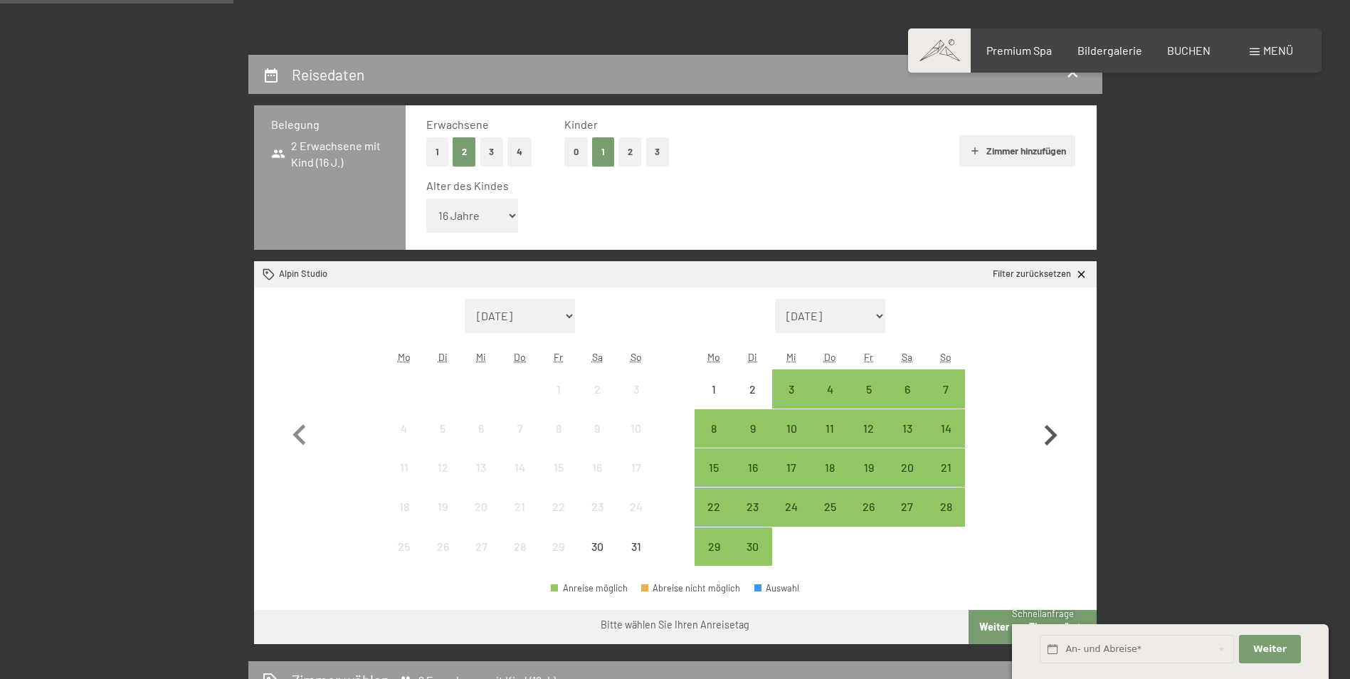
click at [1047, 425] on icon "button" at bounding box center [1049, 435] width 41 height 41
select select "[DATE]"
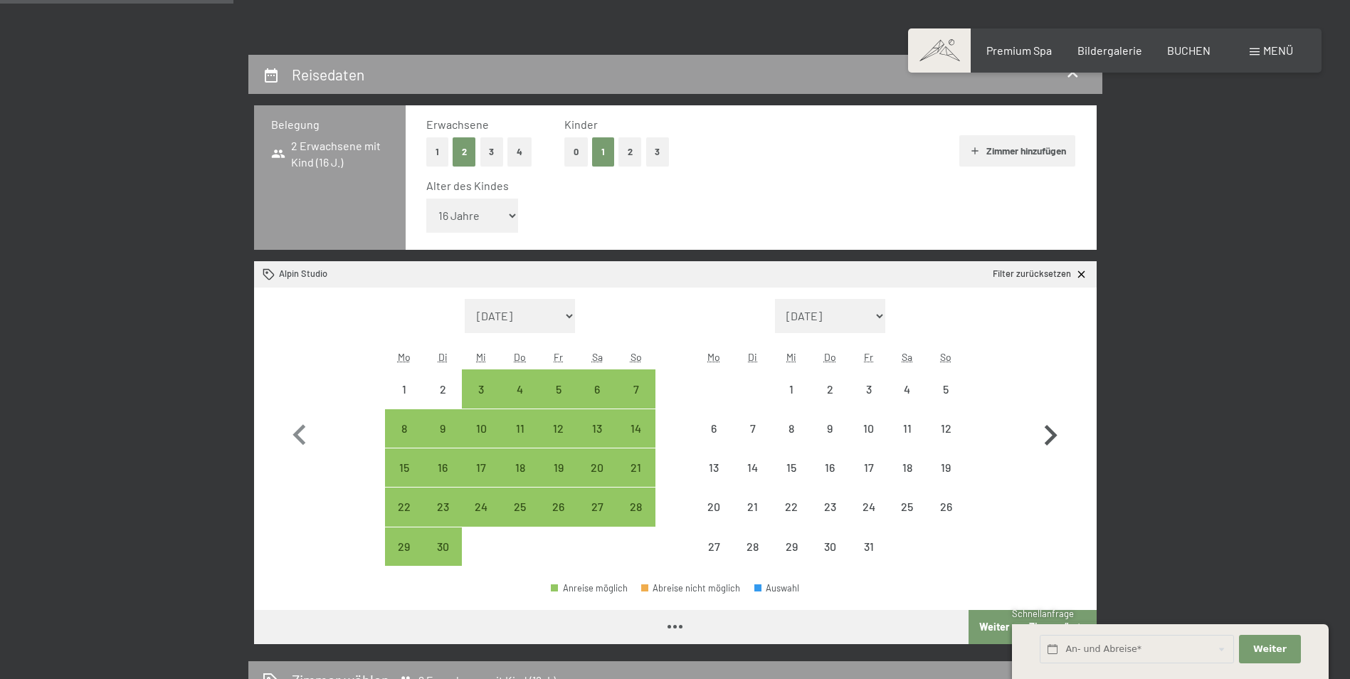
click at [1051, 435] on icon "button" at bounding box center [1049, 435] width 41 height 41
select select "[DATE]"
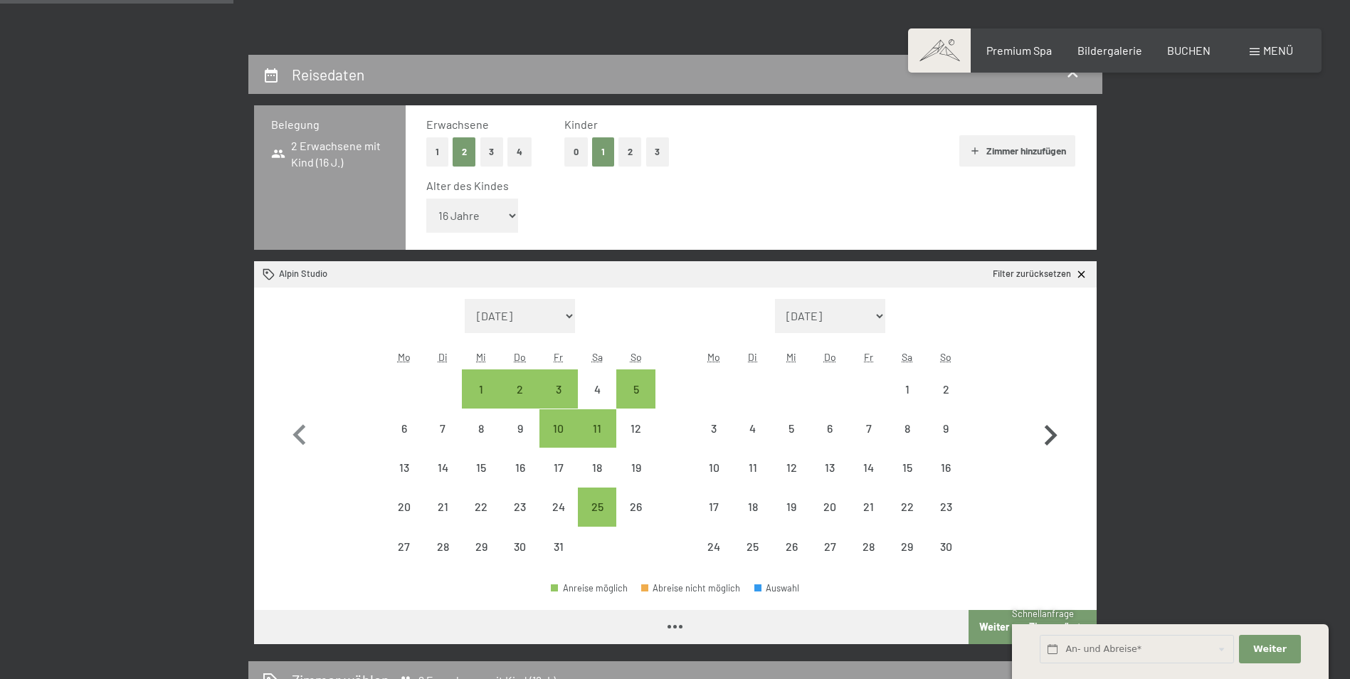
click at [1055, 438] on icon "button" at bounding box center [1049, 435] width 41 height 41
select select "[DATE]"
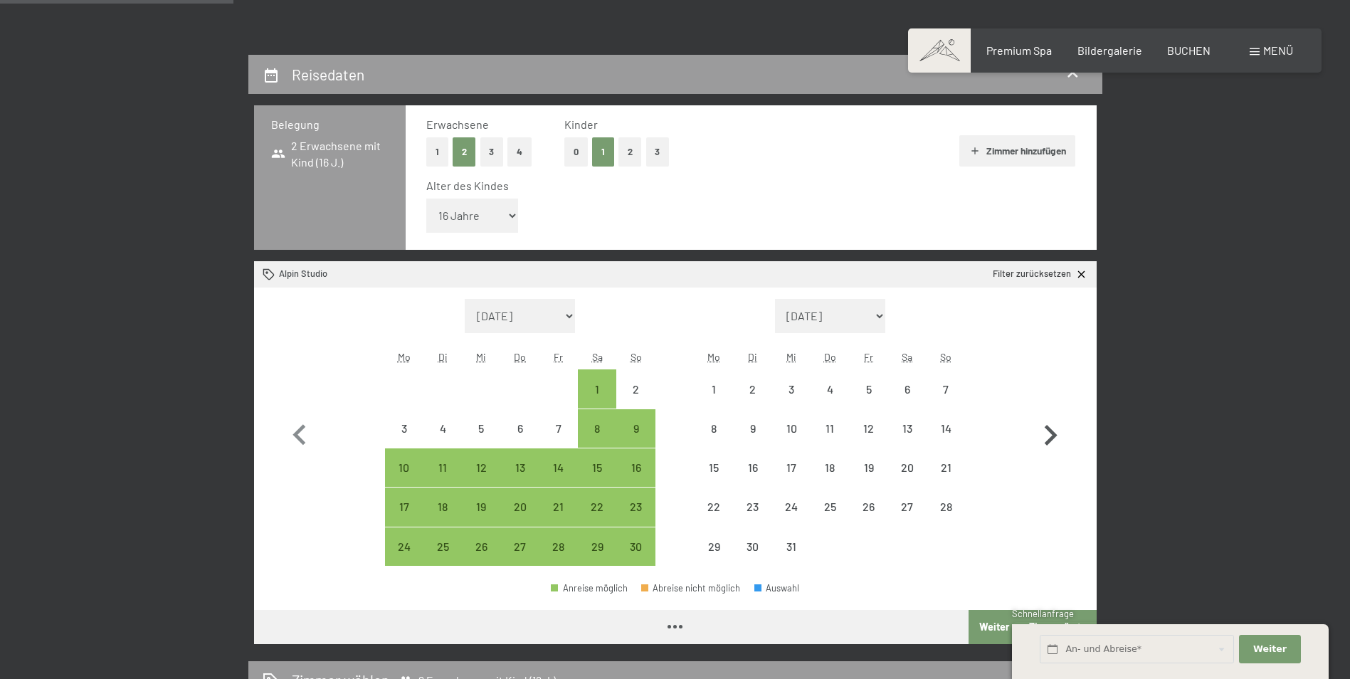
select select "[DATE]"
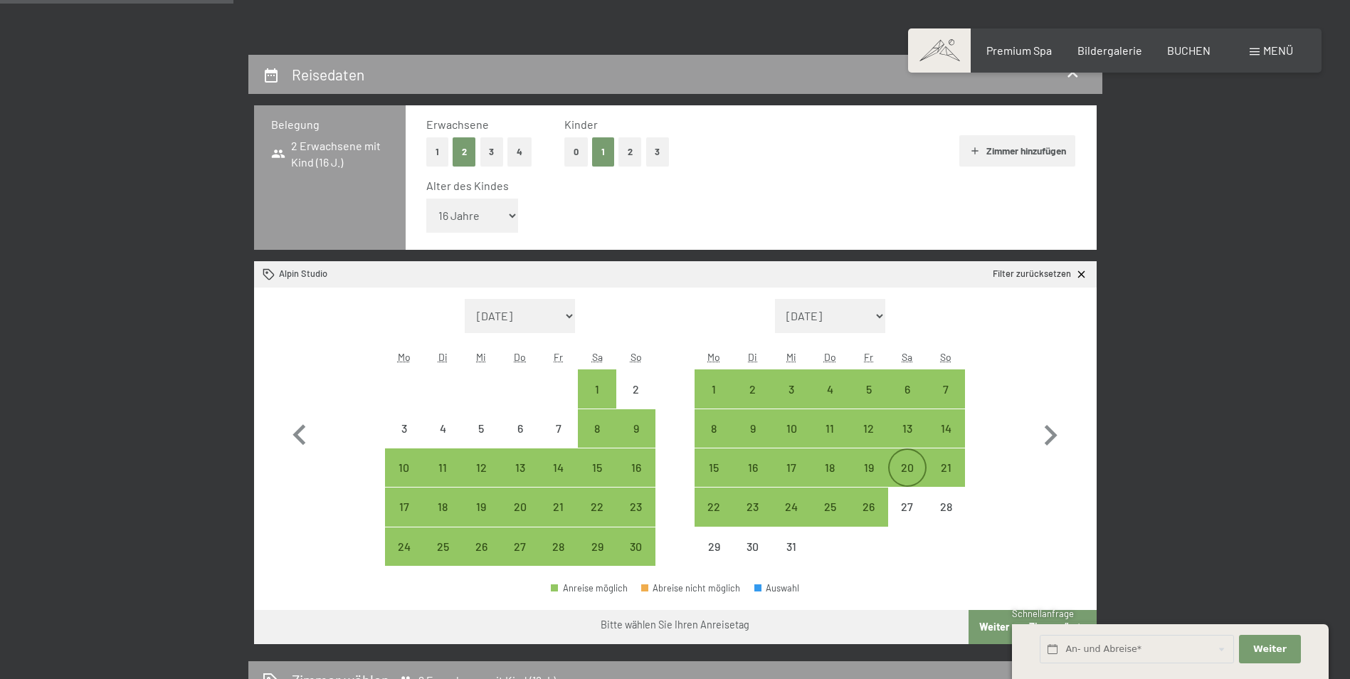
click at [911, 462] on div "20" at bounding box center [907, 480] width 36 height 36
select select "[DATE]"
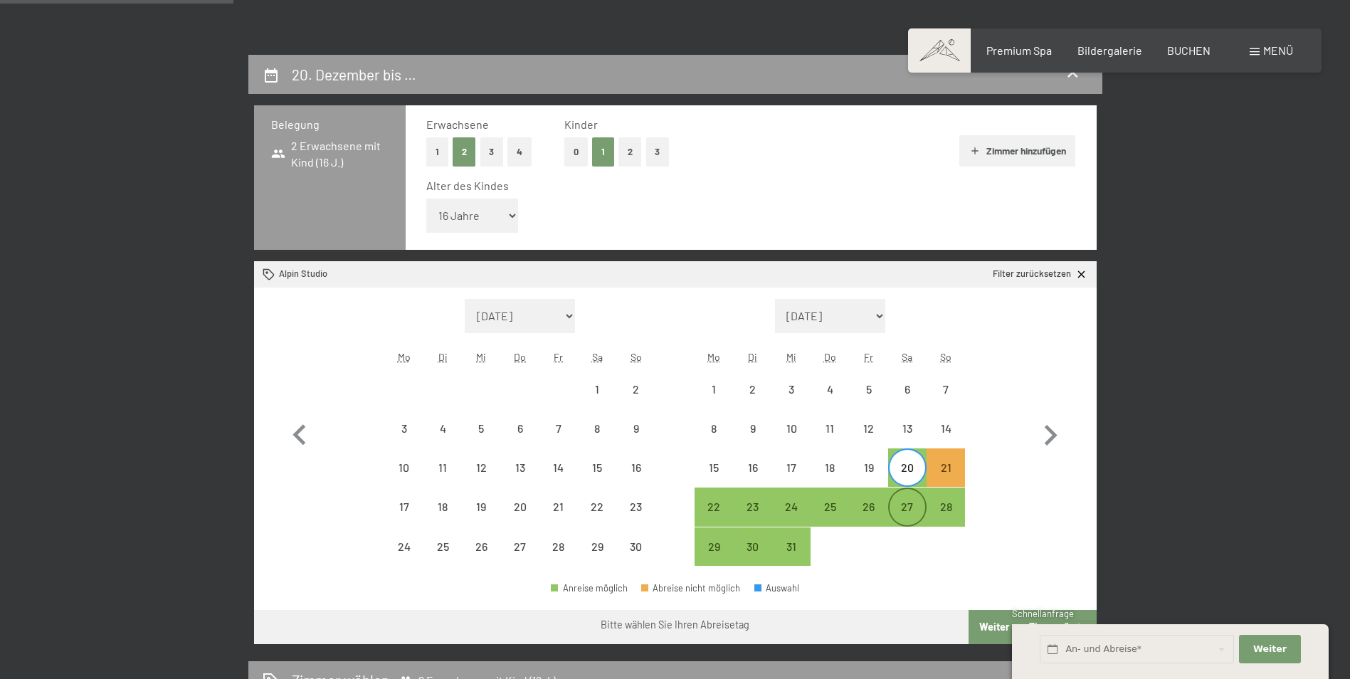
click at [913, 500] on div "27" at bounding box center [907, 507] width 36 height 36
select select "[DATE]"
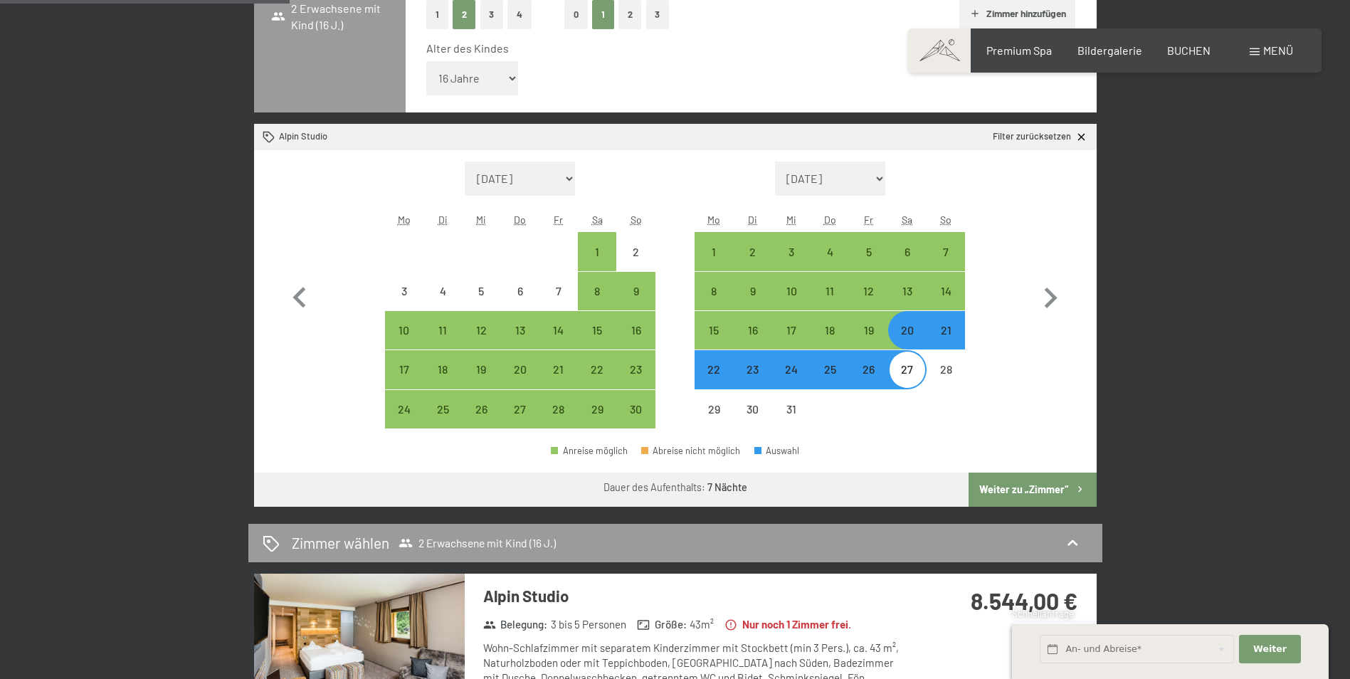
scroll to position [427, 0]
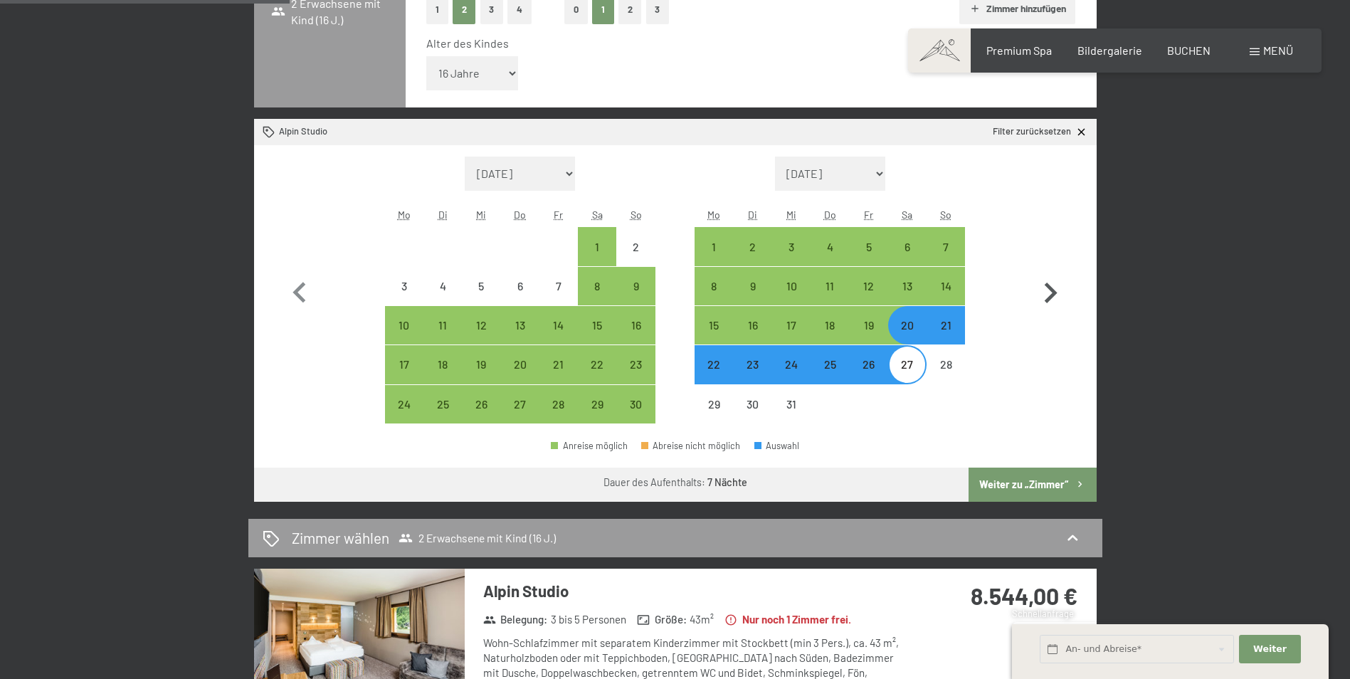
click at [1056, 282] on icon "button" at bounding box center [1049, 292] width 41 height 41
select select "[DATE]"
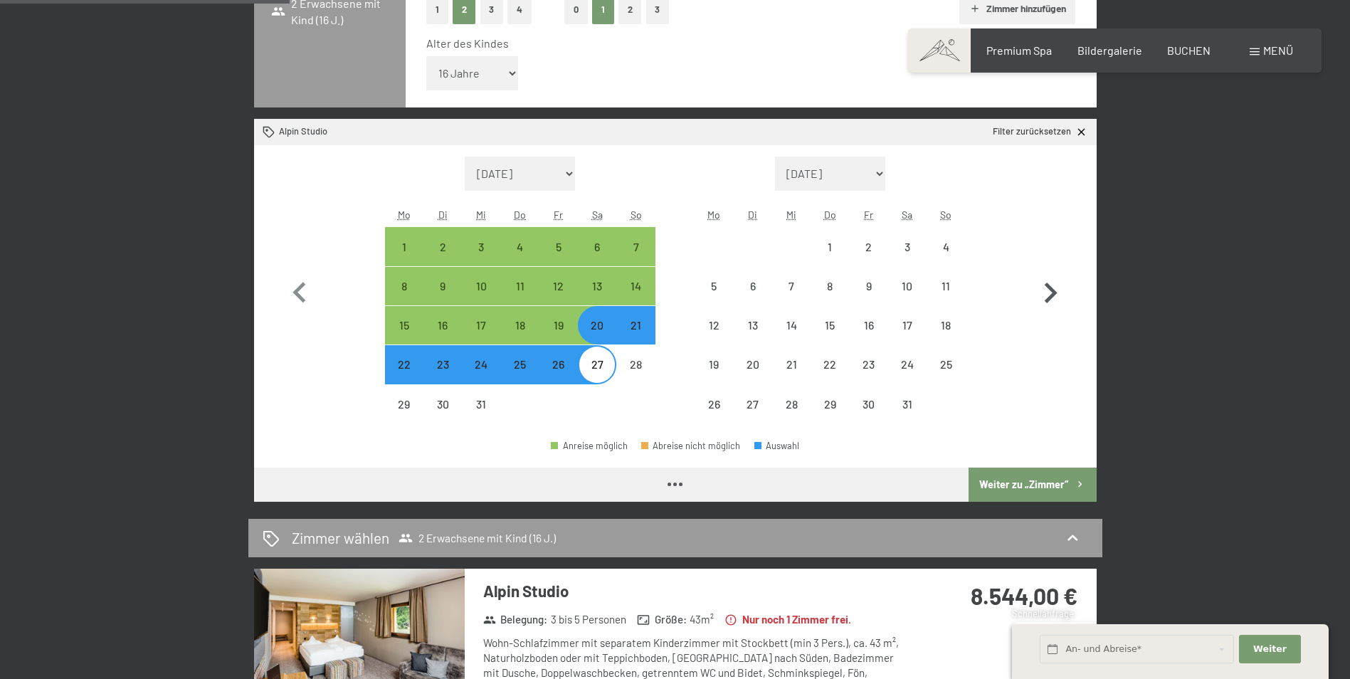
select select "[DATE]"
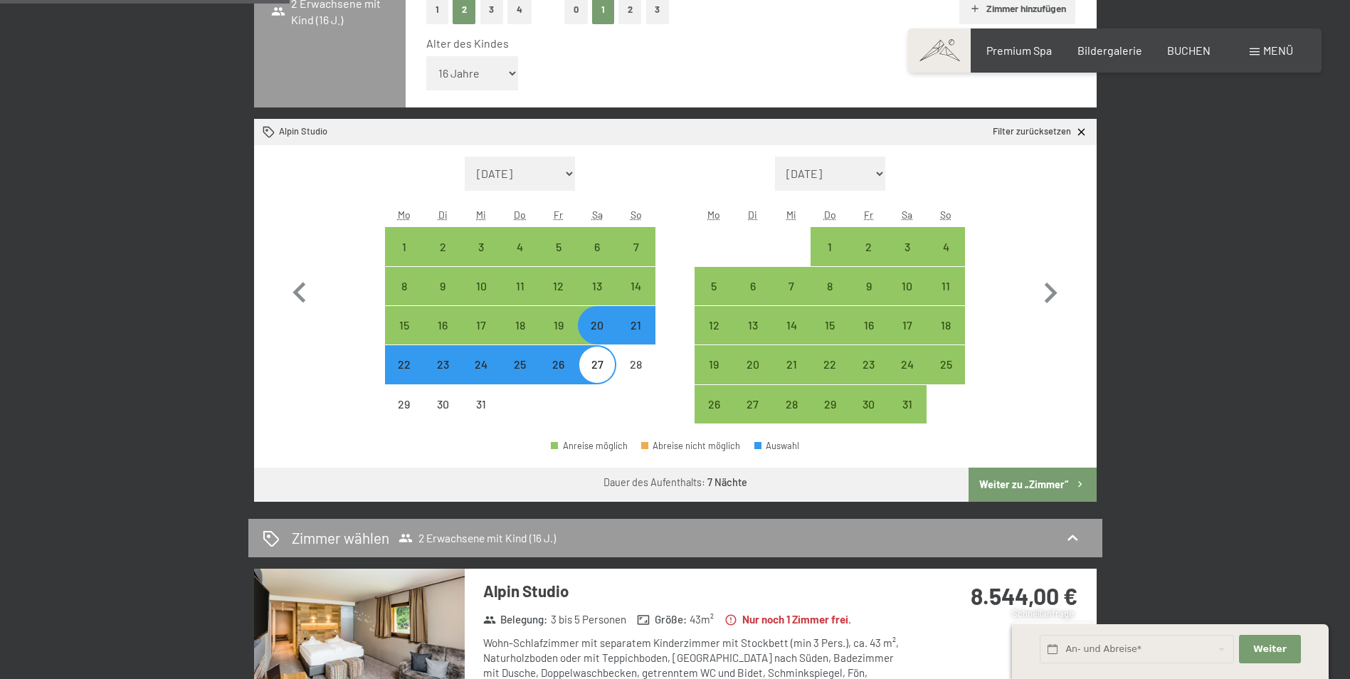
click at [1039, 479] on button "Weiter zu „Zimmer“" at bounding box center [1031, 484] width 127 height 34
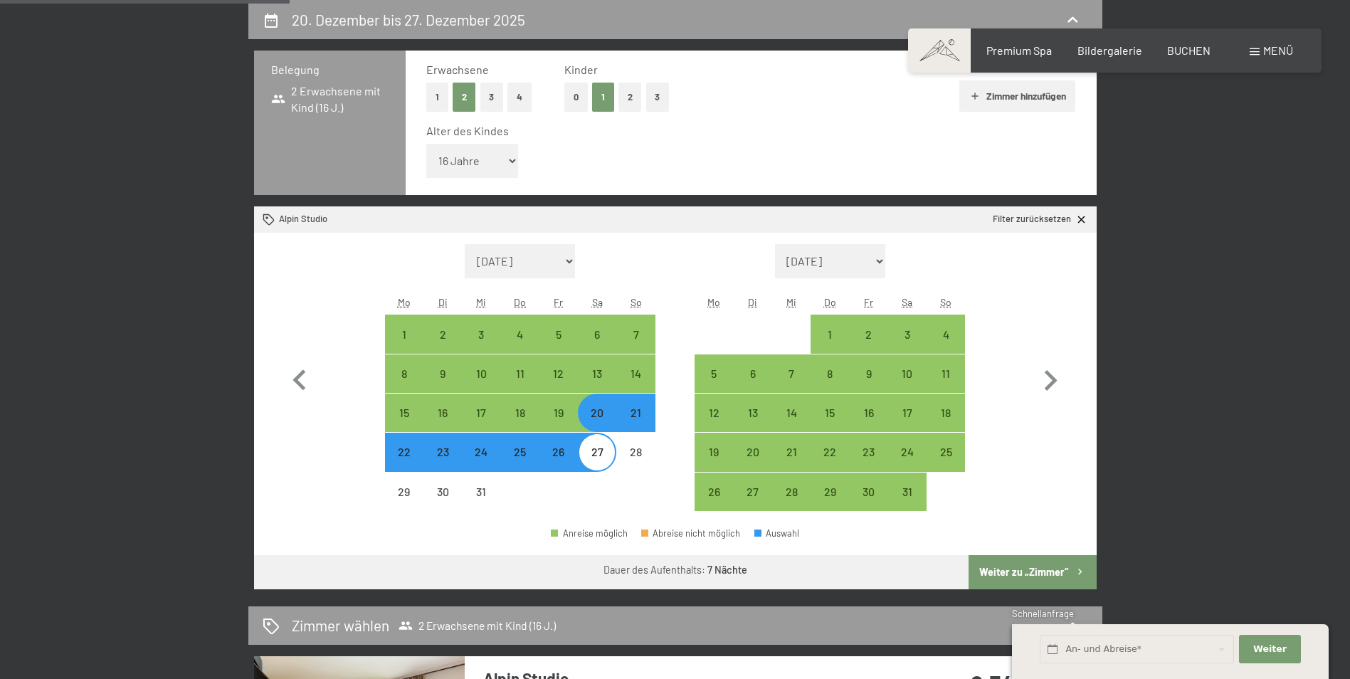
select select "[DATE]"
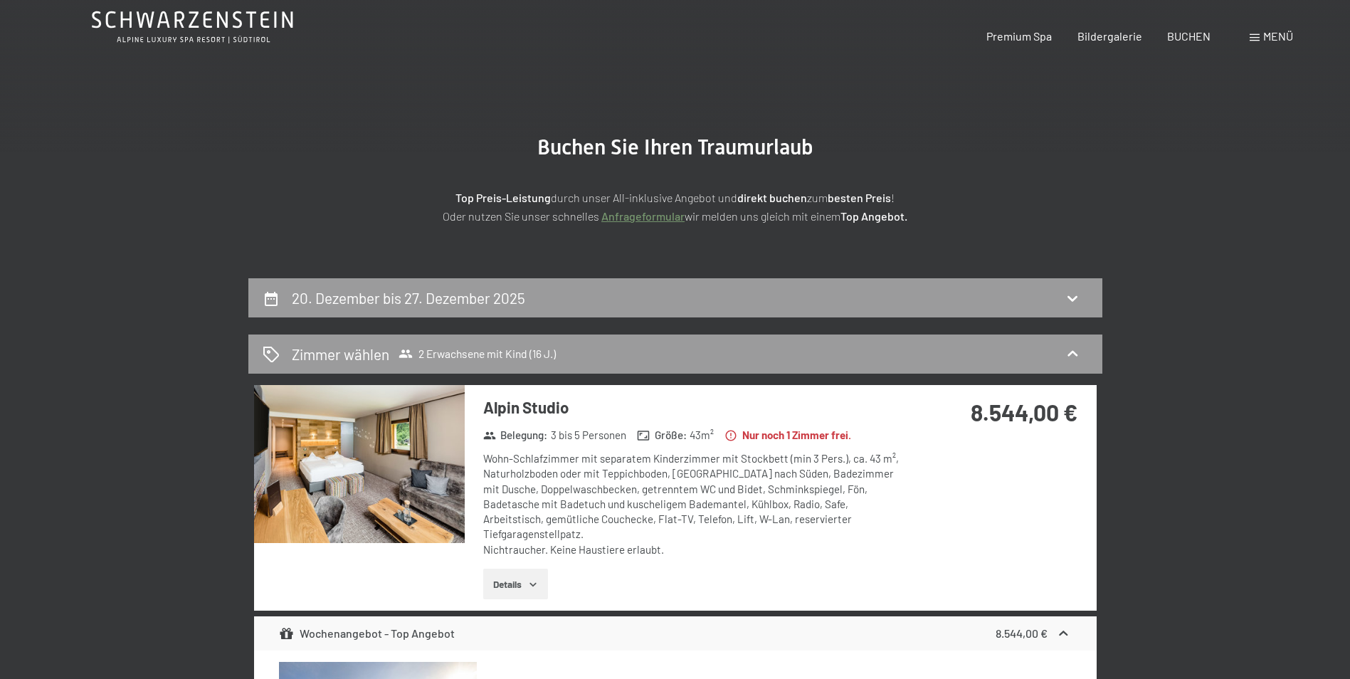
scroll to position [0, 0]
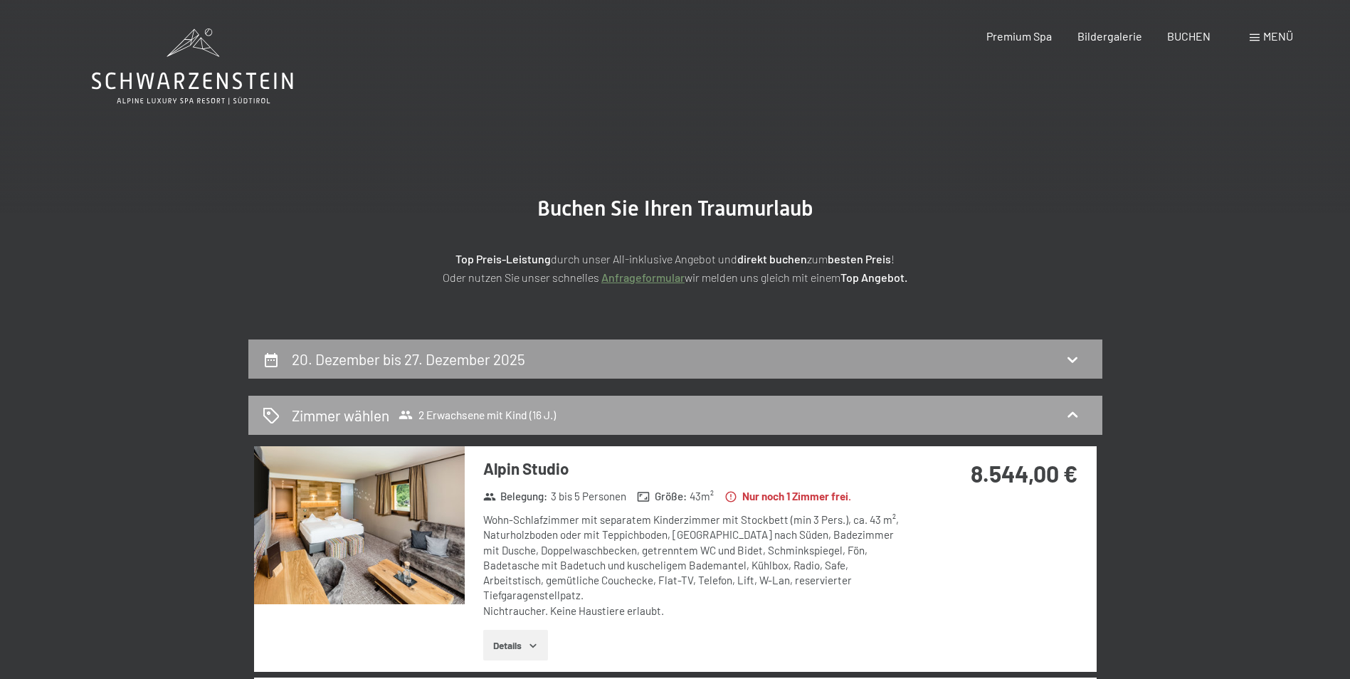
click at [450, 415] on span "2 Erwachsene mit Kind (16 J.)" at bounding box center [476, 415] width 157 height 14
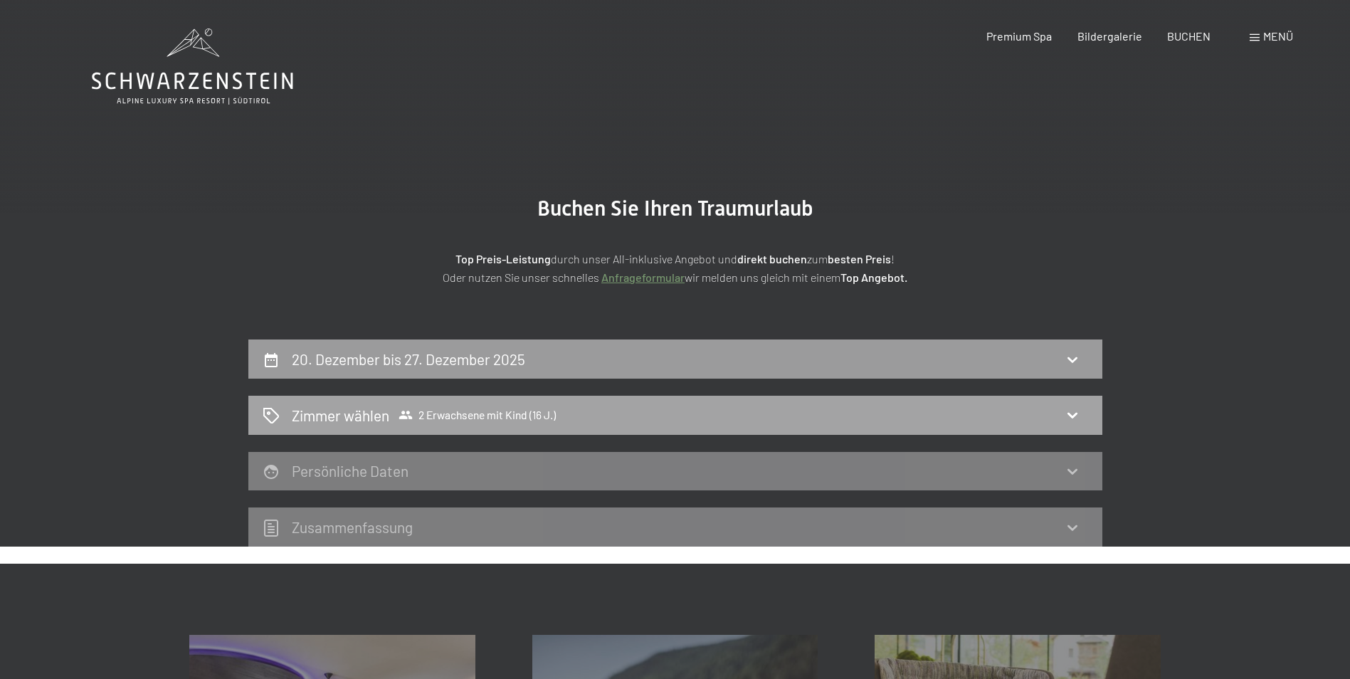
drag, startPoint x: 467, startPoint y: 420, endPoint x: 553, endPoint y: 416, distance: 86.2
click at [471, 417] on span "2 Erwachsene mit Kind (16 J.)" at bounding box center [476, 415] width 157 height 14
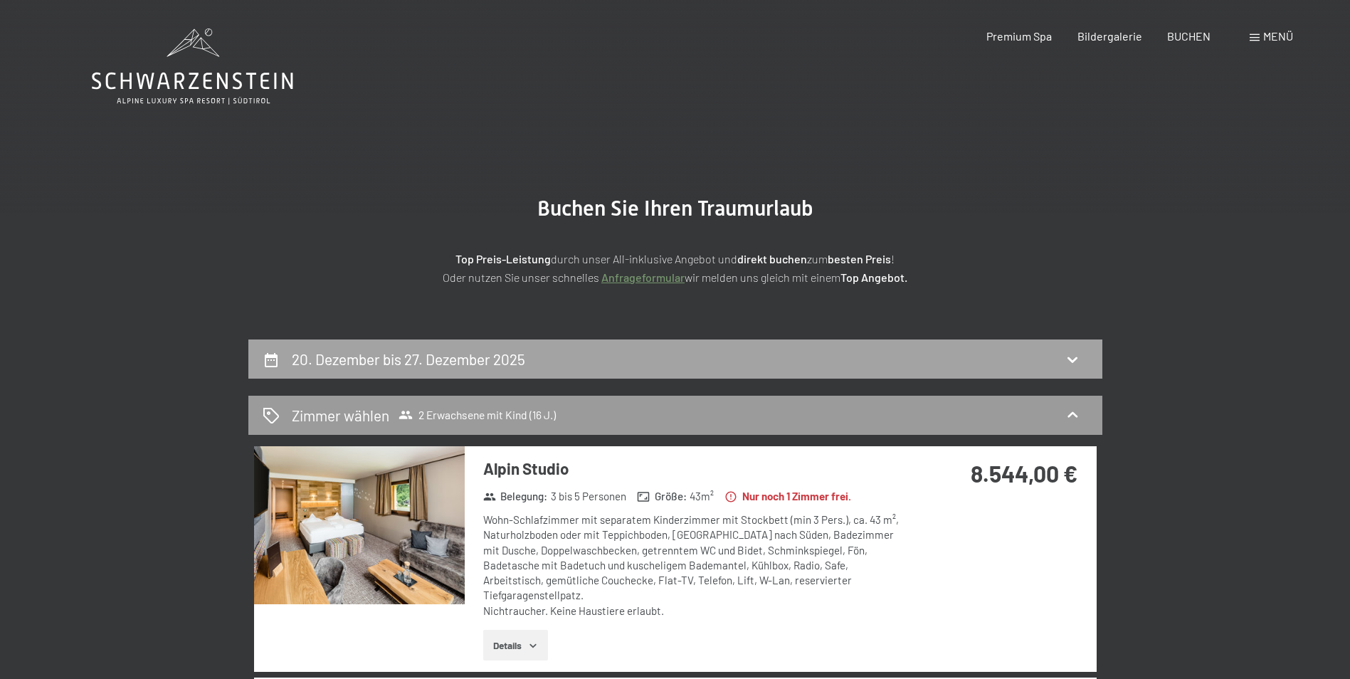
click at [822, 344] on div "20. Dezember bis 27. Dezember 2025" at bounding box center [675, 358] width 854 height 39
select select "16"
select select "[DATE]"
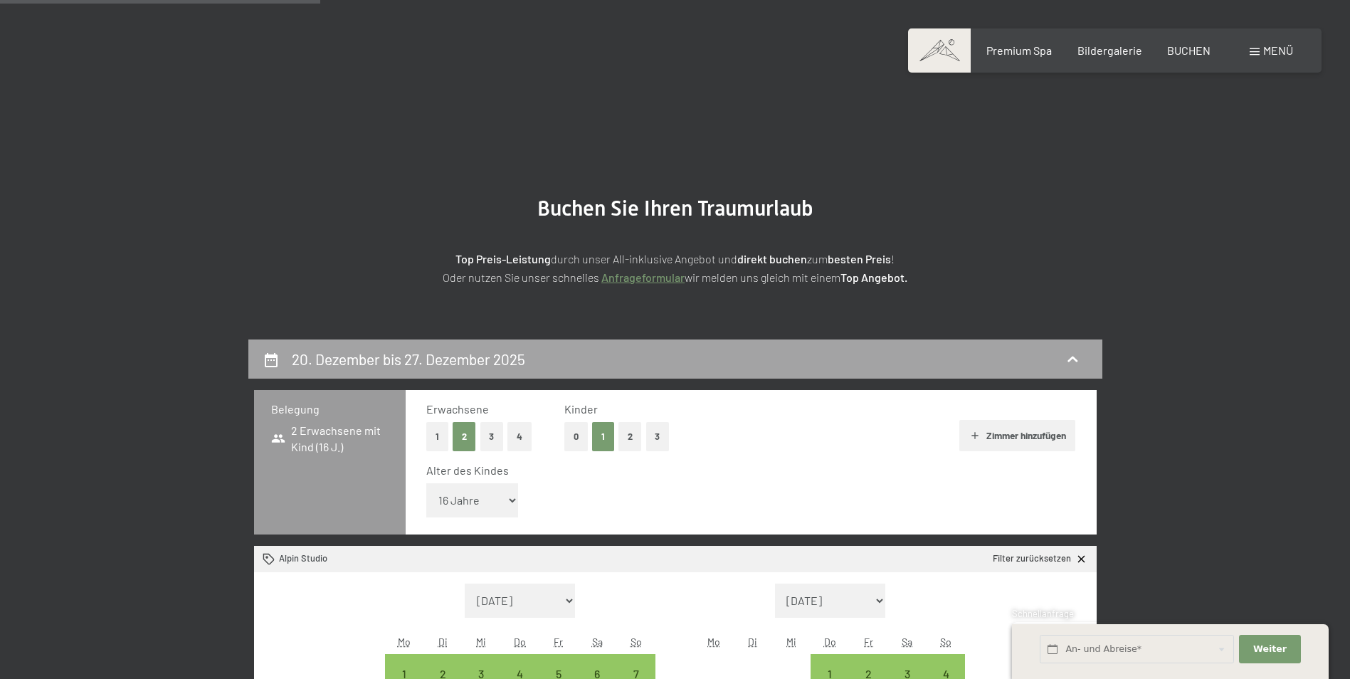
scroll to position [339, 0]
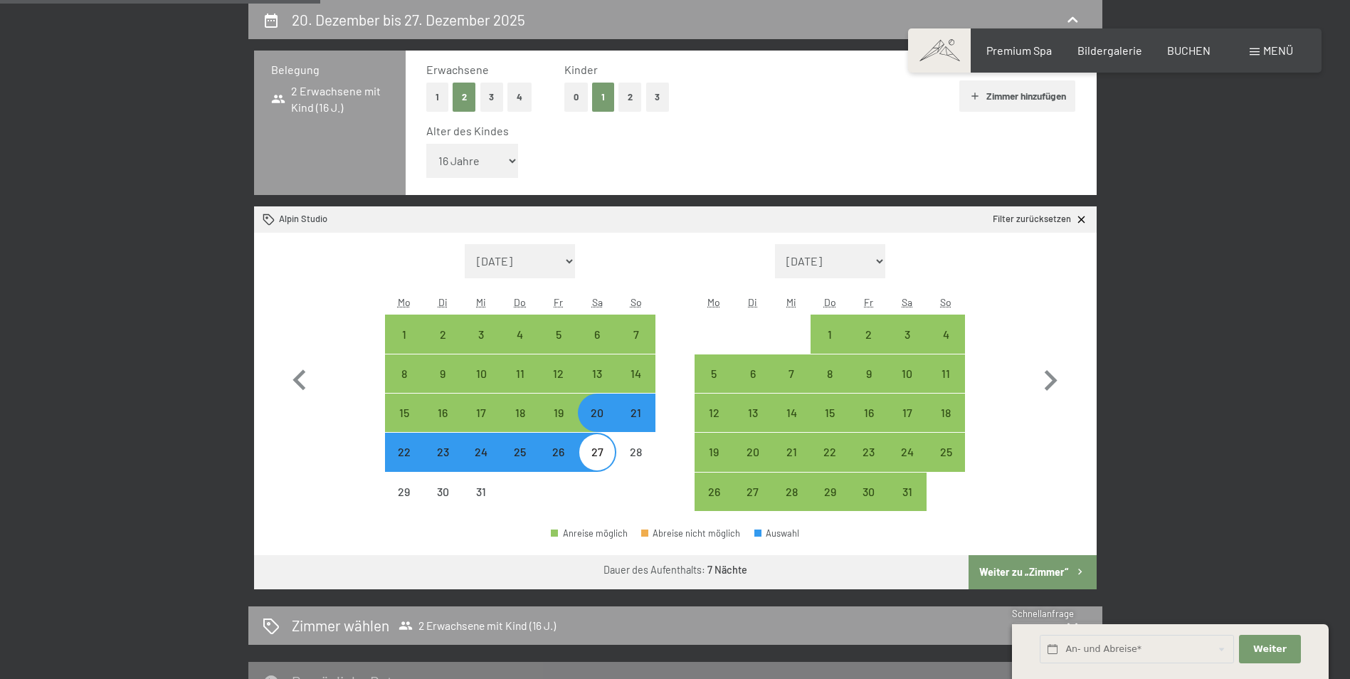
drag, startPoint x: 442, startPoint y: 93, endPoint x: 532, endPoint y: 102, distance: 90.8
click at [444, 95] on button "1" at bounding box center [437, 97] width 22 height 29
select select "[DATE]"
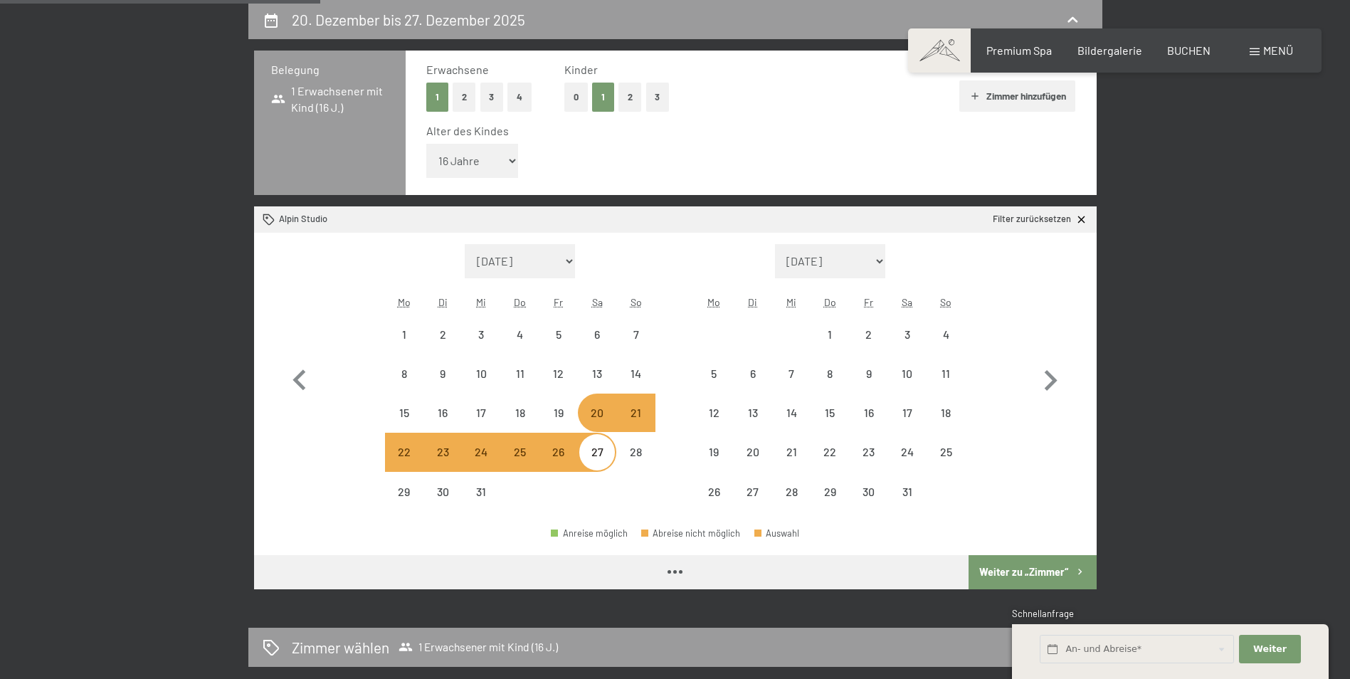
select select "[DATE]"
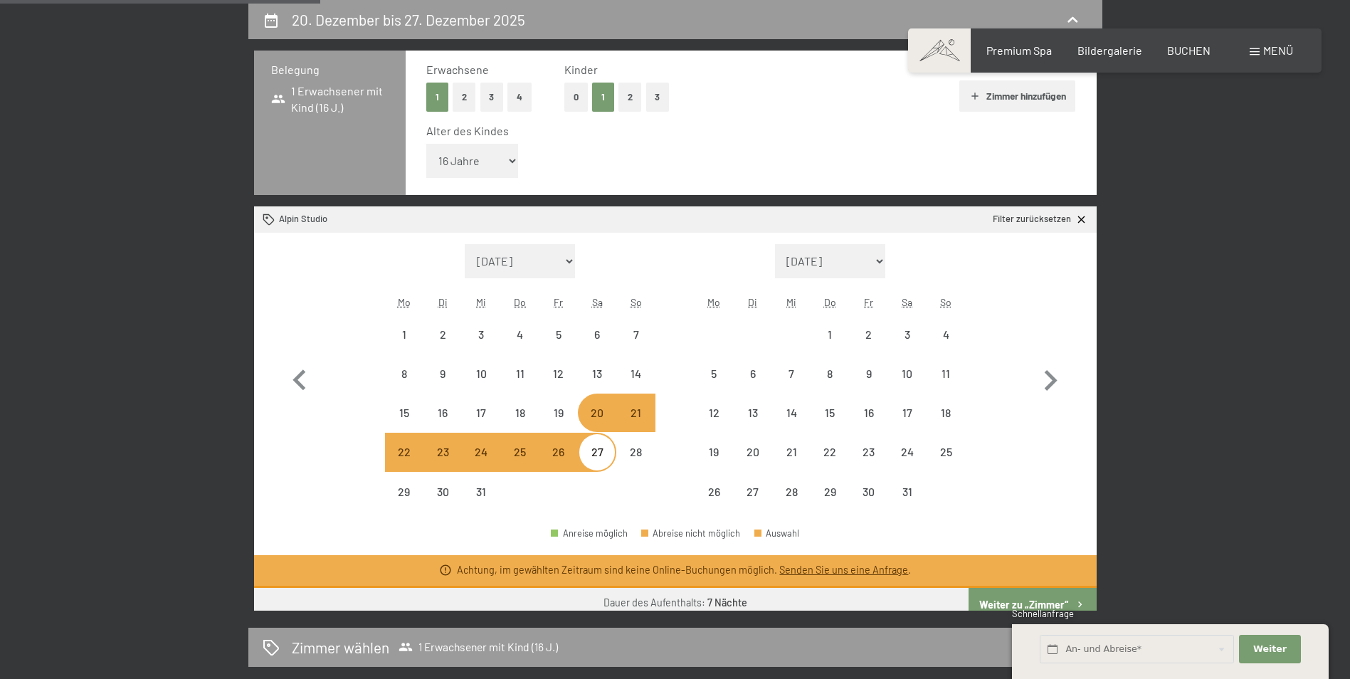
click at [577, 97] on button "0" at bounding box center [575, 97] width 23 height 29
select select "[DATE]"
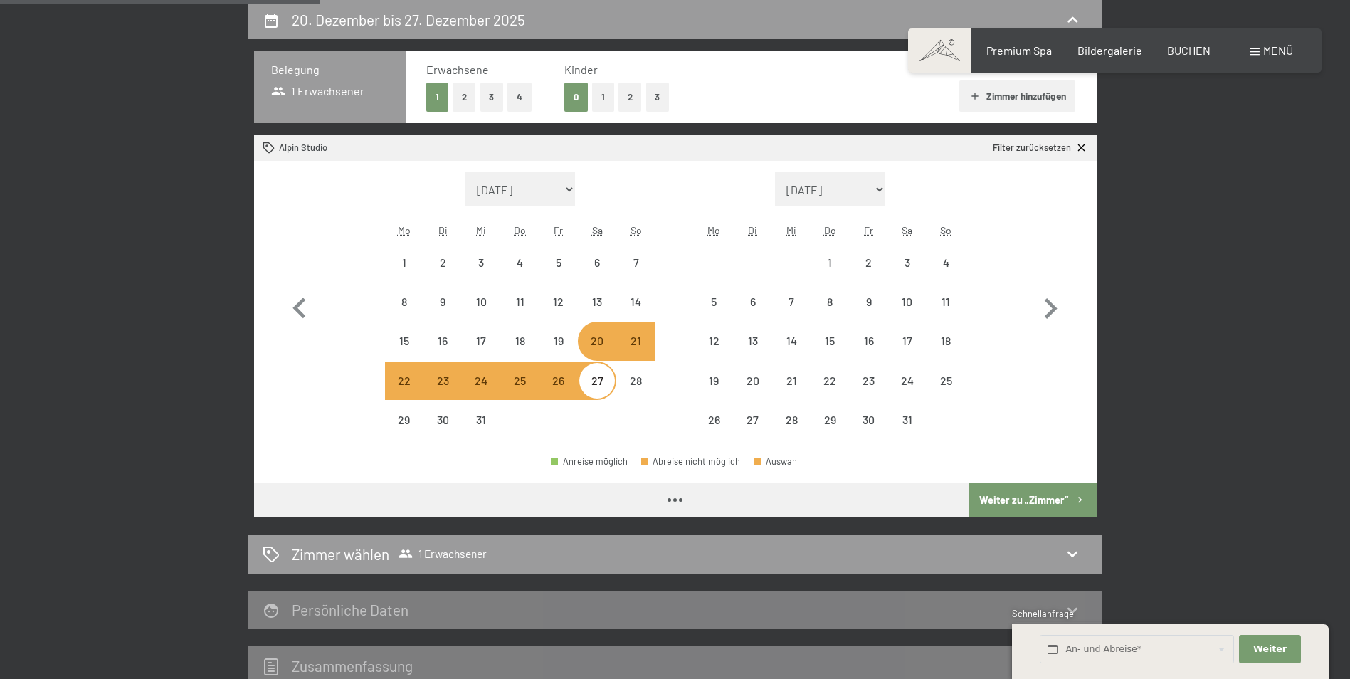
select select "[DATE]"
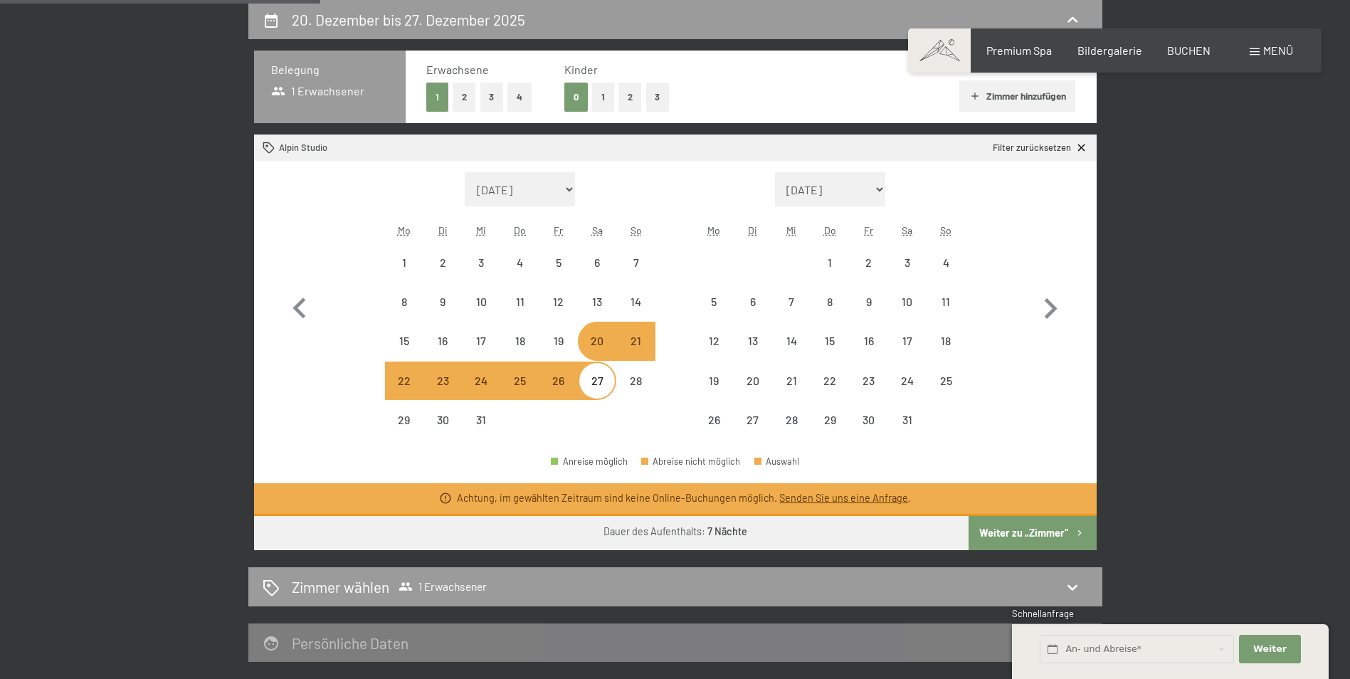
click at [467, 94] on button "2" at bounding box center [463, 97] width 23 height 29
select select "[DATE]"
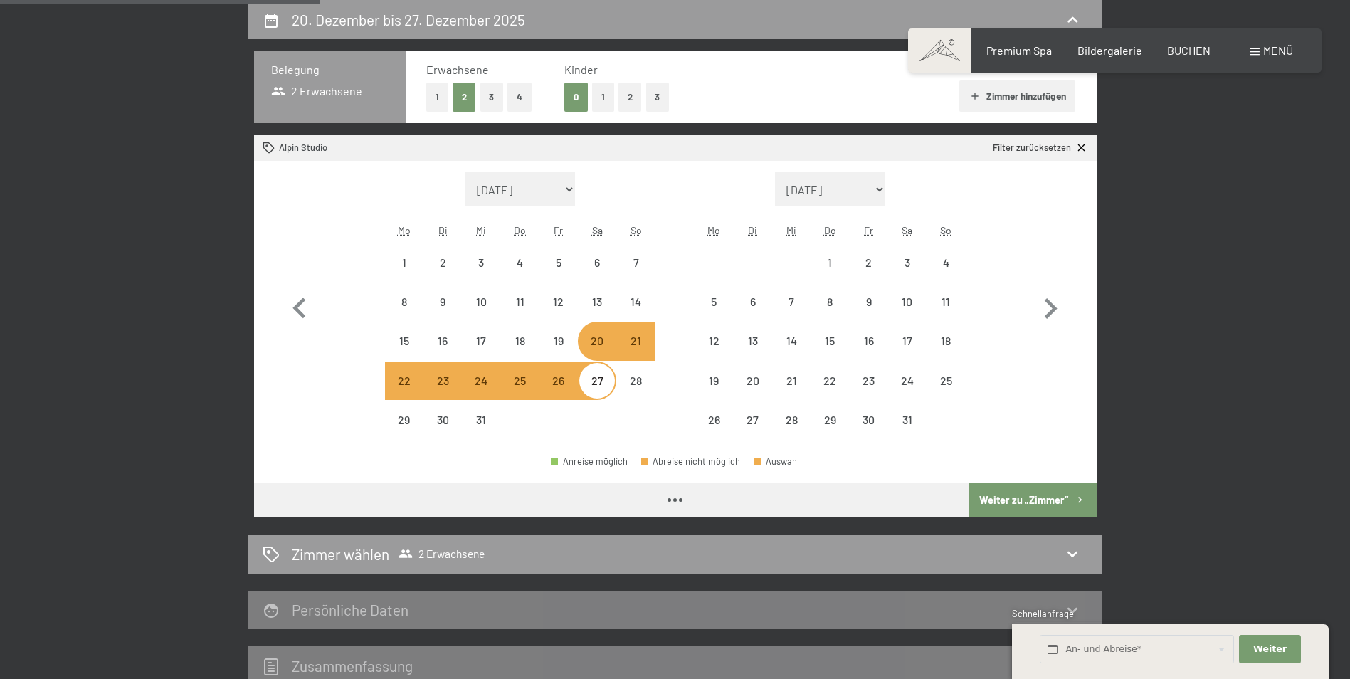
select select "[DATE]"
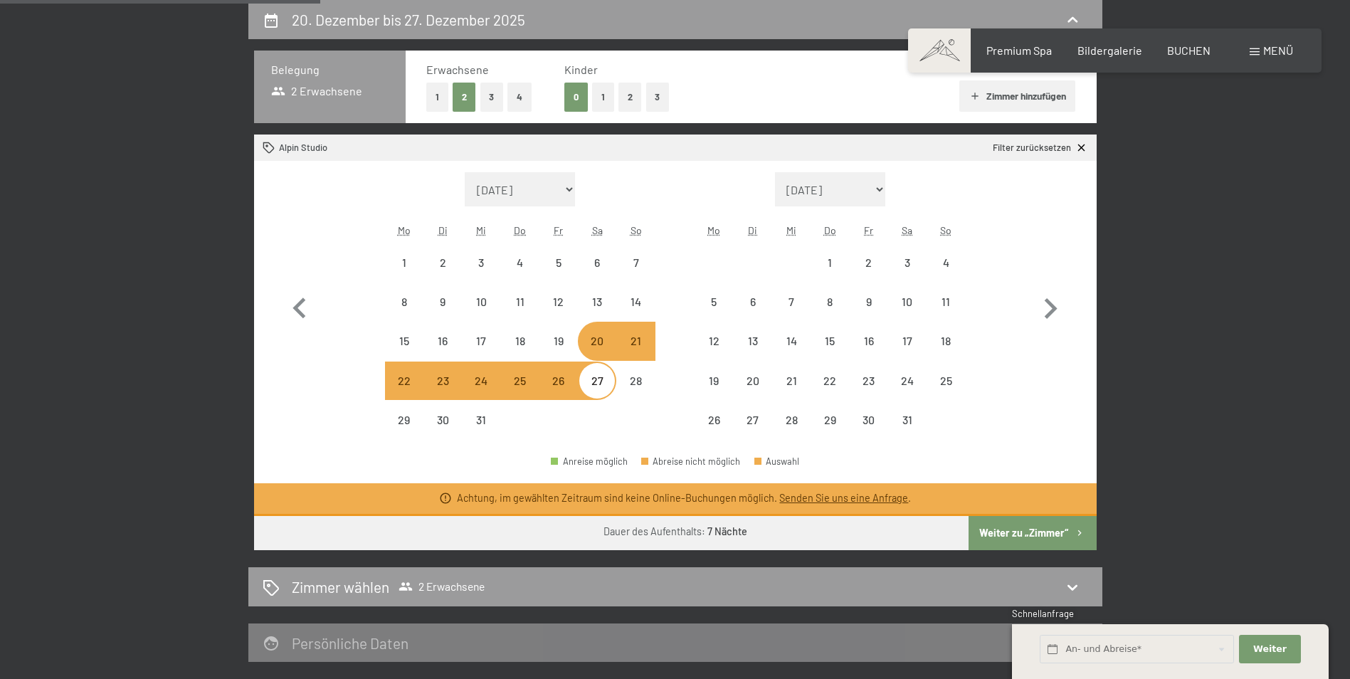
click at [603, 92] on button "1" at bounding box center [603, 97] width 22 height 29
select select "[DATE]"
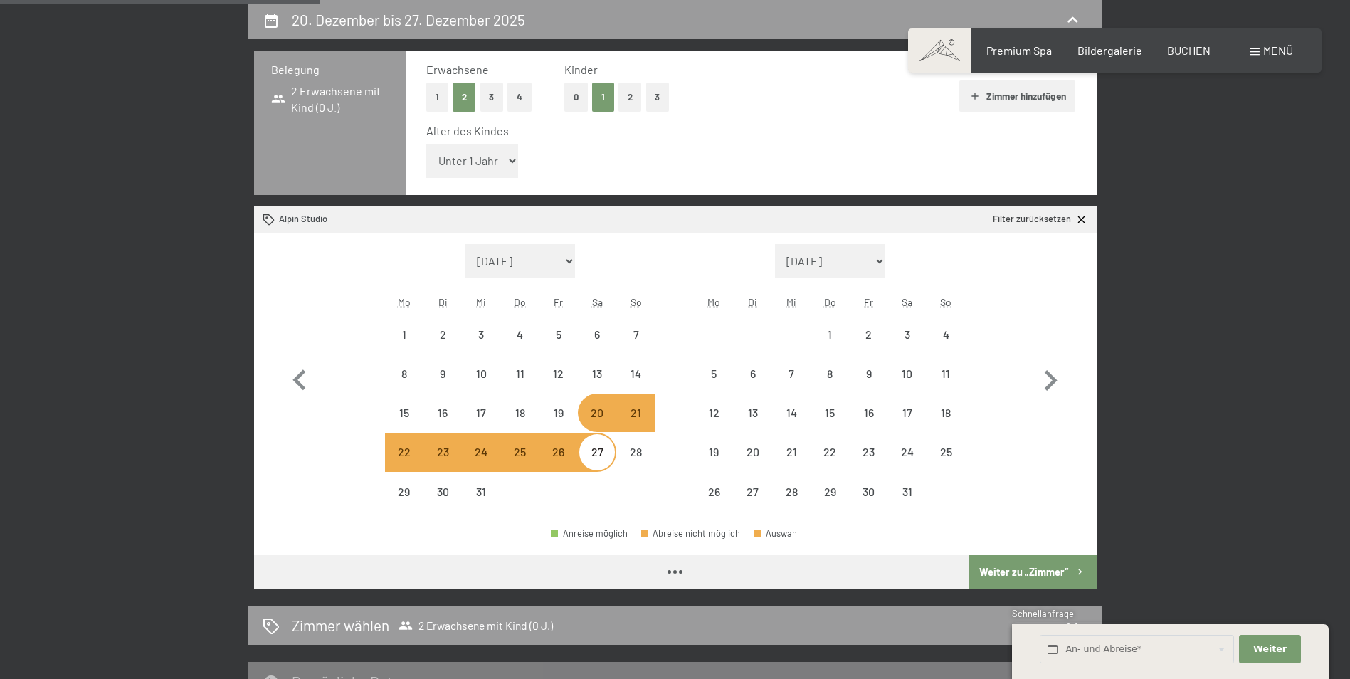
select select "[DATE]"
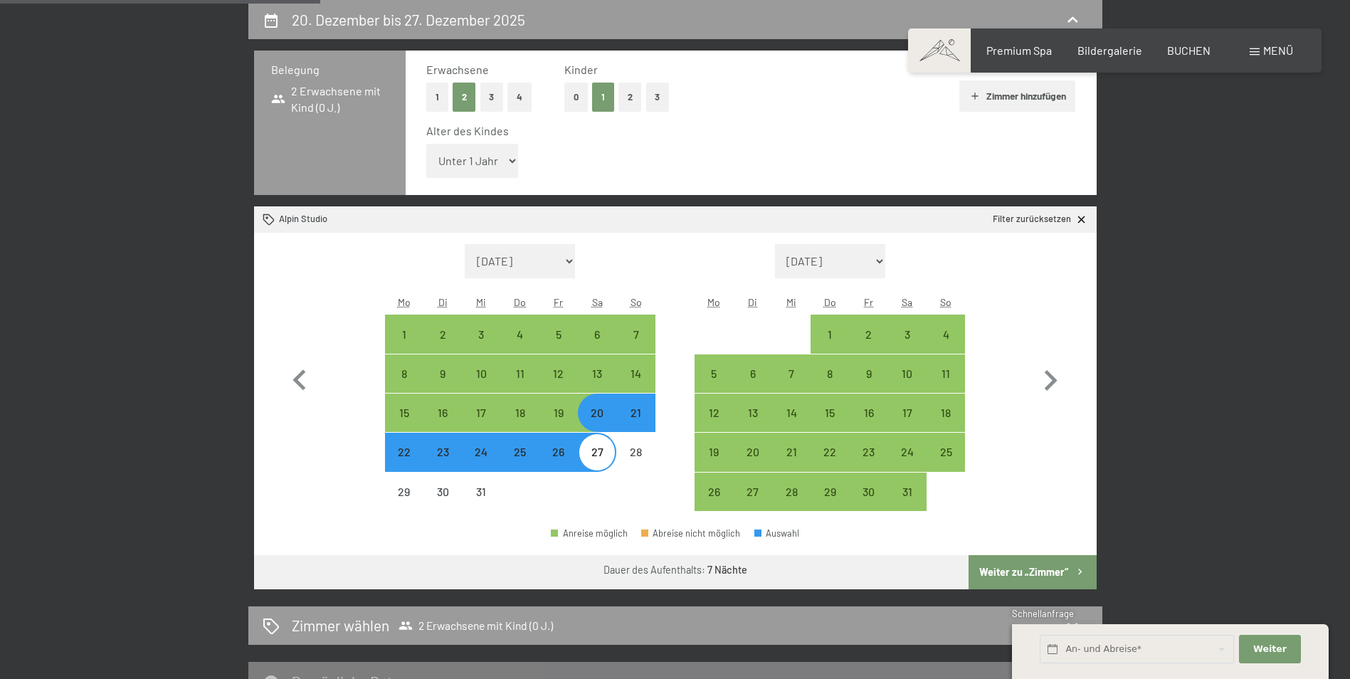
click at [494, 159] on select "Unter 1 Jahr 1 Jahr 2 Jahre 3 Jahre 4 Jahre 5 Jahre 6 Jahre 7 Jahre 8 Jahre 9 J…" at bounding box center [472, 161] width 92 height 34
click at [426, 144] on select "Unter 1 Jahr 1 Jahr 2 Jahre 3 Jahre 4 Jahre 5 Jahre 6 Jahre 7 Jahre 8 Jahre 9 J…" at bounding box center [472, 161] width 92 height 34
click at [568, 96] on button "0" at bounding box center [575, 97] width 23 height 29
select select "[DATE]"
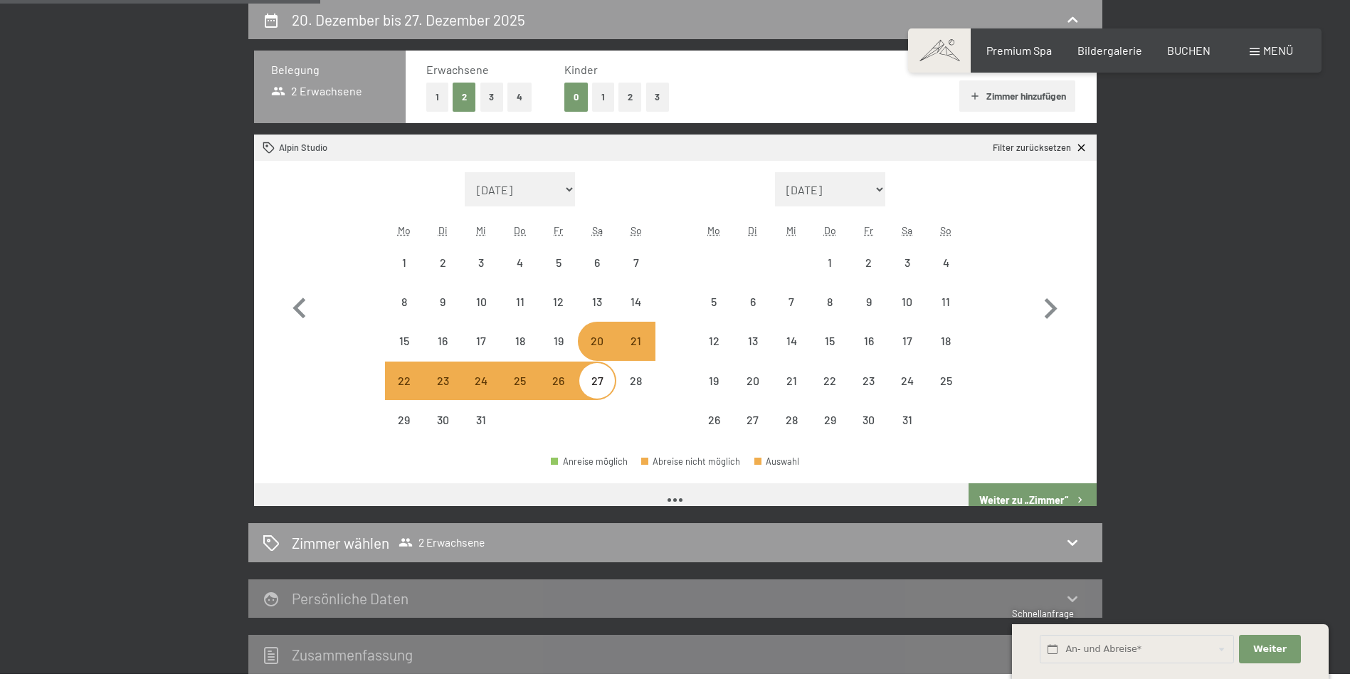
select select "[DATE]"
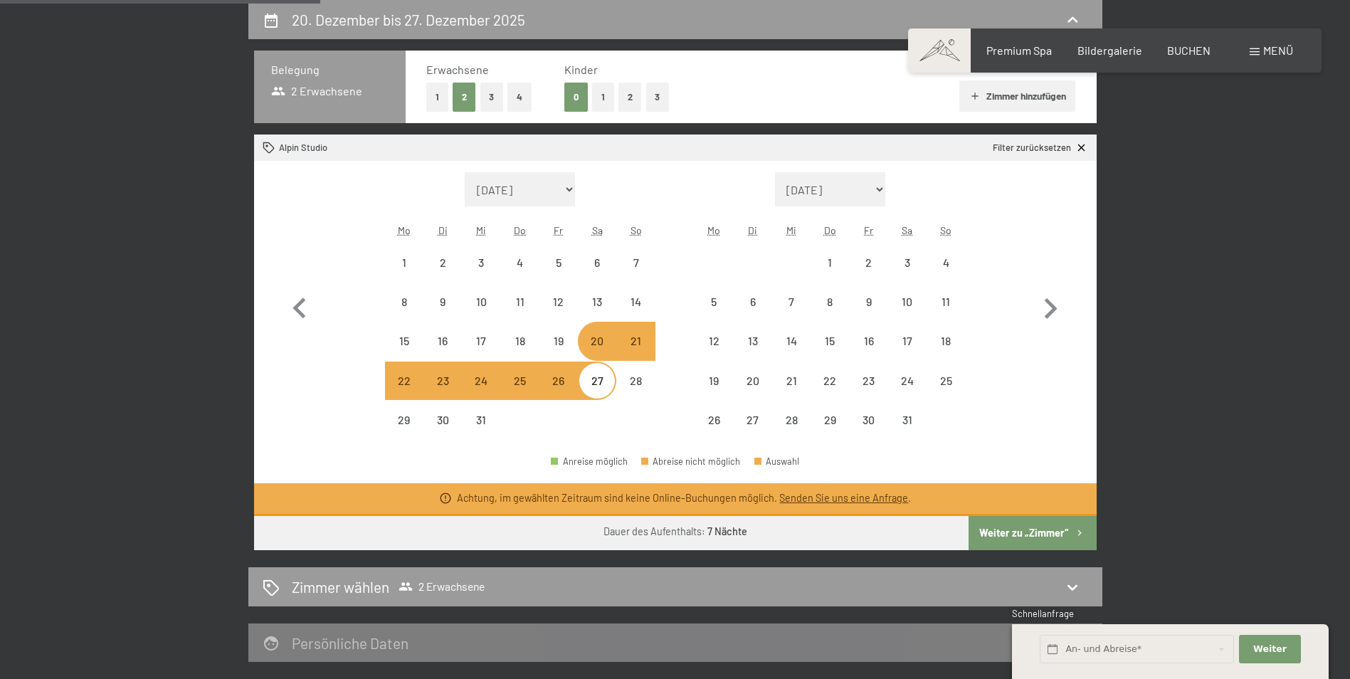
click at [488, 96] on button "3" at bounding box center [491, 97] width 23 height 29
select select "[DATE]"
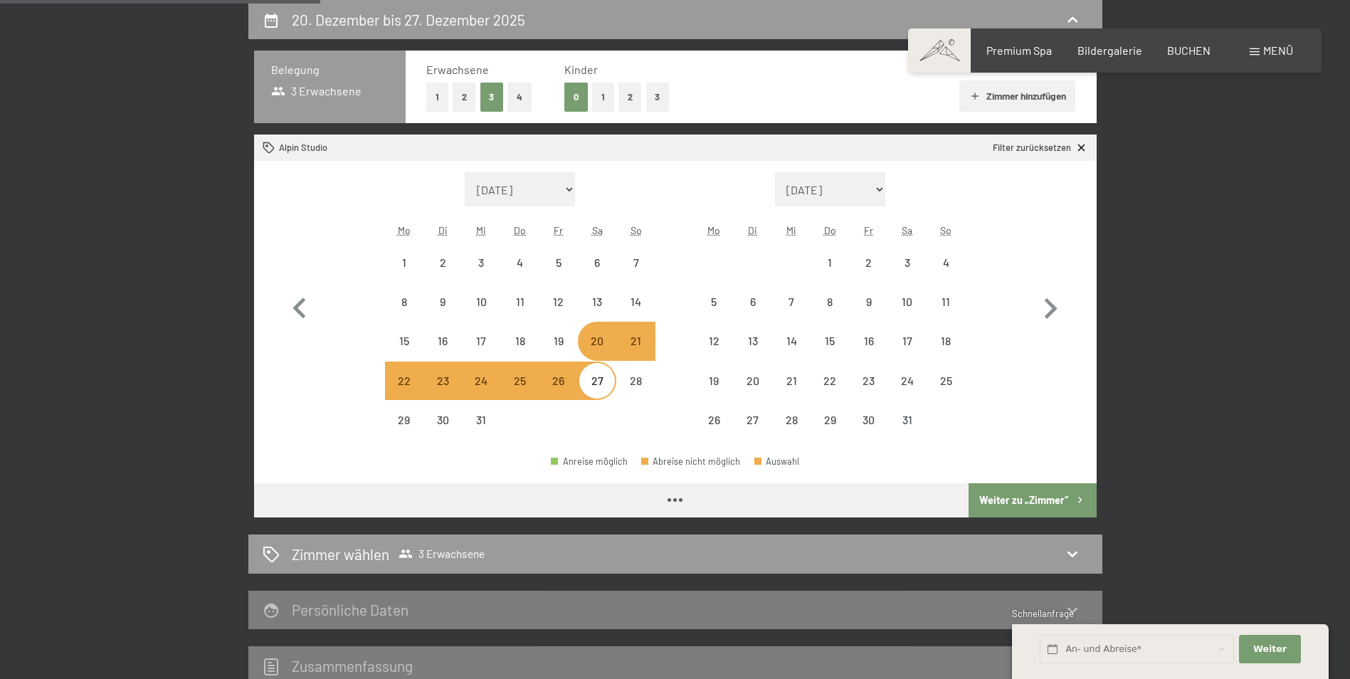
select select "[DATE]"
